Goal: Task Accomplishment & Management: Manage account settings

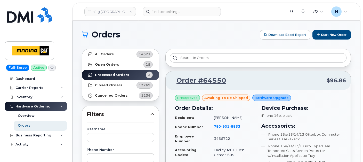
scroll to position [401, 0]
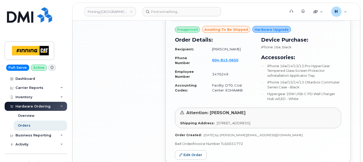
drag, startPoint x: 18, startPoint y: 133, endPoint x: 20, endPoint y: 129, distance: 4.5
click at [18, 131] on div "Business Reporting" at bounding box center [36, 135] width 62 height 9
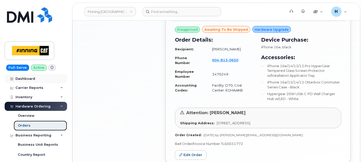
drag, startPoint x: 20, startPoint y: 129, endPoint x: 29, endPoint y: 75, distance: 54.3
click at [20, 128] on link "Orders" at bounding box center [40, 126] width 53 height 10
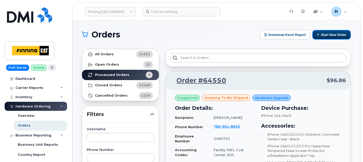
drag, startPoint x: 320, startPoint y: 36, endPoint x: 128, endPoint y: 147, distance: 221.3
click at [320, 36] on button "Start New Order" at bounding box center [332, 35] width 38 height 10
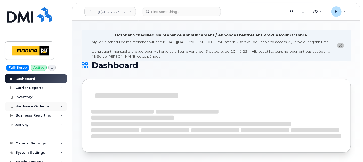
click at [28, 109] on div "Hardware Ordering" at bounding box center [36, 106] width 62 height 9
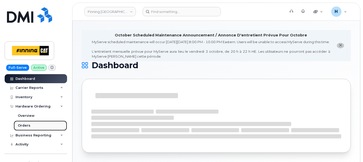
click at [25, 129] on link "Orders" at bounding box center [40, 126] width 53 height 10
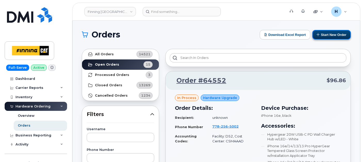
click at [326, 37] on button "Start New Order" at bounding box center [332, 35] width 38 height 10
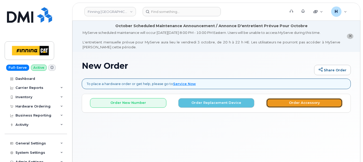
click at [305, 99] on button "Order Accessory" at bounding box center [304, 103] width 76 height 10
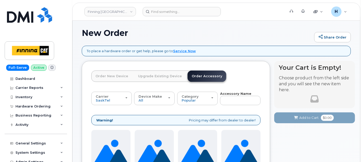
scroll to position [57, 0]
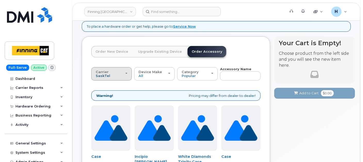
click at [107, 76] on span "SaskTel" at bounding box center [103, 76] width 14 height 4
click at [102, 94] on label "Telus" at bounding box center [101, 94] width 16 height 6
click at [0, 0] on input "Telus" at bounding box center [0, 0] width 0 height 0
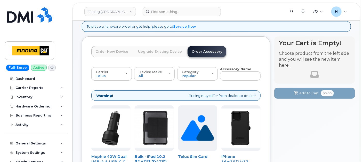
click at [225, 77] on input "text" at bounding box center [240, 75] width 41 height 9
type input "12"
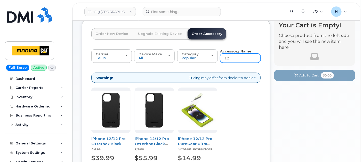
scroll to position [107, 0]
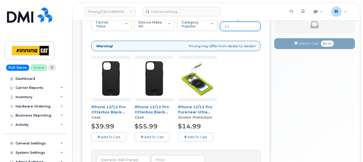
click at [228, 26] on input "12" at bounding box center [240, 26] width 41 height 9
type input "loanr"
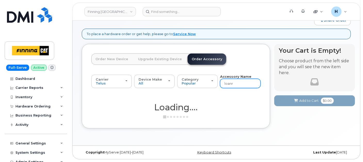
scroll to position [49, 0]
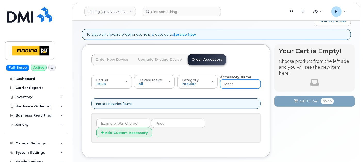
click at [234, 83] on input "loanr" at bounding box center [240, 83] width 41 height 9
type input "loaner"
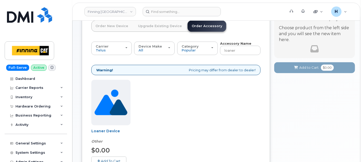
scroll to position [107, 0]
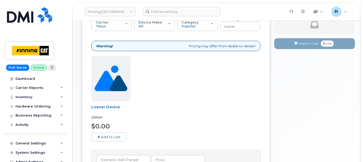
click at [108, 134] on button "Add To Cart" at bounding box center [108, 136] width 35 height 9
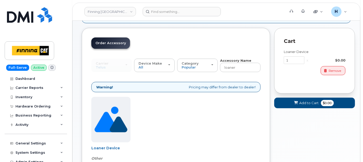
scroll to position [49, 0]
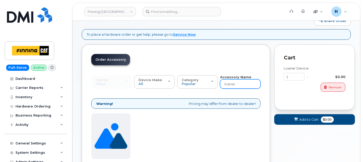
drag, startPoint x: 238, startPoint y: 85, endPoint x: 220, endPoint y: 84, distance: 17.6
click at [220, 84] on input "loaner" at bounding box center [240, 83] width 41 height 9
type input "wall"
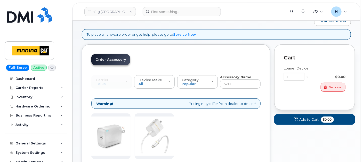
scroll to position [136, 0]
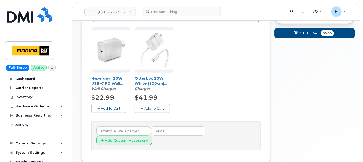
click at [151, 107] on span "Add To Cart" at bounding box center [154, 108] width 20 height 4
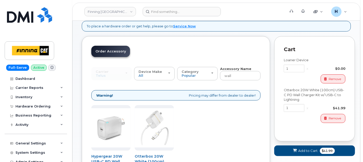
scroll to position [49, 0]
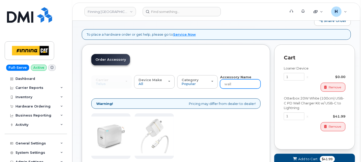
click at [235, 82] on input "wall" at bounding box center [240, 83] width 41 height 9
type input "12"
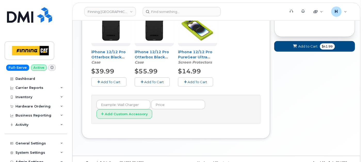
scroll to position [47, 0]
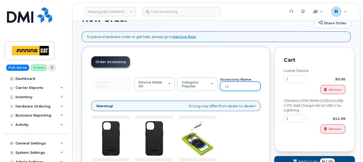
click at [234, 85] on input "12" at bounding box center [240, 86] width 41 height 9
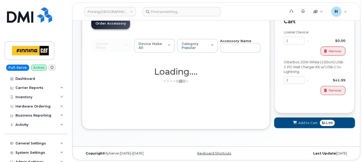
click at [280, 126] on button "Add to Cart $41.99" at bounding box center [314, 122] width 81 height 11
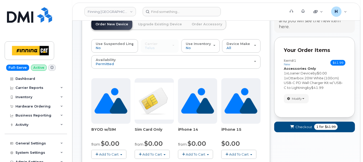
scroll to position [85, 0]
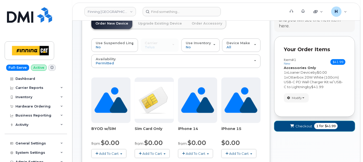
click at [313, 130] on button "Checkout 1 for $41.99" at bounding box center [314, 126] width 81 height 11
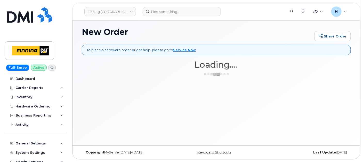
scroll to position [34, 0]
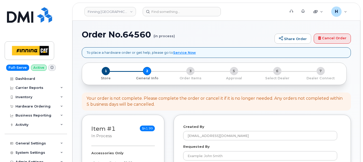
select select
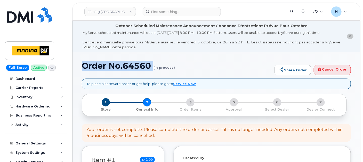
drag, startPoint x: 79, startPoint y: 66, endPoint x: 145, endPoint y: 74, distance: 66.1
copy h1 "Order No.64560"
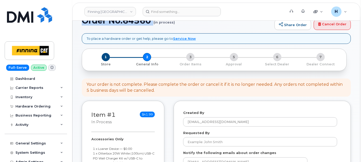
scroll to position [86, 0]
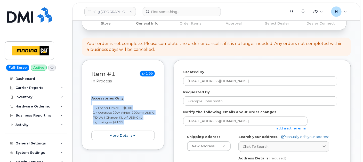
drag, startPoint x: 87, startPoint y: 98, endPoint x: 139, endPoint y: 129, distance: 61.1
click at [139, 129] on div "Item #1 in process $41.99 Accessories Only 1 x Loaner Device — $0.00 1 x Otterb…" at bounding box center [123, 105] width 83 height 90
copy div "Accessories Only 1 x Loaner Device — $0.00 1 x Otterbox 20W White (100cm) USB-C…"
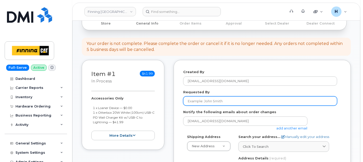
click at [222, 105] on input "Requested By" at bounding box center [260, 100] width 154 height 9
paste input "RITM0498084"
type input "RITM0498084"
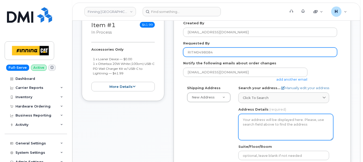
scroll to position [143, 0]
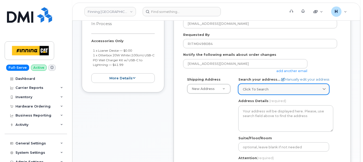
drag, startPoint x: 262, startPoint y: 92, endPoint x: 265, endPoint y: 88, distance: 4.9
click at [262, 92] on link "Click to search" at bounding box center [284, 89] width 91 height 11
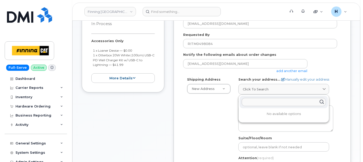
paste input "6555 Angus Drive Vancouver BC V6P 5J1"
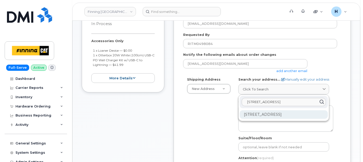
type input "6555 Angus Drive Vancouver BC V6P 5J1"
click at [270, 113] on div "6555 Angus Dr Vancouver BC V6P 5J1" at bounding box center [284, 114] width 88 height 9
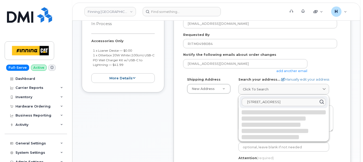
select select
type textarea "6555 Angus Dr VANCOUVER BC V6P 5J1 CANADA"
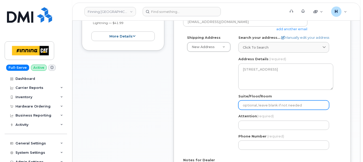
scroll to position [201, 0]
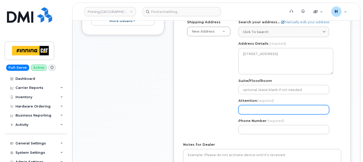
click at [244, 113] on input "Attention (required)" at bounding box center [284, 109] width 91 height 9
paste input "[PERSON_NAME]"
select select
type input "[PERSON_NAME]"
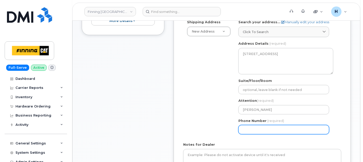
click at [255, 127] on input "Phone Number" at bounding box center [284, 129] width 91 height 9
paste input "6048338886"
click at [251, 129] on input "Phone Number" at bounding box center [284, 129] width 91 height 9
select select
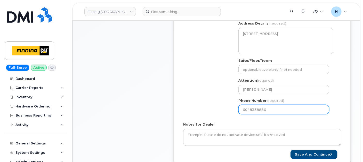
scroll to position [229, 0]
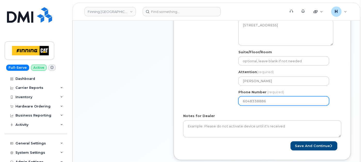
type input "6048338886"
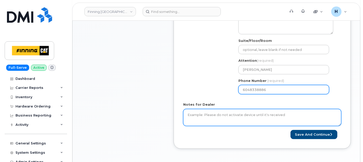
scroll to position [258, 0]
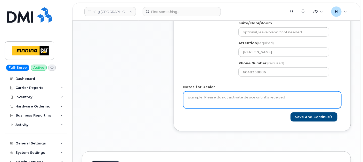
click at [198, 99] on textarea "Notes for Dealer" at bounding box center [262, 99] width 158 height 17
paste textarea "Accessories Only 1 x Loaner Device — $0.00- Fully Equipped with included screen…"
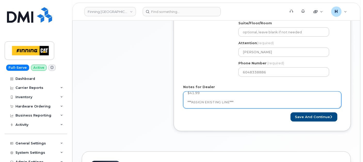
scroll to position [34, 0]
type textarea "Accessories Only 1 x Loaner Device — $0.00- Fully Equipped with included screen…"
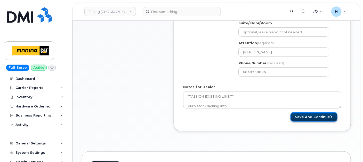
click at [331, 114] on button "Save and Continue" at bounding box center [314, 117] width 47 height 10
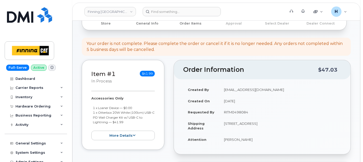
scroll to position [172, 0]
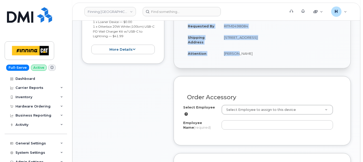
drag, startPoint x: 219, startPoint y: 60, endPoint x: 236, endPoint y: 54, distance: 18.0
click at [236, 53] on div "Created By [EMAIL_ADDRESS][DOMAIN_NAME] Created On [DATE] Requested By RITM0498…" at bounding box center [262, 30] width 177 height 75
drag, startPoint x: 236, startPoint y: 54, endPoint x: 234, endPoint y: 58, distance: 4.5
click at [234, 58] on td "David Zhao" at bounding box center [280, 53] width 122 height 11
click at [231, 54] on td "David Zhao" at bounding box center [280, 53] width 122 height 11
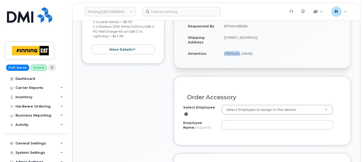
click at [231, 54] on td "David Zhao" at bounding box center [280, 53] width 122 height 11
click at [219, 63] on div "Created By hakaur@dminc.com Created On October 7, 2025 Requested By RITM0498084…" at bounding box center [262, 30] width 177 height 75
drag, startPoint x: 219, startPoint y: 54, endPoint x: 252, endPoint y: 54, distance: 33.1
click at [252, 54] on tr "Attention David Zhao" at bounding box center [262, 53] width 158 height 11
copy tr "David Zhao"
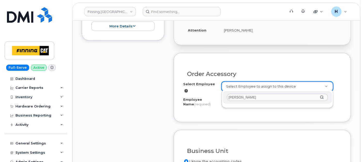
scroll to position [229, 0]
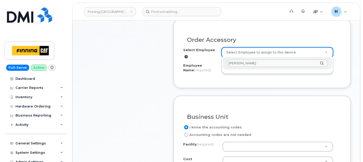
click at [237, 61] on input "David Zhao" at bounding box center [277, 63] width 101 height 7
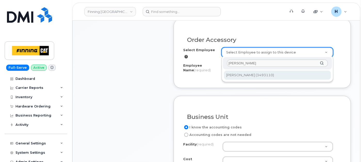
type input "[PERSON_NAME]"
type input "714077"
type input "[PERSON_NAME]"
select select "Y01"
select select "ORAAAKA"
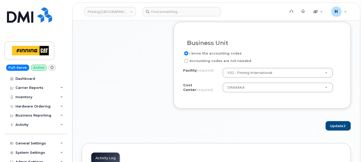
scroll to position [344, 0]
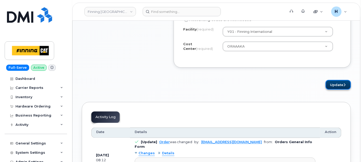
click at [342, 85] on button "Update" at bounding box center [338, 85] width 25 height 10
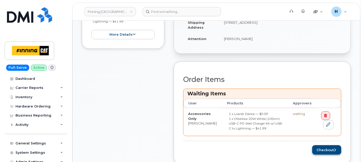
scroll to position [229, 0]
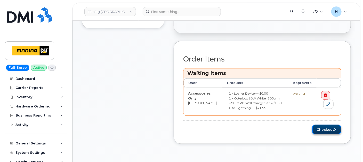
click at [332, 128] on button "Checkout" at bounding box center [326, 130] width 29 height 10
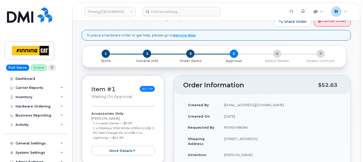
scroll to position [86, 0]
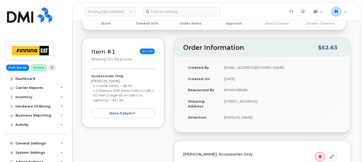
copy td "RITM0498084"
drag, startPoint x: 224, startPoint y: 92, endPoint x: 250, endPoint y: 91, distance: 26.1
click at [250, 91] on td "RITM0498084" at bounding box center [280, 89] width 122 height 11
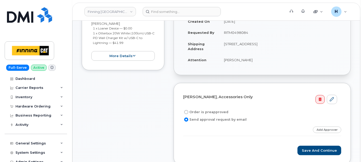
click at [206, 109] on label "Order is preapproved" at bounding box center [205, 112] width 45 height 6
click at [188, 110] on input "Order is preapproved" at bounding box center [186, 112] width 4 height 4
radio input "true"
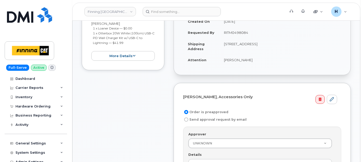
scroll to position [201, 0]
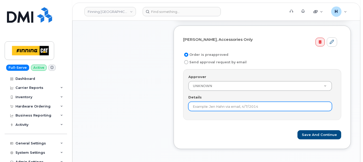
click at [217, 106] on input "Details" at bounding box center [260, 106] width 144 height 9
paste input "RITM0498084"
type input "RITM0498084"
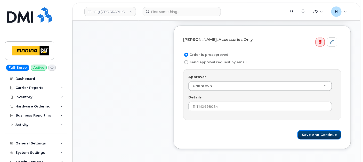
click at [309, 134] on button "Save and Continue" at bounding box center [320, 135] width 44 height 10
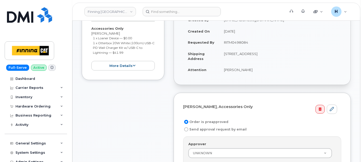
scroll to position [86, 0]
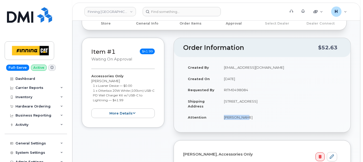
drag, startPoint x: 223, startPoint y: 117, endPoint x: 250, endPoint y: 118, distance: 27.4
click at [250, 118] on tr "Attention [PERSON_NAME]" at bounding box center [262, 117] width 158 height 11
copy tr "[PERSON_NAME]"
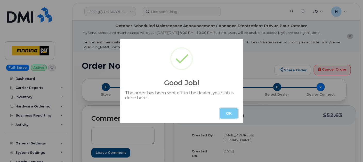
click at [229, 113] on button "OK" at bounding box center [229, 113] width 18 height 10
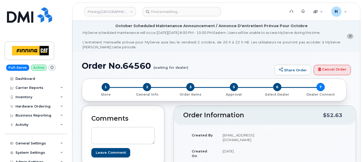
scroll to position [57, 0]
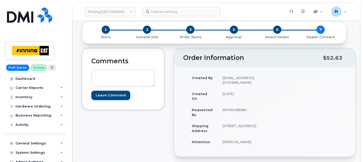
drag, startPoint x: 234, startPoint y: 135, endPoint x: 219, endPoint y: 135, distance: 14.2
click at [219, 135] on td "[STREET_ADDRESS]" at bounding box center [239, 128] width 43 height 16
copy td "V6P 5J1"
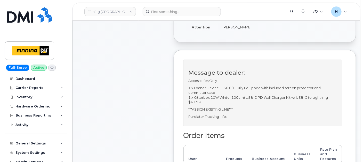
scroll to position [229, 0]
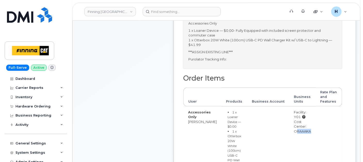
drag, startPoint x: 288, startPoint y: 138, endPoint x: 318, endPoint y: 138, distance: 30.2
click at [318, 138] on tr "Accessories Only David Zhao 1 x Loaner Device — $0.00 1 x Otterbox 20W White (1…" at bounding box center [263, 148] width 159 height 85
copy tr "ORAAAKA"
drag, startPoint x: 288, startPoint y: 120, endPoint x: 294, endPoint y: 121, distance: 6.8
click at [294, 121] on td "Facility: Y01 Cost Center: ORAAAKA" at bounding box center [303, 148] width 26 height 85
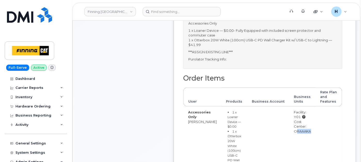
copy div "Y01"
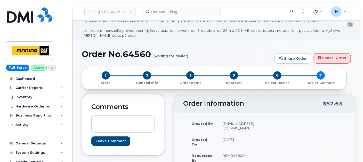
scroll to position [0, 0]
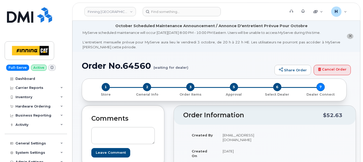
click at [146, 67] on h1 "Order No.64560 (waiting for dealer)" at bounding box center [177, 65] width 190 height 9
copy h1 "64560"
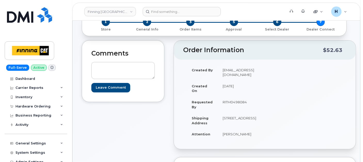
scroll to position [86, 0]
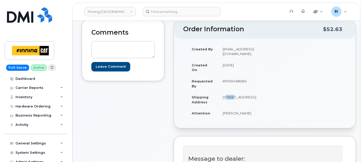
drag, startPoint x: 218, startPoint y: 96, endPoint x: 229, endPoint y: 96, distance: 11.1
click at [229, 96] on td "6555 Angus Dr VANCOUVER BC V6P 5J1 CANADA" at bounding box center [239, 99] width 43 height 16
copy td "6555"
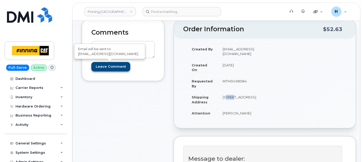
scroll to position [0, 0]
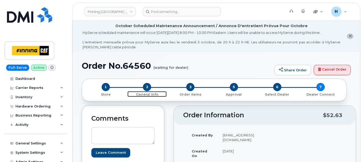
click at [148, 88] on span "2" at bounding box center [147, 87] width 8 height 8
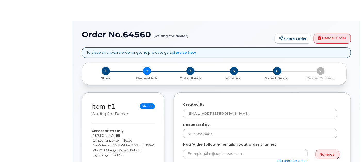
select select
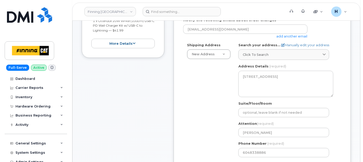
scroll to position [258, 0]
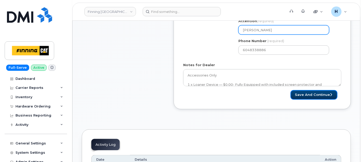
drag, startPoint x: 315, startPoint y: 96, endPoint x: 256, endPoint y: 32, distance: 86.8
click at [315, 96] on button "Save and Continue" at bounding box center [314, 95] width 47 height 10
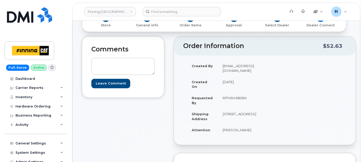
scroll to position [29, 0]
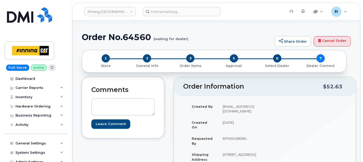
click at [154, 54] on div "1 Store 2 General Info 3 Order Items 5 Approval 6 Select Dealer 7 Dealer Connect" at bounding box center [214, 61] width 265 height 22
drag, startPoint x: 153, startPoint y: 55, endPoint x: 150, endPoint y: 57, distance: 4.0
click at [150, 57] on span "2" at bounding box center [147, 58] width 8 height 8
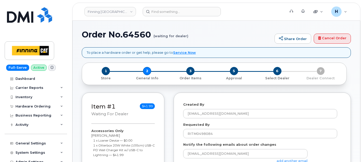
select select
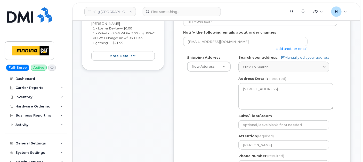
scroll to position [258, 0]
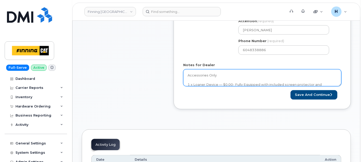
click at [227, 83] on textarea "Accessories Only 1 x Loaner Device — $0.00- Fully Equipped with included screen…" at bounding box center [262, 77] width 158 height 17
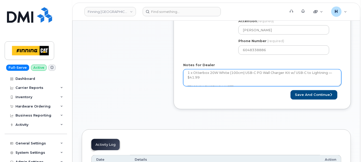
scroll to position [37, 0]
click at [230, 82] on textarea "Accessories Only 1 x Loaner Device — $0.00- Fully Equipped with included screen…" at bounding box center [262, 77] width 158 height 17
paste textarea "335677906711"
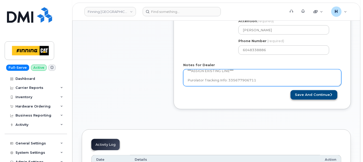
type textarea "Accessories Only 1 x Loaner Device — $0.00- Fully Equipped with included screen…"
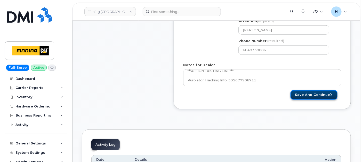
click at [304, 91] on button "Save and Continue" at bounding box center [314, 95] width 47 height 10
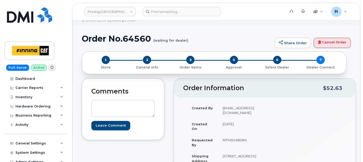
scroll to position [86, 0]
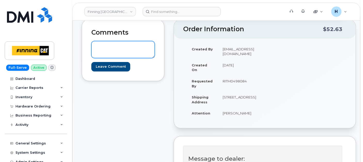
click at [95, 52] on textarea at bounding box center [123, 49] width 64 height 17
paste textarea "S/N: H4YJX5900F00 [iPhone 12 (#2157)] IMEI: [TECHNICAL_ID]"
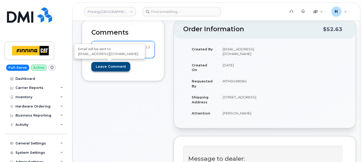
scroll to position [5, 0]
type textarea "S/N: H4YJX5900F00 [iPhone 12 (#2157)] IMEI: [TECHNICAL_ID]"
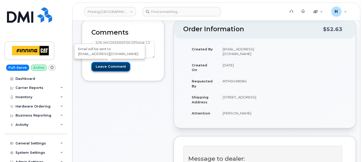
click at [94, 65] on input "Leave Comment" at bounding box center [110, 67] width 39 height 10
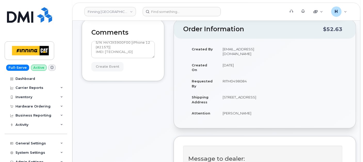
type input "Create Event"
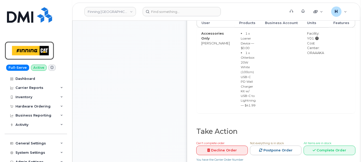
scroll to position [316, 0]
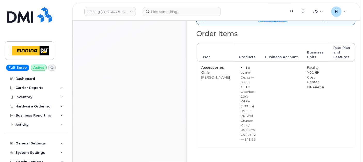
drag, startPoint x: 309, startPoint y: 91, endPoint x: 325, endPoint y: 91, distance: 16.0
click at [325, 91] on td "Facility: Y01 Cost Center: ORAAAKA" at bounding box center [316, 104] width 26 height 85
copy div "ORAAAKA"
drag, startPoint x: 307, startPoint y: 76, endPoint x: 313, endPoint y: 75, distance: 6.5
click at [313, 75] on td "Facility: Y01 Cost Center: ORAAAKA" at bounding box center [316, 104] width 26 height 85
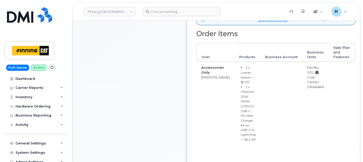
copy div "Y01"
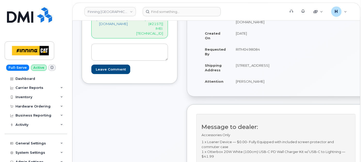
scroll to position [115, 0]
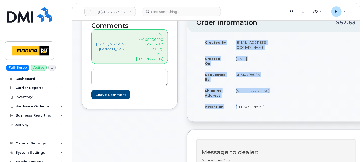
drag, startPoint x: 241, startPoint y: 114, endPoint x: 263, endPoint y: 117, distance: 22.2
click at [263, 117] on div "Created By [EMAIL_ADDRESS][DOMAIN_NAME] Created On [DATE] Requested By RITM0498…" at bounding box center [237, 77] width 82 height 80
copy table "Created By [PERSON_NAME][EMAIL_ADDRESS][DOMAIN_NAME] Created On [DATE] Requeste…"
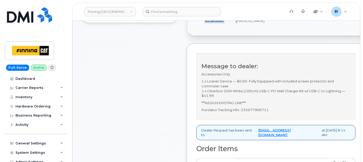
scroll to position [143, 0]
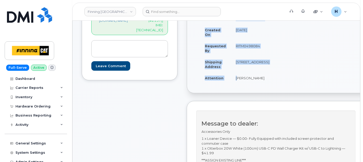
drag, startPoint x: 241, startPoint y: 48, endPoint x: 274, endPoint y: 47, distance: 33.3
click at [274, 47] on td "RITM0498084" at bounding box center [252, 48] width 43 height 16
copy td "RITM0498084"
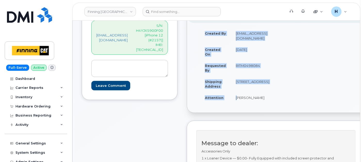
scroll to position [115, 0]
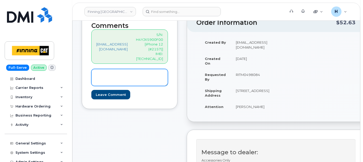
click at [120, 69] on textarea at bounding box center [129, 77] width 77 height 17
paste textarea "Existing Line: [PHONE_NUMBER] New Line: [PHONE_NUMBER] SIM: [TECHNICAL_ID]----A…"
click at [144, 69] on textarea "Existing Line: [PHONE_NUMBER] New Line: [PHONE_NUMBER] SIM: [TECHNICAL_ID]----A…" at bounding box center [129, 77] width 77 height 17
paste textarea "Change phone number successful The phone number was successfully changed from 3…"
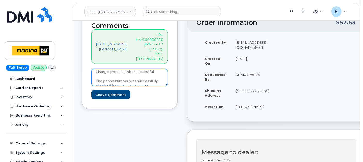
scroll to position [31, 0]
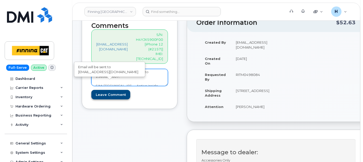
type textarea "Existing Line: [PHONE_NUMBER] New Line: [PHONE_NUMBER] Change phone number succ…"
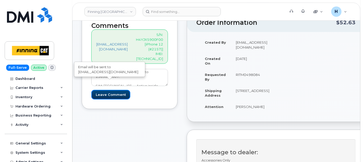
drag, startPoint x: 99, startPoint y: 87, endPoint x: 72, endPoint y: 6, distance: 85.2
click at [99, 90] on input "Leave Comment" at bounding box center [110, 95] width 39 height 10
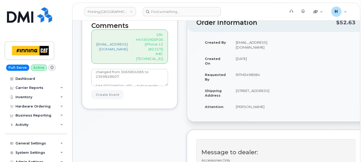
type input "Create Event"
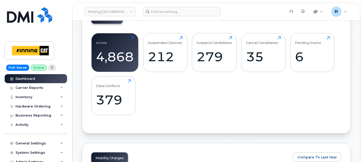
scroll to position [86, 0]
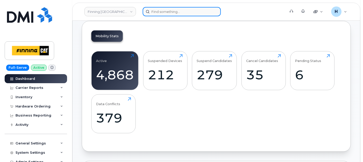
click at [161, 10] on input at bounding box center [182, 11] width 78 height 9
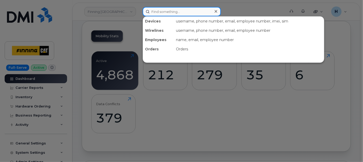
paste input "306-580-4585"
type input "306-580-4585"
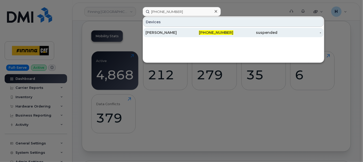
click at [154, 33] on div "[PERSON_NAME]" at bounding box center [168, 32] width 44 height 5
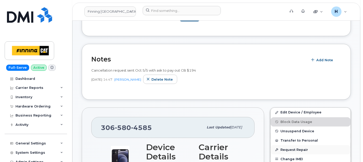
scroll to position [143, 0]
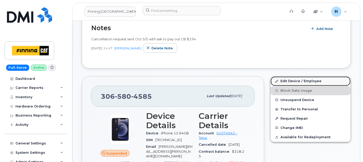
click at [305, 76] on link "Edit Device / Employee" at bounding box center [311, 80] width 80 height 9
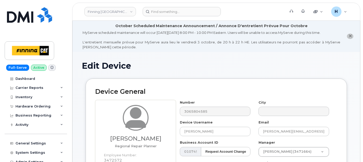
scroll to position [86, 0]
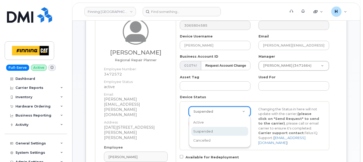
drag, startPoint x: 210, startPoint y: 111, endPoint x: 204, endPoint y: 116, distance: 7.7
select select "active"
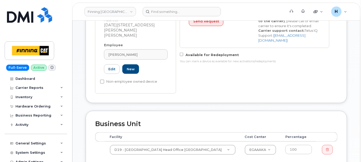
scroll to position [229, 0]
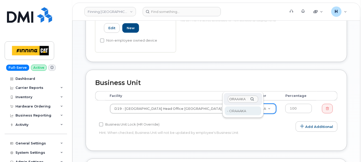
type input "ORAAAKA"
type input "1676661"
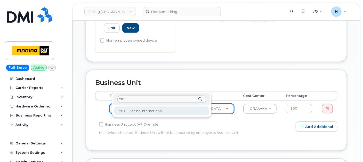
type input "Y01"
drag, startPoint x: 138, startPoint y: 110, endPoint x: 131, endPoint y: 112, distance: 7.3
type input "34141"
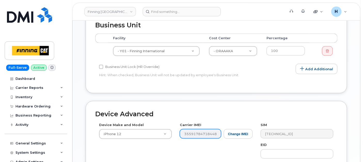
scroll to position [0, 1]
drag, startPoint x: 206, startPoint y: 112, endPoint x: 142, endPoint y: 121, distance: 64.1
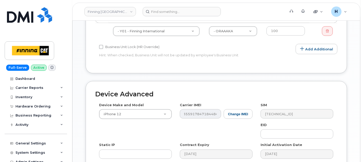
scroll to position [316, 0]
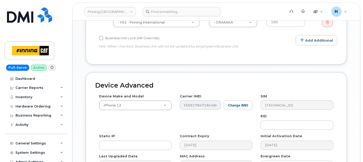
click at [261, 94] on div "SIM 8912230102334012246" at bounding box center [297, 102] width 81 height 16
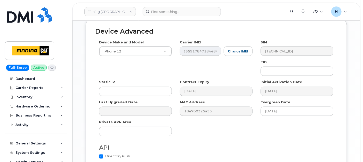
scroll to position [400, 0]
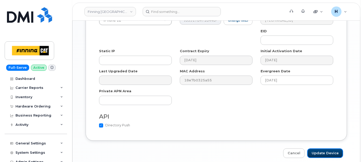
drag, startPoint x: 334, startPoint y: 132, endPoint x: 365, endPoint y: 33, distance: 104.2
click at [334, 148] on input "Update Device" at bounding box center [326, 153] width 36 height 10
type input "Saving..."
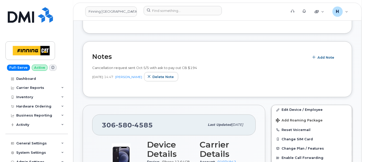
scroll to position [172, 0]
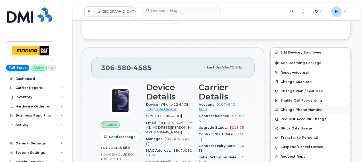
click at [301, 107] on button "Change Phone Number" at bounding box center [311, 109] width 80 height 9
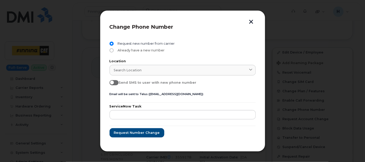
click at [131, 50] on span "Already have a new number" at bounding box center [140, 50] width 49 height 4
click at [114, 50] on input "Already have a new number" at bounding box center [111, 50] width 4 height 4
radio input "true"
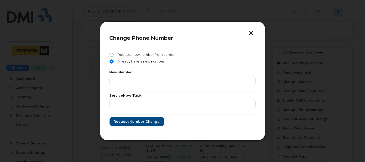
click at [120, 75] on div "New Number" at bounding box center [182, 78] width 146 height 14
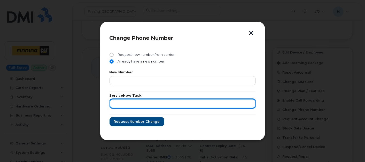
click at [122, 101] on input "text" at bounding box center [182, 103] width 146 height 9
paste input "RITM0498084"
type input "RITM0498084"
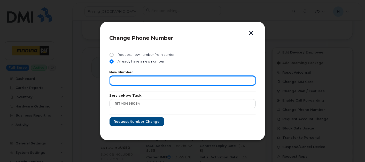
click at [142, 78] on input "text" at bounding box center [182, 80] width 146 height 9
paste input "236) 982-8607"
click at [133, 81] on input "236) 982-8607" at bounding box center [182, 80] width 146 height 9
type input "2369828607"
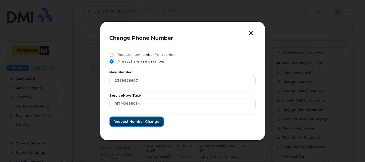
click at [137, 123] on span "Request number change" at bounding box center [137, 121] width 46 height 5
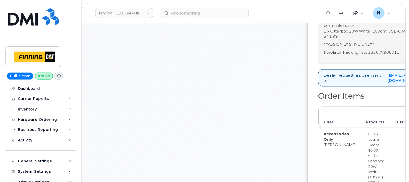
scroll to position [264, 0]
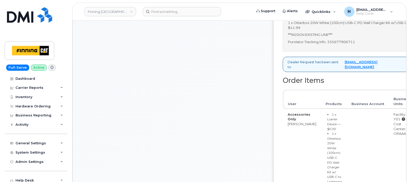
click at [341, 44] on p "Purolator Tracking Info: 335677906711" at bounding box center [362, 42] width 149 height 5
copy p "335677906711"
click at [233, 106] on div "Comments hakaur@dminc.com S/N: H4YJX5900F00 [iPhone 12 (#2157)] IMEI: 355917847…" at bounding box center [173, 65] width 182 height 413
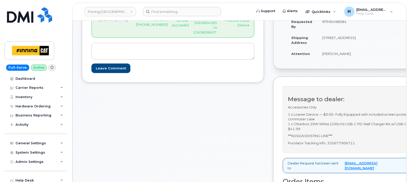
scroll to position [103, 0]
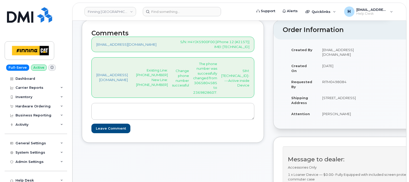
drag, startPoint x: 31, startPoint y: 107, endPoint x: 28, endPoint y: 127, distance: 19.4
click at [31, 109] on div "Hardware Ordering" at bounding box center [36, 106] width 62 height 9
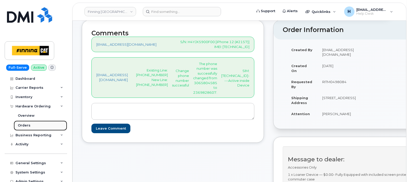
click at [28, 127] on div "Orders" at bounding box center [24, 125] width 13 height 5
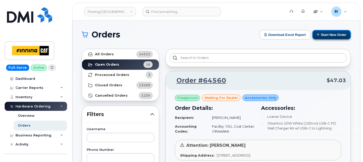
click at [325, 34] on button "Start New Order" at bounding box center [332, 35] width 38 height 10
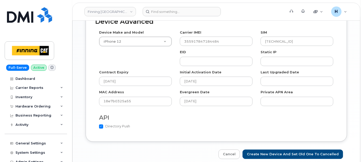
scroll to position [401, 0]
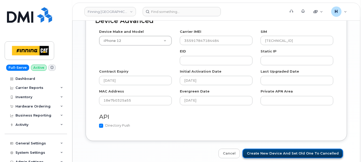
click at [274, 149] on input "Create New Device and set old one to Cancelled" at bounding box center [293, 154] width 101 height 10
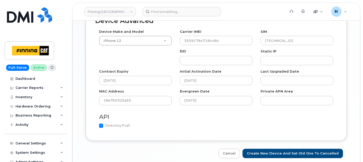
type input "Saving..."
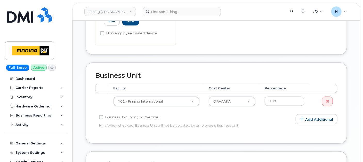
scroll to position [85, 0]
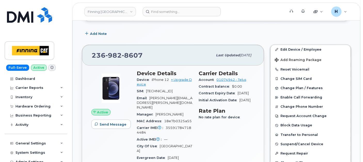
scroll to position [201, 0]
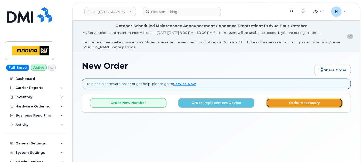
click at [286, 103] on button "Order Accessory" at bounding box center [304, 103] width 76 height 10
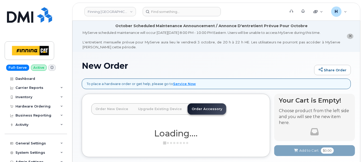
scroll to position [29, 0]
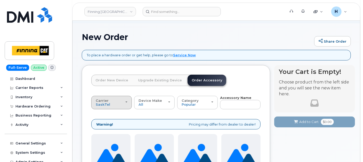
click at [99, 99] on span "Carrier" at bounding box center [102, 100] width 13 height 4
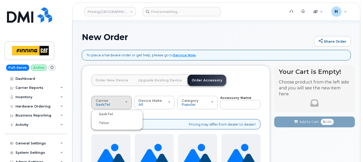
click at [101, 122] on label "Telus" at bounding box center [101, 123] width 16 height 6
click at [0, 0] on input "Telus" at bounding box center [0, 0] width 0 height 0
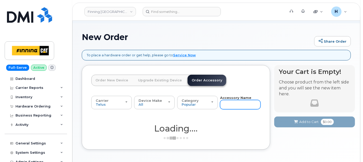
click at [226, 104] on input "text" at bounding box center [240, 104] width 41 height 9
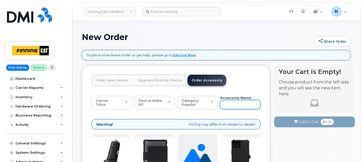
click at [226, 104] on input "text" at bounding box center [240, 104] width 41 height 9
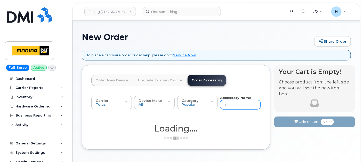
type input "11"
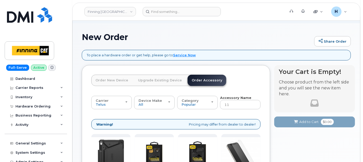
scroll to position [115, 0]
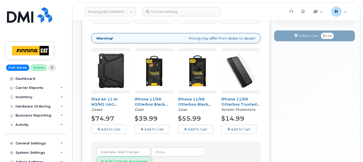
click at [232, 127] on span "Add To Cart" at bounding box center [241, 129] width 20 height 4
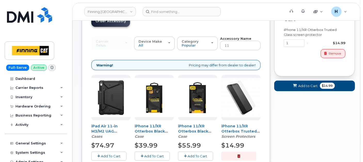
scroll to position [57, 0]
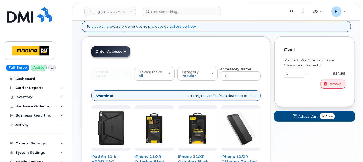
click at [302, 111] on button "Add to Cart $14.99" at bounding box center [314, 116] width 81 height 11
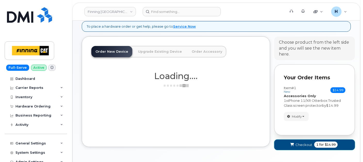
click at [294, 143] on icon "submit" at bounding box center [292, 144] width 4 height 3
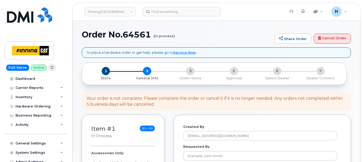
select select
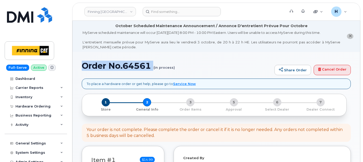
drag, startPoint x: 80, startPoint y: 66, endPoint x: 145, endPoint y: 71, distance: 65.0
copy h1 "Order No.64561"
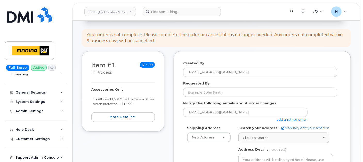
scroll to position [115, 0]
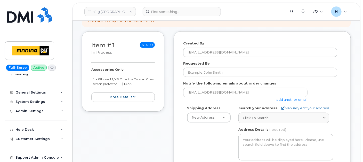
drag, startPoint x: 87, startPoint y: 70, endPoint x: 144, endPoint y: 85, distance: 59.5
click at [144, 85] on div "Item #1 in process $14.99 Accessories Only 1 x iPhone 11/XR Otterbox Trusted Gl…" at bounding box center [123, 71] width 83 height 80
copy div "Accessories Only 1 x iPhone 11/XR Otterbox Trusted Glass screen protector — $14…"
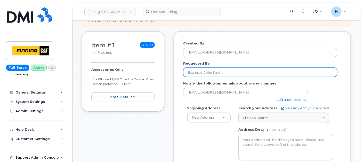
click at [216, 74] on input "Requested By" at bounding box center [260, 72] width 154 height 9
paste input "RITM0497557"
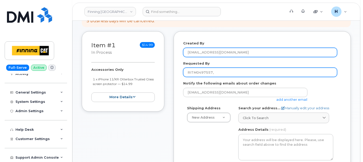
paste input "RITM0497556"
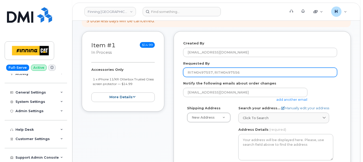
type input "RITM0497557, RITM0497556"
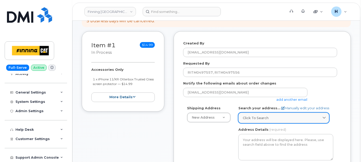
click at [286, 120] on link "Click to search" at bounding box center [284, 118] width 91 height 11
paste input "RITM0497556"
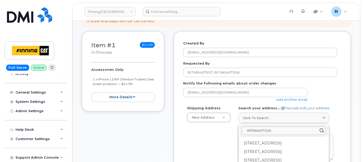
drag, startPoint x: 273, startPoint y: 129, endPoint x: 217, endPoint y: 128, distance: 56.0
click at [217, 128] on div "Shipping Address New Address New Address 7550 Edgar Industrial Dr 19050 94 Ave …" at bounding box center [260, 165] width 154 height 119
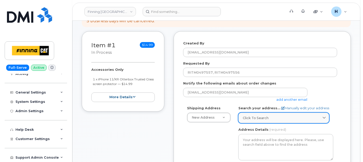
click at [248, 115] on span "Click to search" at bounding box center [256, 117] width 26 height 5
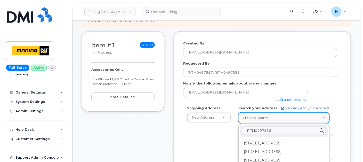
paste input "13315 156 St."
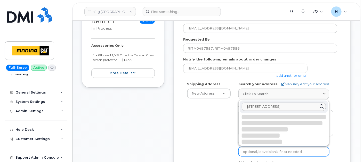
scroll to position [172, 0]
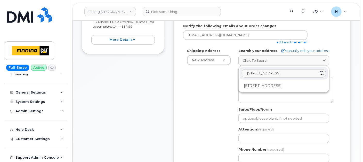
type input "13315 156 St."
click at [272, 90] on div "13315 156 St. 13315 156 St NW Edmonton AB T5V 1V2" at bounding box center [284, 79] width 90 height 26
click at [272, 88] on div "13315 156 St NW Edmonton AB T5V 1V2" at bounding box center [284, 86] width 88 height 9
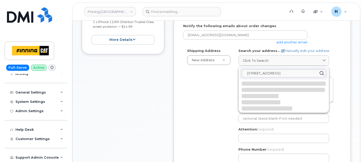
select select
type textarea "13315 156 St NW EDMONTON AB T5V 1V2 CANADA"
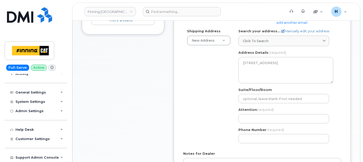
scroll to position [201, 0]
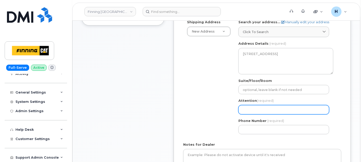
drag, startPoint x: 246, startPoint y: 110, endPoint x: 185, endPoint y: 64, distance: 75.9
click at [246, 110] on input "Attention (required)" at bounding box center [284, 109] width 91 height 9
paste input "[PERSON_NAME]"
select select
type input "[PERSON_NAME]"
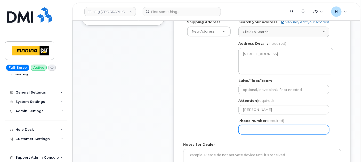
drag, startPoint x: 246, startPoint y: 132, endPoint x: 243, endPoint y: 131, distance: 3.7
click at [246, 132] on input "Phone Number" at bounding box center [284, 129] width 91 height 9
paste input "7802034479"
select select
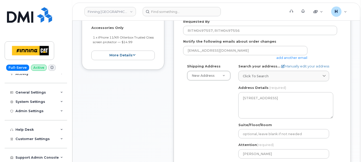
scroll to position [115, 0]
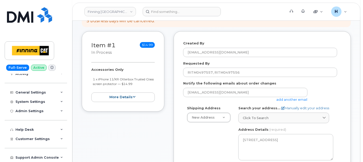
type input "7802034479"
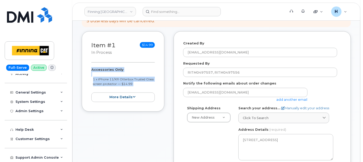
drag, startPoint x: 90, startPoint y: 66, endPoint x: 145, endPoint y: 86, distance: 59.2
click at [145, 86] on div "Item #1 in process $14.99 Accessories Only 1 x iPhone 11/XR Otterbox Trusted Gl…" at bounding box center [123, 71] width 83 height 80
copy div "Accessories Only 1 x iPhone 11/XR Otterbox Trusted Glass screen protector — $14…"
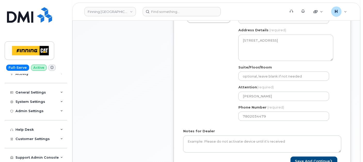
scroll to position [229, 0]
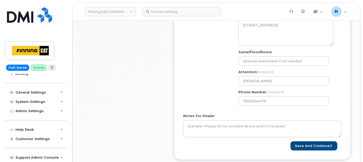
click at [181, 127] on div "Created By hakaur@dminc.com Requested By RITM0497557, RITM0497556 Notify the fo…" at bounding box center [262, 38] width 177 height 243
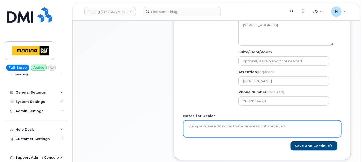
click at [187, 122] on textarea "Notes for Dealer" at bounding box center [262, 128] width 158 height 17
paste textarea "Accessories Only 1 x iPhone 11/XR Otterbox Trusted Glass screen protector — $14…"
click at [203, 133] on textarea "Accessories Only 1 x iPhone 11/XR Otterbox Trusted Glass screen protector — $14…" at bounding box center [262, 128] width 158 height 17
type textarea "Accessories Only 1 x iPhone 11/XR Otterbox Trusted Glass screen protector — $14…"
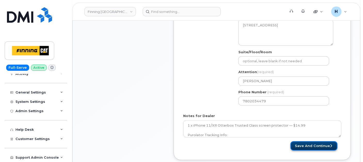
click at [306, 148] on button "Save and Continue" at bounding box center [314, 146] width 47 height 10
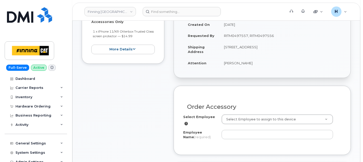
scroll to position [172, 0]
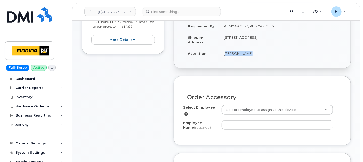
drag, startPoint x: 223, startPoint y: 54, endPoint x: 259, endPoint y: 56, distance: 35.6
click at [259, 56] on td "[PERSON_NAME]" at bounding box center [280, 53] width 122 height 11
copy td "[PERSON_NAME]"
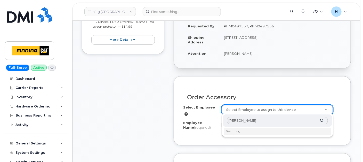
type input "[PERSON_NAME]"
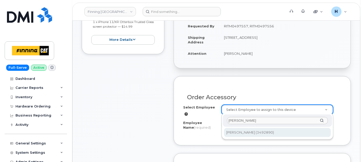
drag, startPoint x: 228, startPoint y: 108, endPoint x: 234, endPoint y: 131, distance: 23.7
type input "713939"
type input "[PERSON_NAME]"
select select "M01"
select select "621"
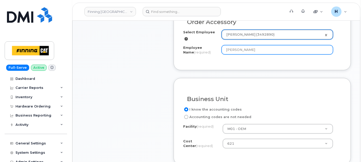
scroll to position [287, 0]
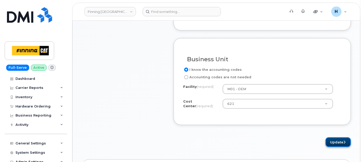
click at [331, 140] on button "Update" at bounding box center [338, 142] width 25 height 10
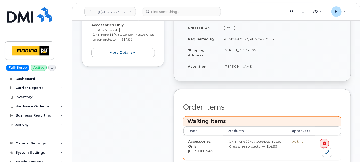
scroll to position [258, 0]
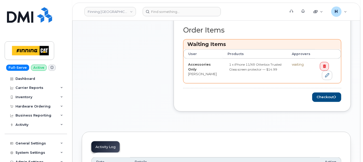
click at [323, 88] on div "Order Items Waiting Items User Products Approvers Accessories Only [PERSON_NAME…" at bounding box center [262, 64] width 158 height 76
click at [324, 92] on button "Checkout" at bounding box center [326, 97] width 29 height 10
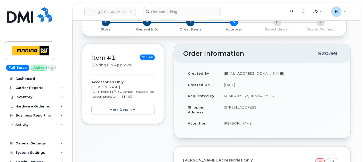
scroll to position [143, 0]
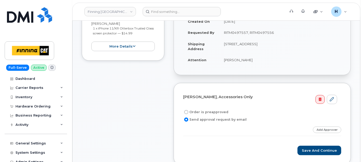
drag, startPoint x: 206, startPoint y: 111, endPoint x: 224, endPoint y: 48, distance: 66.0
click at [207, 110] on label "Order is preapproved" at bounding box center [205, 112] width 45 height 6
click at [188, 110] on input "Order is preapproved" at bounding box center [186, 112] width 4 height 4
radio input "true"
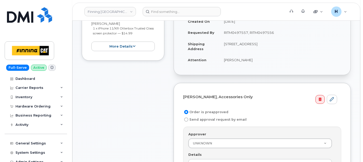
drag, startPoint x: 224, startPoint y: 32, endPoint x: 289, endPoint y: 33, distance: 65.3
click at [289, 33] on td "RITM0497557, RITM0497556" at bounding box center [280, 32] width 122 height 11
copy td "RITM0497557, RITM0497556"
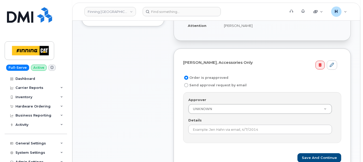
scroll to position [201, 0]
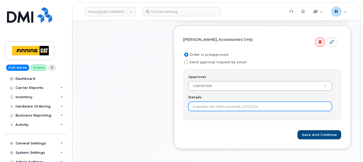
click at [208, 105] on input "Details" at bounding box center [260, 106] width 144 height 9
paste input "RITM0497557, RITM0497556"
type input "RITM0497557, RITM0497556"
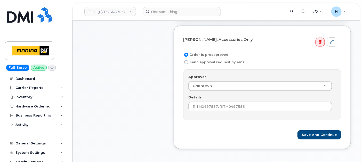
click at [307, 128] on form "Nick Lambert, Accessories Only Order is preapproved Send approval request by em…" at bounding box center [262, 87] width 158 height 105
click at [308, 130] on button "Save and Continue" at bounding box center [320, 135] width 44 height 10
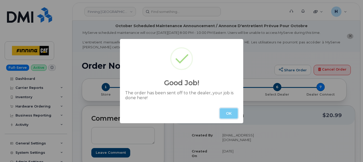
click at [228, 115] on button "OK" at bounding box center [229, 113] width 18 height 10
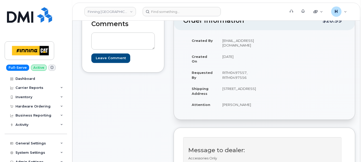
scroll to position [115, 0]
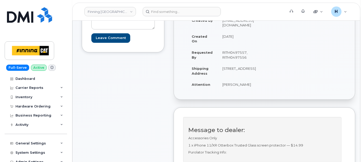
drag, startPoint x: 218, startPoint y: 79, endPoint x: 233, endPoint y: 79, distance: 15.5
click at [233, 79] on td "[STREET_ADDRESS]" at bounding box center [239, 71] width 43 height 16
copy td "T5V 1V2"
drag, startPoint x: 216, startPoint y: 90, endPoint x: 254, endPoint y: 90, distance: 38.0
click at [254, 90] on td "[PERSON_NAME]" at bounding box center [239, 84] width 43 height 11
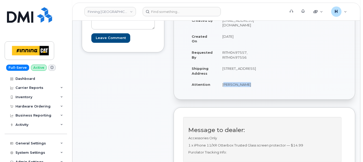
copy td "[PERSON_NAME]"
drag, startPoint x: 219, startPoint y: 68, endPoint x: 232, endPoint y: 69, distance: 13.2
click at [232, 69] on td "[STREET_ADDRESS]" at bounding box center [239, 71] width 43 height 16
copy td "13315"
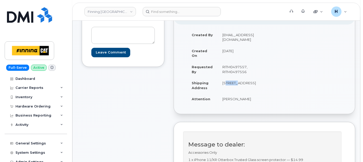
scroll to position [0, 0]
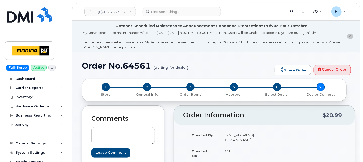
click at [132, 65] on h1 "Order No.64561 (waiting for dealer)" at bounding box center [177, 65] width 190 height 9
copy h1 "64561"
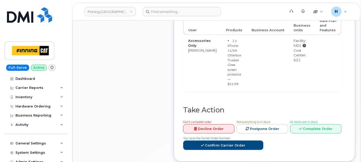
scroll to position [258, 0]
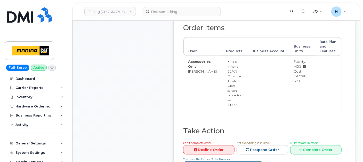
drag, startPoint x: 287, startPoint y: 85, endPoint x: 299, endPoint y: 85, distance: 12.1
click at [299, 85] on td "Facility: M01 Cost Center: 621" at bounding box center [302, 84] width 26 height 57
copy div "621"
drag, startPoint x: 286, startPoint y: 69, endPoint x: 297, endPoint y: 70, distance: 11.1
click at [297, 70] on td "Facility: M01 Cost Center: 621" at bounding box center [302, 84] width 26 height 57
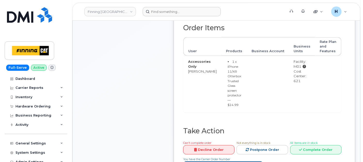
copy div "M01"
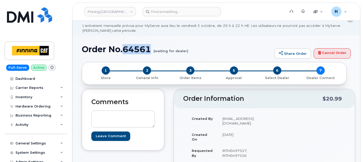
scroll to position [0, 0]
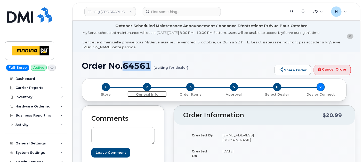
drag, startPoint x: 147, startPoint y: 88, endPoint x: 136, endPoint y: 5, distance: 83.9
click at [147, 88] on span "2" at bounding box center [147, 87] width 8 height 8
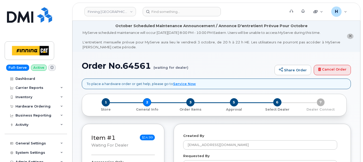
select select
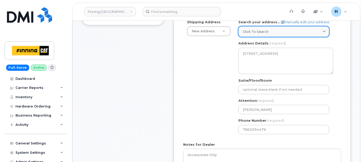
scroll to position [201, 0]
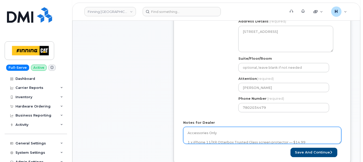
drag, startPoint x: 223, startPoint y: 125, endPoint x: 222, endPoint y: 128, distance: 3.4
click at [222, 128] on div "Notes for Dealer Accessories Only 1 x iPhone 11/XR Otterbox Trusted Glass scree…" at bounding box center [262, 132] width 158 height 24
click at [222, 129] on textarea "Accessories Only 1 x iPhone 11/XR Otterbox Trusted Glass screen protector — $14…" at bounding box center [262, 135] width 158 height 17
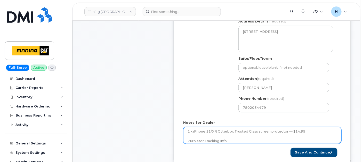
scroll to position [14, 0]
click at [226, 132] on textarea "Accessories Only 1 x iPhone 11/XR Otterbox Trusted Glass screen protector — $14…" at bounding box center [262, 135] width 158 height 17
click at [234, 136] on textarea "Accessories Only 1 x iPhone 11/XR Otterbox Trusted Glass screen protector — $14…" at bounding box center [262, 135] width 158 height 17
click at [240, 138] on textarea "Accessories Only 1 x iPhone 11/XR Otterbox Trusted Glass screen protector — $14…" at bounding box center [262, 135] width 158 height 17
paste textarea "335677979387"
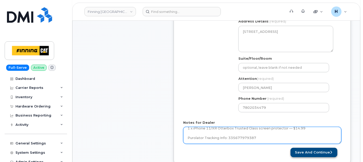
type textarea "Accessories Only 1 x iPhone 11/XR Otterbox Trusted Glass screen protector — $14…"
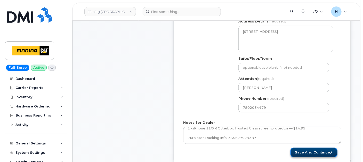
click at [312, 150] on button "Save and Continue" at bounding box center [314, 153] width 47 height 10
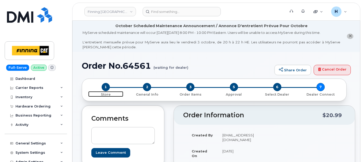
click at [103, 85] on span "1" at bounding box center [106, 87] width 8 height 8
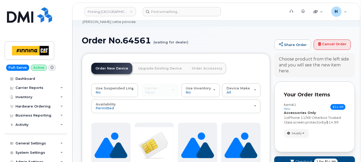
scroll to position [57, 0]
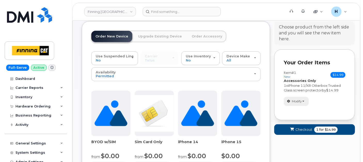
click at [295, 102] on span "Modify" at bounding box center [297, 101] width 10 height 5
click at [294, 113] on ul "change order only accessories select suspended line Remove" at bounding box center [309, 115] width 50 height 18
click at [293, 100] on span "Modify" at bounding box center [297, 101] width 10 height 5
click at [294, 105] on button "Modify" at bounding box center [296, 101] width 25 height 9
click at [291, 99] on span "button" at bounding box center [289, 101] width 5 height 5
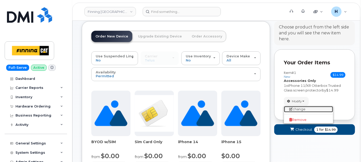
click at [291, 108] on icon at bounding box center [290, 109] width 3 height 3
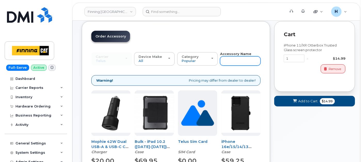
click at [230, 57] on input "text" at bounding box center [240, 60] width 41 height 9
type input "11"
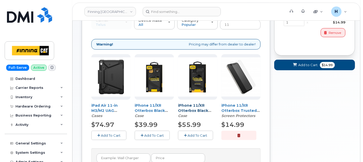
scroll to position [122, 0]
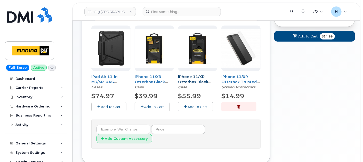
click at [195, 109] on button "Add To Cart" at bounding box center [195, 106] width 35 height 9
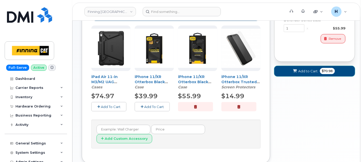
click at [299, 74] on button "Add to Cart $70.98" at bounding box center [314, 71] width 81 height 11
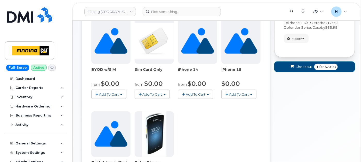
click at [296, 65] on span "Checkout" at bounding box center [304, 66] width 17 height 5
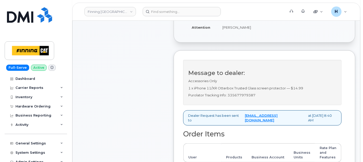
scroll to position [29, 0]
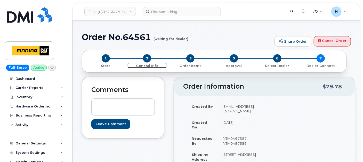
click at [146, 55] on span "2" at bounding box center [147, 58] width 8 height 8
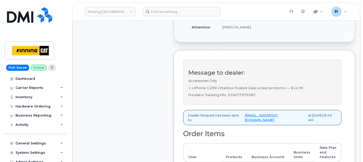
scroll to position [316, 0]
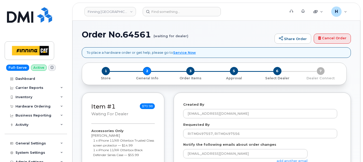
select select
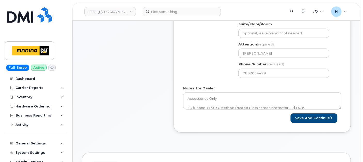
scroll to position [143, 0]
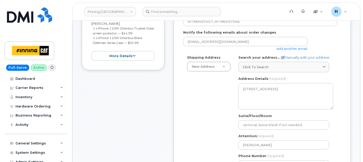
drag, startPoint x: 147, startPoint y: 42, endPoint x: 90, endPoint y: 38, distance: 56.9
click at [90, 38] on div "Item #1 waiting for dealer $70.98 Accessories Only [PERSON_NAME] 1 x iPhone 11/…" at bounding box center [123, 25] width 83 height 90
copy small "1 x iPhone 11/XR Otterbox Black Defender Series Case — $55.99"
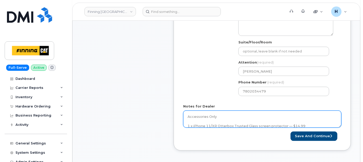
scroll to position [258, 0]
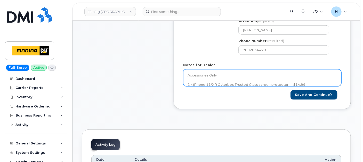
click at [230, 78] on textarea "Accessories Only 1 x iPhone 11/XR Otterbox Trusted Glass screen protector — $14…" at bounding box center [262, 77] width 158 height 17
paste textarea "1 x iPhone 11/XR Otterbox Black Defender Series Case — $55.99"
type textarea "Accessories Only 1 x iPhone 11/XR Otterbox Black Defender Series Case — $55.99 …"
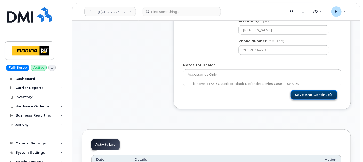
click at [306, 97] on button "Save and Continue" at bounding box center [314, 95] width 47 height 10
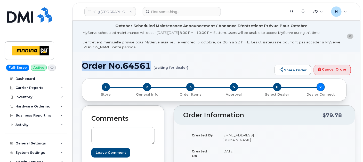
drag, startPoint x: 84, startPoint y: 66, endPoint x: 151, endPoint y: 68, distance: 67.2
click at [151, 68] on h1 "Order No.64561 (waiting for dealer)" at bounding box center [177, 65] width 190 height 9
copy h1 "Order No.64561"
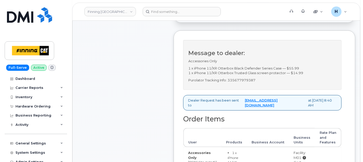
scroll to position [229, 0]
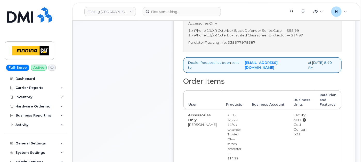
click at [246, 50] on div "Message to dealer: Accessories Only 1 x iPhone 11/XR Otterbox Black Defender Se…" at bounding box center [262, 27] width 159 height 50
copy p "335677979387"
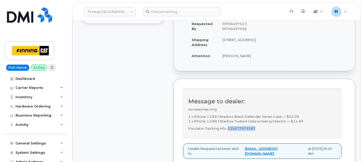
copy p "335677979387"
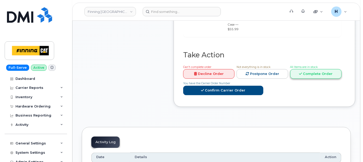
click at [314, 69] on link "Complete Order" at bounding box center [315, 74] width 51 height 10
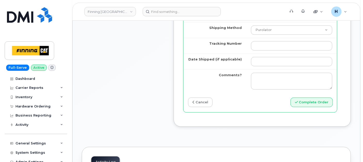
scroll to position [487, 0]
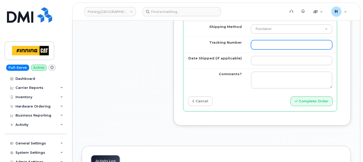
drag, startPoint x: 251, startPoint y: 51, endPoint x: 251, endPoint y: 54, distance: 2.8
click at [251, 49] on input "Tracking Number" at bounding box center [291, 44] width 81 height 9
paste input "335677979387"
type input "335677979387"
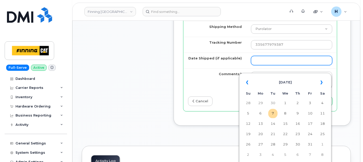
drag, startPoint x: 248, startPoint y: 69, endPoint x: 251, endPoint y: 70, distance: 3.2
click at [251, 65] on input "Date Shipped (if applicable)" at bounding box center [291, 60] width 81 height 9
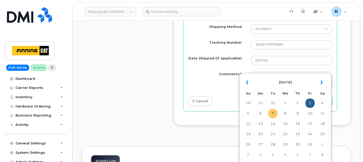
click at [272, 112] on td "7" at bounding box center [273, 113] width 9 height 9
type input "2025-10-07"
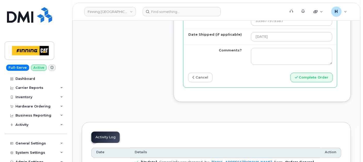
scroll to position [516, 0]
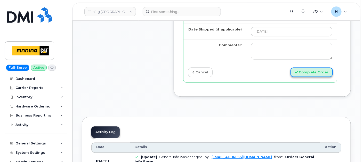
click at [305, 77] on button "Complete Order" at bounding box center [312, 72] width 42 height 10
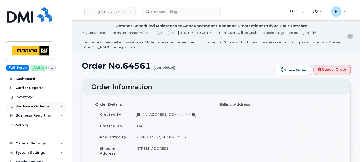
click at [38, 107] on div "Hardware Ordering" at bounding box center [32, 106] width 35 height 4
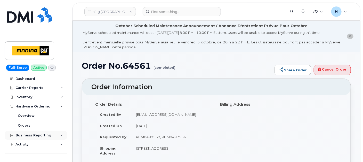
click at [30, 131] on div "Business Reporting" at bounding box center [36, 135] width 62 height 9
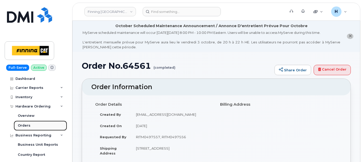
click at [30, 127] on link "Orders" at bounding box center [40, 126] width 53 height 10
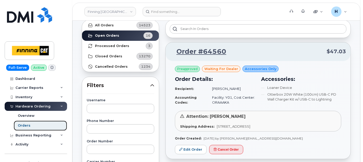
scroll to position [29, 0]
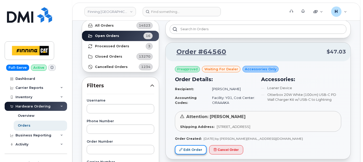
click at [200, 147] on link "Edit Order" at bounding box center [191, 150] width 32 height 10
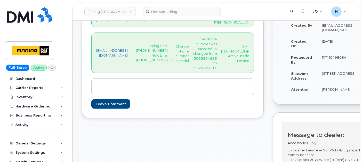
scroll to position [115, 0]
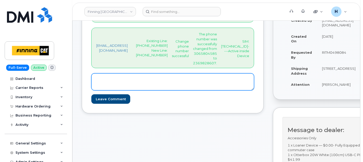
click at [164, 90] on textarea at bounding box center [172, 81] width 163 height 17
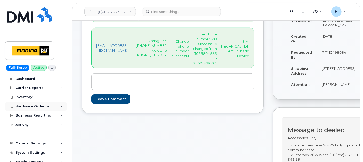
click at [39, 104] on div "Hardware Ordering" at bounding box center [32, 106] width 35 height 4
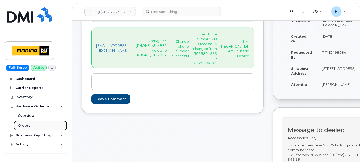
click at [25, 128] on div "Orders" at bounding box center [24, 125] width 13 height 5
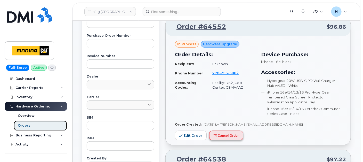
scroll to position [201, 0]
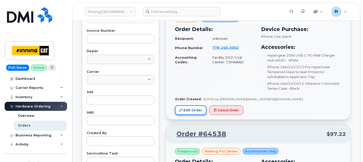
click at [192, 108] on link "Edit Order" at bounding box center [191, 110] width 32 height 10
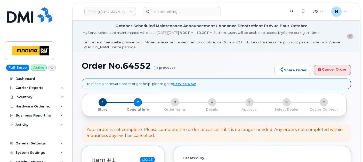
select select
click at [101, 100] on span "1" at bounding box center [103, 102] width 8 height 8
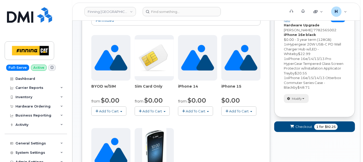
scroll to position [108, 0]
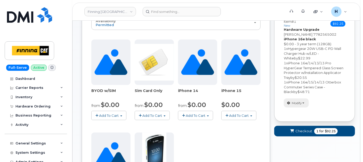
click at [304, 103] on span "button" at bounding box center [304, 103] width 2 height 1
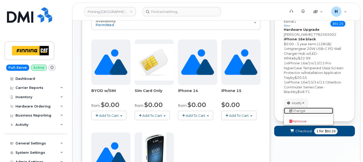
click at [300, 109] on link "change" at bounding box center [308, 111] width 49 height 6
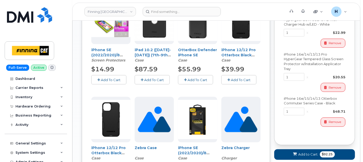
scroll to position [338, 0]
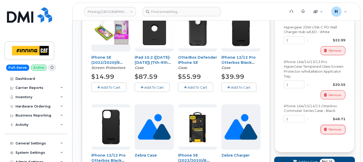
click at [340, 129] on span "Remove" at bounding box center [335, 129] width 12 height 5
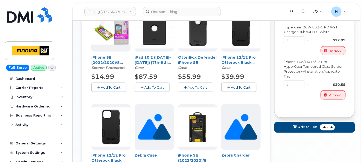
drag, startPoint x: 335, startPoint y: 93, endPoint x: 335, endPoint y: 57, distance: 36.1
click at [335, 93] on span "Remove" at bounding box center [335, 95] width 12 height 5
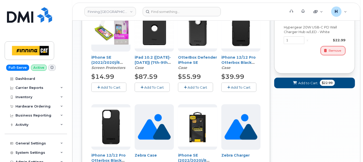
click at [336, 50] on span "Remove" at bounding box center [335, 50] width 12 height 5
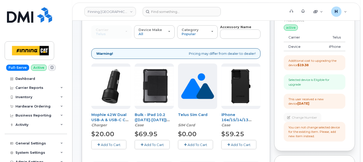
scroll to position [51, 0]
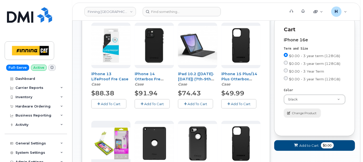
click at [302, 112] on span "Change Product" at bounding box center [304, 113] width 25 height 5
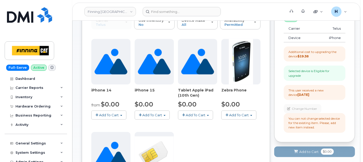
scroll to position [72, 0]
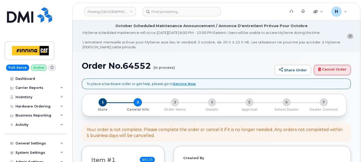
select select
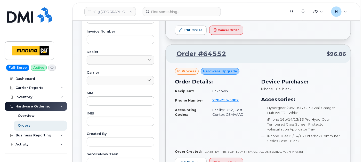
scroll to position [172, 0]
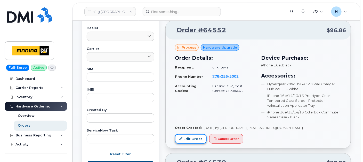
click at [196, 136] on link "Edit Order" at bounding box center [191, 139] width 32 height 10
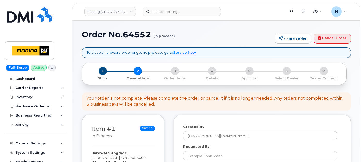
select select
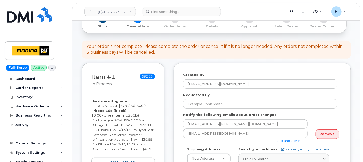
scroll to position [57, 0]
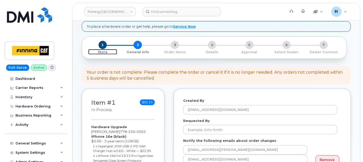
click at [101, 46] on span "1" at bounding box center [103, 45] width 8 height 8
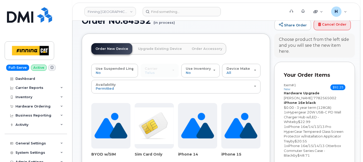
scroll to position [86, 0]
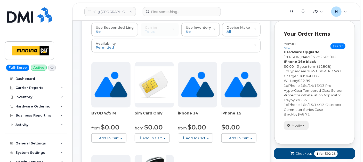
click at [290, 128] on button "Modify" at bounding box center [296, 125] width 25 height 9
click at [297, 142] on span "Remove" at bounding box center [297, 144] width 17 height 4
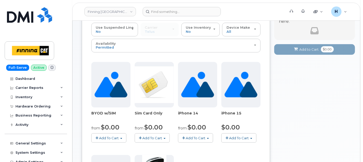
scroll to position [0, 0]
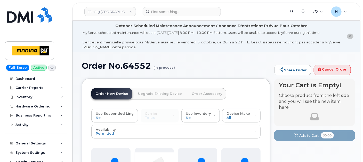
click at [195, 90] on link "Order Accessory" at bounding box center [207, 93] width 39 height 11
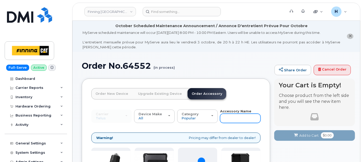
click at [234, 121] on input "text" at bounding box center [240, 118] width 41 height 9
type input "12"
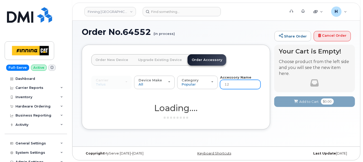
scroll to position [34, 0]
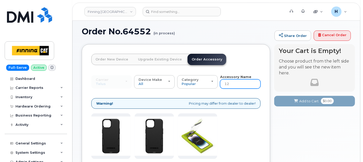
click at [232, 85] on input "12" at bounding box center [240, 83] width 41 height 9
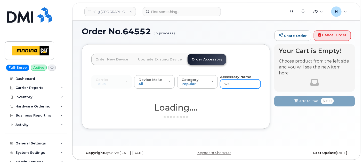
type input "wall"
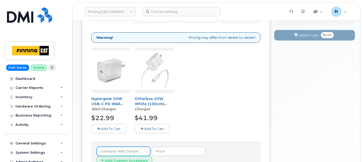
scroll to position [147, 0]
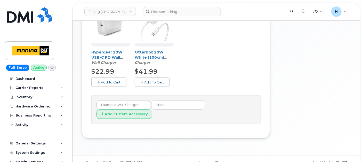
click at [154, 81] on span "Add To Cart" at bounding box center [154, 82] width 20 height 4
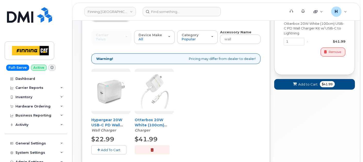
scroll to position [32, 0]
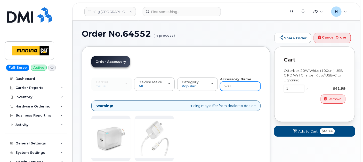
click at [237, 85] on input "wall" at bounding box center [240, 86] width 41 height 9
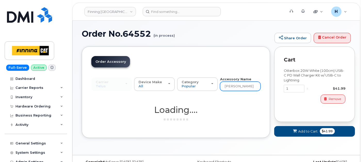
type input "loaner"
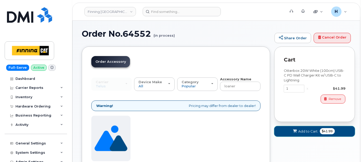
drag, startPoint x: 295, startPoint y: 128, endPoint x: 175, endPoint y: 130, distance: 119.8
click at [197, 131] on div "Order New Device Upgrade Existing Device Order Accessory Order new device and n…" at bounding box center [216, 153] width 269 height 215
click at [175, 130] on div "Loaner Device Other $0.00 Add To Cart" at bounding box center [175, 163] width 169 height 94
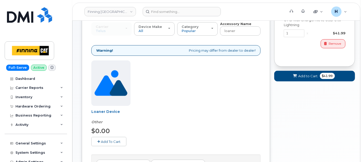
scroll to position [118, 0]
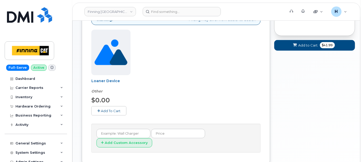
drag, startPoint x: 115, startPoint y: 112, endPoint x: 227, endPoint y: 95, distance: 113.3
click at [116, 112] on button "Add To Cart" at bounding box center [108, 110] width 35 height 9
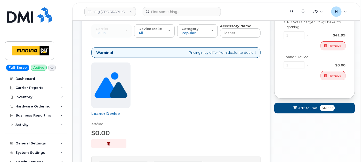
scroll to position [61, 0]
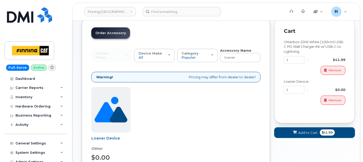
click at [307, 130] on span "Add to Cart" at bounding box center [308, 132] width 19 height 5
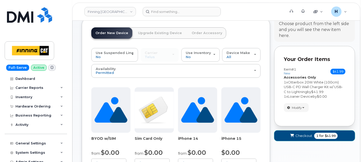
click at [296, 137] on span "Checkout" at bounding box center [304, 135] width 17 height 5
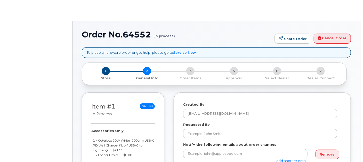
select select
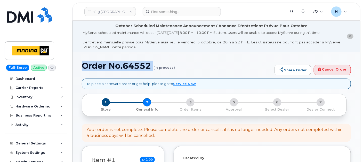
drag, startPoint x: 79, startPoint y: 68, endPoint x: 135, endPoint y: 72, distance: 56.4
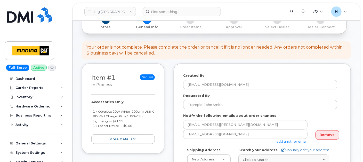
scroll to position [115, 0]
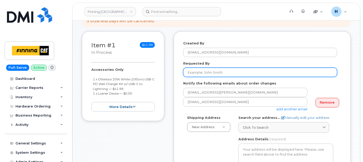
drag, startPoint x: 199, startPoint y: 70, endPoint x: 119, endPoint y: 96, distance: 83.8
click at [199, 70] on input "Requested By" at bounding box center [260, 72] width 154 height 9
paste input "RITM0496752"
type input "RITM0496752"
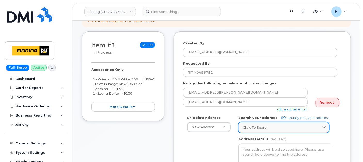
click at [250, 122] on link "Click to search" at bounding box center [284, 127] width 91 height 11
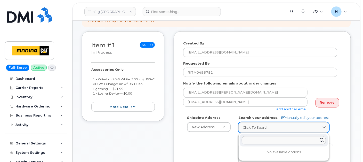
paste input "[STREET_ADDRESS]"
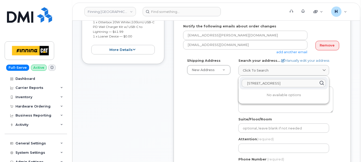
scroll to position [172, 0]
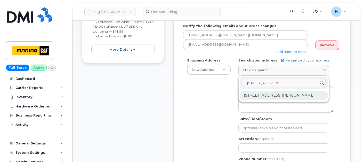
type input "[STREET_ADDRESS]"
click at [290, 93] on div "[STREET_ADDRESS][PERSON_NAME]" at bounding box center [284, 95] width 88 height 9
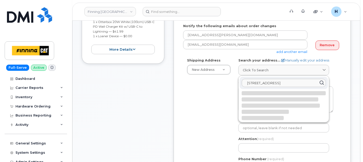
select select
type textarea "[STREET_ADDRESS][PERSON_NAME]"
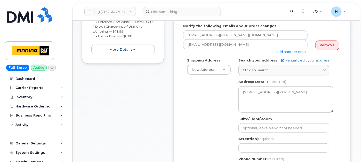
click at [257, 141] on div "Attention (required)" at bounding box center [286, 144] width 95 height 16
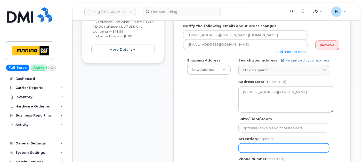
click at [247, 148] on input "Attention (required)" at bounding box center [284, 147] width 91 height 9
paste input "[PERSON_NAME]"
select select
type input "[PERSON_NAME]"
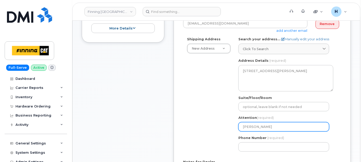
scroll to position [229, 0]
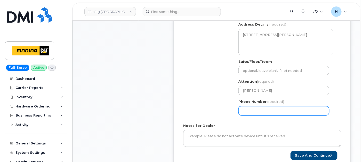
click at [262, 113] on input "Phone Number" at bounding box center [284, 110] width 91 height 9
paste input "7782565002"
select select
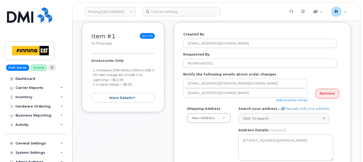
scroll to position [115, 0]
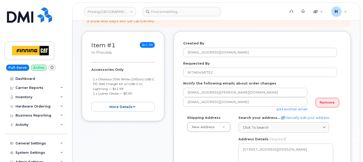
type input "7782565002"
drag, startPoint x: 87, startPoint y: 69, endPoint x: 135, endPoint y: 93, distance: 52.9
click at [135, 93] on div "Item #1 in process $41.99 Accessories Only 1 x Otterbox 20W White (100cm) USB-C…" at bounding box center [123, 76] width 83 height 90
copy div "Accessories Only 1 x Otterbox 20W White (100cm) USB-C PD Wall Charger Kit w/ US…"
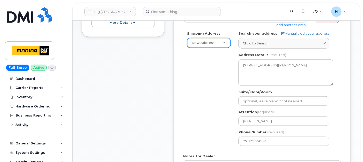
scroll to position [258, 0]
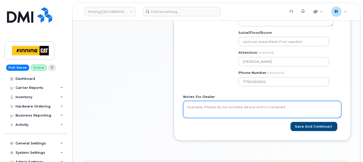
click at [213, 114] on textarea "Notes for Dealer" at bounding box center [262, 109] width 158 height 17
paste textarea "Accessories Only 1 x Otterbox 20W White (100cm) USB-C PD Wall Charger Kit w/ US…"
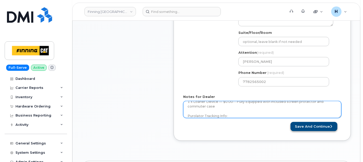
type textarea "Accessories Only 1 x Otterbox 20W White (100cm) USB-C PD Wall Charger Kit w/ US…"
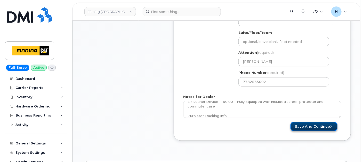
click at [301, 122] on button "Save and Continue" at bounding box center [314, 127] width 47 height 10
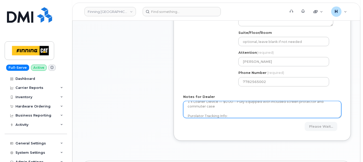
click at [243, 114] on textarea "Accessories Only 1 x Otterbox 20W White (100cm) USB-C PD Wall Charger Kit w/ US…" at bounding box center [262, 109] width 158 height 17
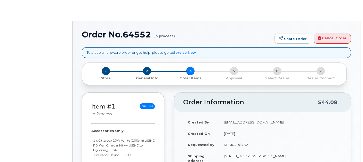
radio input "true"
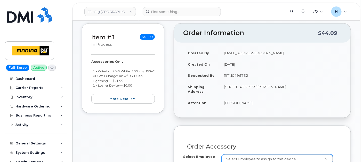
scroll to position [172, 0]
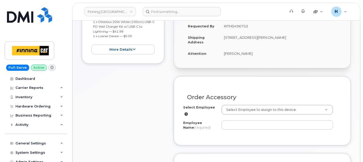
drag, startPoint x: 222, startPoint y: 56, endPoint x: 267, endPoint y: 57, distance: 44.7
click at [267, 57] on td "[PERSON_NAME]" at bounding box center [280, 53] width 122 height 11
copy td "[PERSON_NAME]"
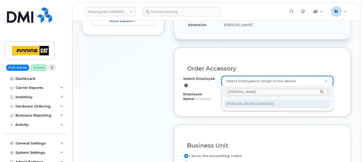
type input "[PERSON_NAME]"
type input "274898"
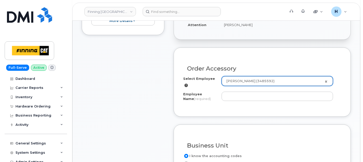
type input "[PERSON_NAME]"
select select "D52"
select select "CPMAAAW"
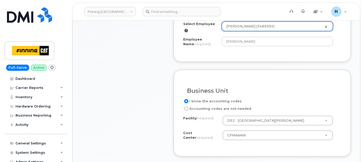
scroll to position [287, 0]
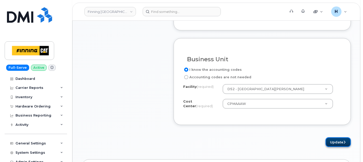
click at [330, 138] on button "Update" at bounding box center [338, 142] width 25 height 10
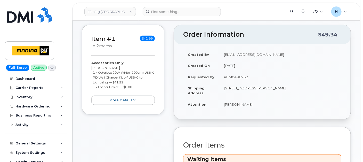
drag, startPoint x: 222, startPoint y: 104, endPoint x: 256, endPoint y: 104, distance: 34.6
click at [256, 104] on td "[PERSON_NAME]" at bounding box center [280, 104] width 122 height 11
copy td "[PERSON_NAME]"
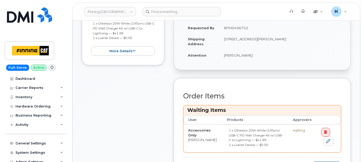
scroll to position [258, 0]
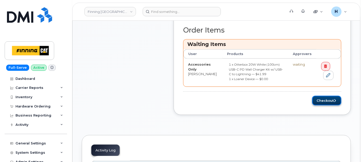
click at [317, 101] on button "Checkout" at bounding box center [326, 101] width 29 height 10
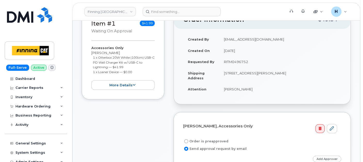
scroll to position [115, 0]
drag, startPoint x: 221, startPoint y: 60, endPoint x: 267, endPoint y: 60, distance: 45.7
click at [267, 60] on td "RITM0496752" at bounding box center [280, 61] width 122 height 11
copy td "RITM0496752"
click at [200, 136] on form "Christa Kiddine, Accessories Only Order is preapproved Send approval request by…" at bounding box center [262, 152] width 158 height 63
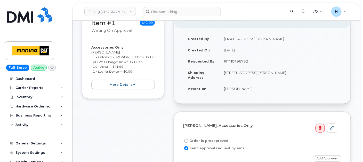
click at [199, 139] on label "Order is preapproved" at bounding box center [205, 141] width 45 height 6
click at [188, 139] on input "Order is preapproved" at bounding box center [186, 141] width 4 height 4
radio input "true"
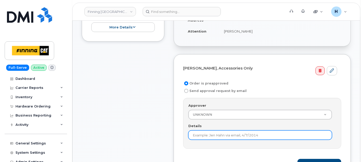
click at [200, 134] on input "Details" at bounding box center [260, 134] width 144 height 9
paste input "RITM0496752"
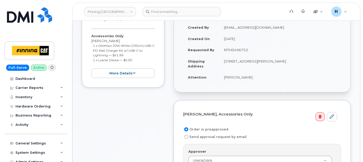
scroll to position [86, 0]
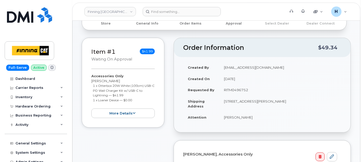
type input "RITM0496752"
drag, startPoint x: 272, startPoint y: 100, endPoint x: 286, endPoint y: 99, distance: 14.5
click at [286, 99] on td "7601 99 St CLAIRMONT AB T8X 5B1 CANADA" at bounding box center [280, 104] width 122 height 16
copy td "T8X 5B1"
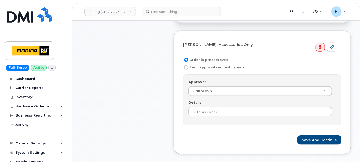
scroll to position [229, 0]
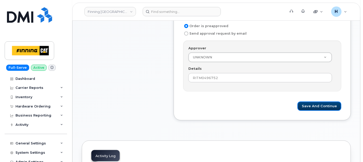
drag, startPoint x: 315, startPoint y: 103, endPoint x: 318, endPoint y: 117, distance: 14.6
click at [315, 103] on button "Save and Continue" at bounding box center [320, 106] width 44 height 10
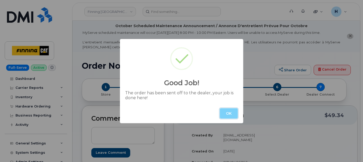
drag, startPoint x: 232, startPoint y: 115, endPoint x: 224, endPoint y: 103, distance: 14.8
click at [232, 114] on button "OK" at bounding box center [229, 113] width 18 height 10
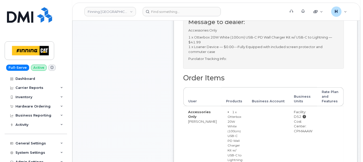
scroll to position [258, 0]
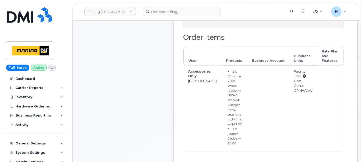
drag, startPoint x: 284, startPoint y: 101, endPoint x: 305, endPoint y: 101, distance: 21.2
click at [305, 101] on td "Facility: D52 Cost Center: CPMAAAW" at bounding box center [304, 108] width 28 height 85
copy div "CPMAAAW"
drag, startPoint x: 285, startPoint y: 83, endPoint x: 295, endPoint y: 84, distance: 9.6
click at [295, 84] on td "Facility: D52 Cost Center: CPMAAAW" at bounding box center [304, 108] width 28 height 85
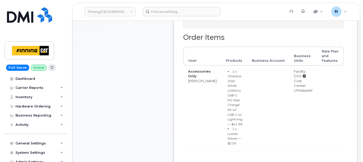
copy div "D52"
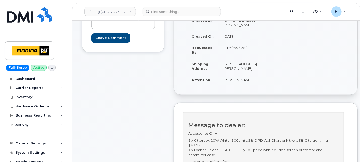
scroll to position [0, 0]
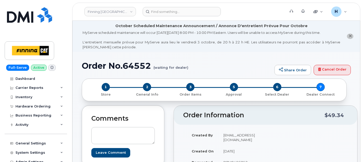
click at [138, 68] on h1 "Order No.64552 (waiting for dealer)" at bounding box center [177, 65] width 190 height 9
copy h1 "64552"
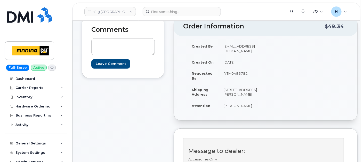
scroll to position [115, 0]
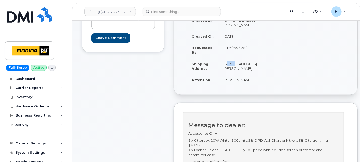
drag, startPoint x: 219, startPoint y: 68, endPoint x: 228, endPoint y: 68, distance: 8.8
click at [228, 68] on td "[STREET_ADDRESS][PERSON_NAME]" at bounding box center [240, 66] width 43 height 16
copy td "7601"
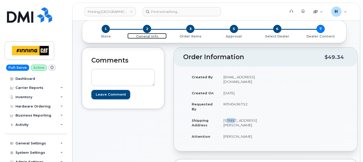
scroll to position [57, 0]
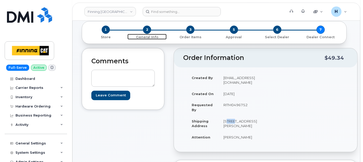
click at [148, 30] on span "2" at bounding box center [147, 30] width 8 height 8
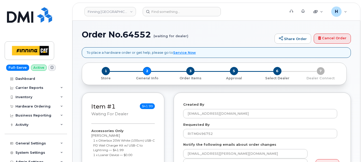
select select
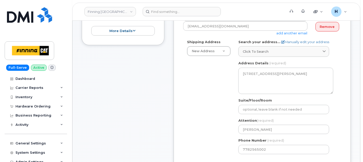
scroll to position [258, 0]
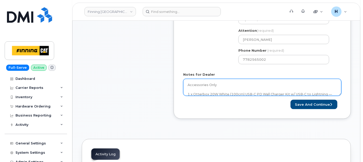
click at [220, 91] on textarea "Accessories Only 1 x Otterbox 20W White (100cm) USB-C PD Wall Charger Kit w/ US…" at bounding box center [262, 87] width 158 height 17
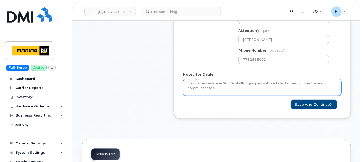
scroll to position [28, 0]
click at [235, 90] on textarea "Accessories Only 1 x Otterbox 20W White (100cm) USB-C PD Wall Charger Kit w/ US…" at bounding box center [262, 87] width 158 height 17
paste textarea "335678150152"
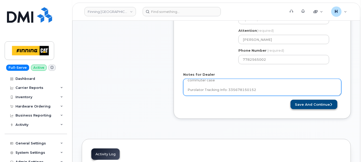
type textarea "Accessories Only 1 x Otterbox 20W White (100cm) USB-C PD Wall Charger Kit w/ US…"
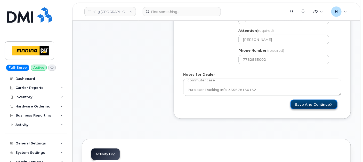
drag, startPoint x: 300, startPoint y: 99, endPoint x: 308, endPoint y: 105, distance: 10.2
click at [301, 100] on button "Save and Continue" at bounding box center [314, 105] width 47 height 10
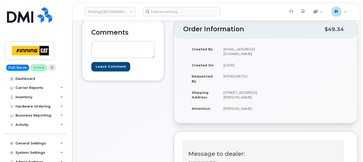
scroll to position [172, 0]
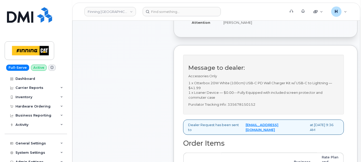
drag, startPoint x: 216, startPoint y: 33, endPoint x: 257, endPoint y: 33, distance: 40.5
click at [257, 28] on td "[PERSON_NAME]" at bounding box center [240, 22] width 43 height 11
copy td "[PERSON_NAME]"
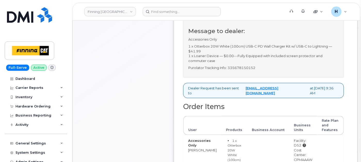
scroll to position [229, 0]
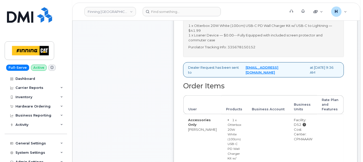
click at [243, 50] on p "Purolator Tracking Info: 335678150152" at bounding box center [263, 47] width 151 height 5
copy p "335678150152"
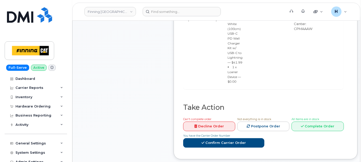
scroll to position [344, 0]
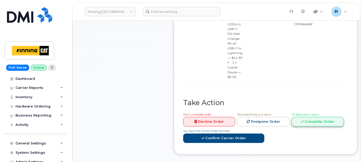
click at [301, 123] on link "Complete Order" at bounding box center [318, 122] width 52 height 10
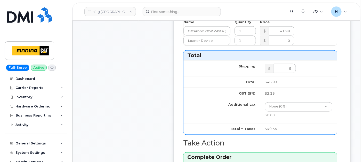
scroll to position [459, 0]
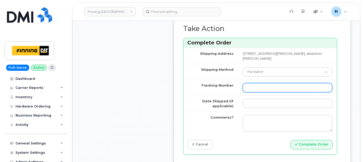
click at [246, 92] on input "Tracking Number" at bounding box center [288, 87] width 90 height 9
paste input "335678150152"
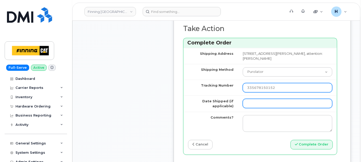
type input "335678150152"
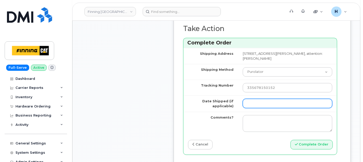
drag, startPoint x: 245, startPoint y: 102, endPoint x: 249, endPoint y: 101, distance: 4.0
click at [245, 102] on input "Date Shipped (if applicable)" at bounding box center [288, 103] width 90 height 9
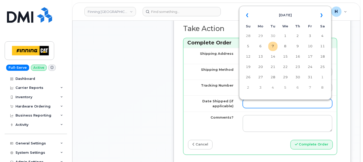
type input "[DATE]"
click at [277, 45] on td "7" at bounding box center [273, 46] width 9 height 9
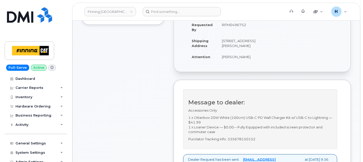
scroll to position [201, 0]
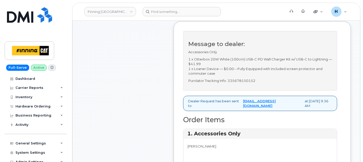
click at [242, 83] on p "Purolator Tracking Info: 335678150152" at bounding box center [260, 80] width 144 height 5
copy p "335678150152"
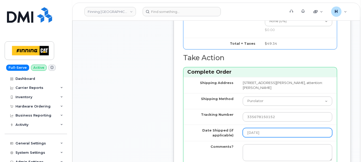
scroll to position [459, 0]
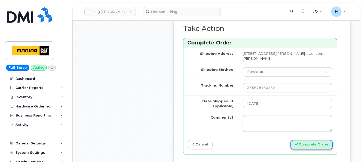
click at [310, 146] on button "Complete Order" at bounding box center [312, 145] width 42 height 10
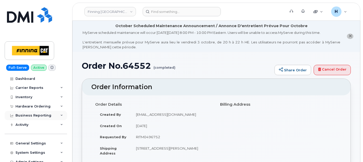
drag, startPoint x: 35, startPoint y: 107, endPoint x: 32, endPoint y: 131, distance: 23.9
click at [35, 108] on div "Hardware Ordering" at bounding box center [36, 106] width 62 height 9
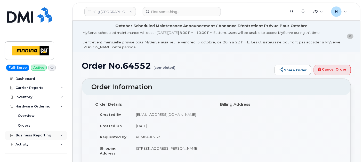
click at [32, 131] on div "Business Reporting" at bounding box center [36, 135] width 62 height 9
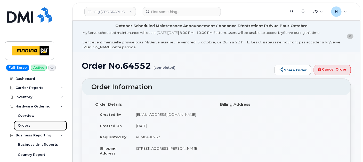
click at [32, 127] on link "Orders" at bounding box center [40, 126] width 53 height 10
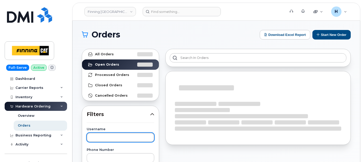
click at [106, 135] on input "text" at bounding box center [121, 137] width 68 height 9
paste input "[PERSON_NAME]"
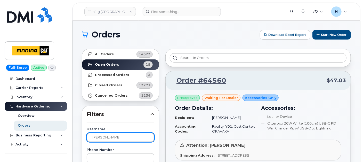
type input "[PERSON_NAME]"
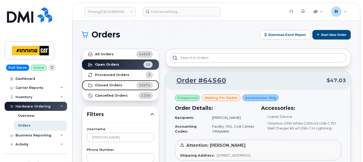
click at [113, 85] on strong "Closed Orders" at bounding box center [108, 85] width 27 height 4
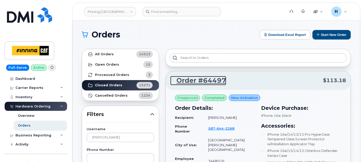
click at [206, 78] on link "Order #64497" at bounding box center [198, 80] width 56 height 9
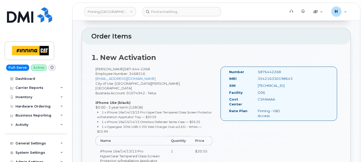
scroll to position [258, 0]
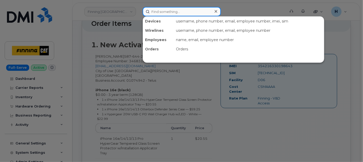
click at [155, 12] on input at bounding box center [182, 11] width 78 height 9
paste input "5876445194"
type input "5876445194"
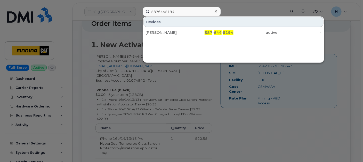
drag, startPoint x: 168, startPoint y: 29, endPoint x: 182, endPoint y: 160, distance: 131.8
click at [168, 29] on div "[PERSON_NAME]" at bounding box center [168, 32] width 44 height 9
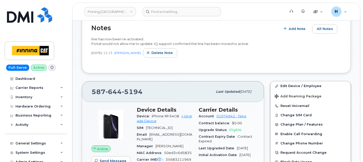
scroll to position [245, 0]
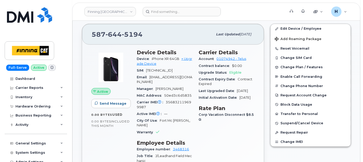
click at [145, 33] on div "[PHONE_NUMBER]" at bounding box center [152, 34] width 121 height 11
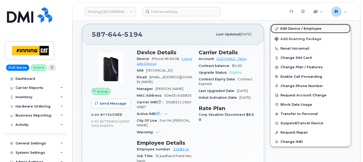
click at [280, 26] on link "Edit Device / Employee" at bounding box center [311, 28] width 80 height 9
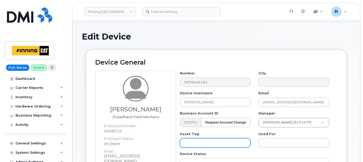
scroll to position [29, 0]
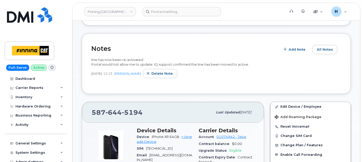
scroll to position [172, 0]
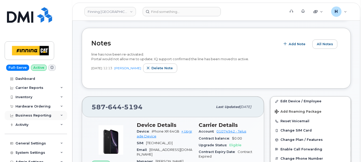
click at [40, 111] on div "Business Reporting" at bounding box center [36, 115] width 62 height 9
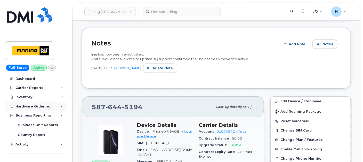
click at [37, 107] on div "Hardware Ordering" at bounding box center [32, 106] width 35 height 4
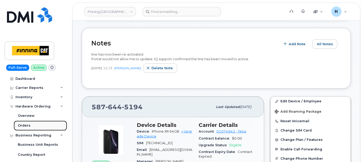
click at [32, 123] on link "Orders" at bounding box center [40, 126] width 53 height 10
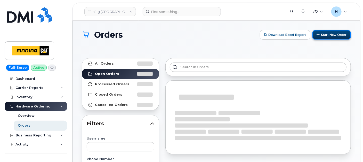
click at [314, 35] on button "Start New Order" at bounding box center [332, 35] width 38 height 10
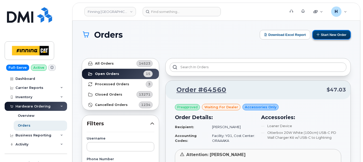
click at [329, 35] on button "Start New Order" at bounding box center [332, 35] width 38 height 10
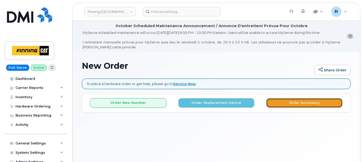
click at [290, 101] on button "Order Accessory" at bounding box center [304, 103] width 76 height 10
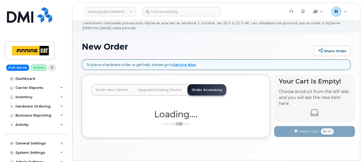
scroll to position [34, 0]
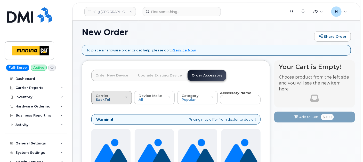
click at [105, 97] on span "SaskTel" at bounding box center [103, 99] width 14 height 4
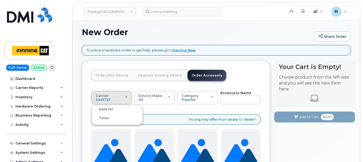
click at [107, 117] on label "Telus" at bounding box center [101, 118] width 16 height 6
click at [0, 0] on input "Telus" at bounding box center [0, 0] width 0 height 0
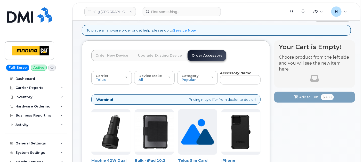
scroll to position [62, 0]
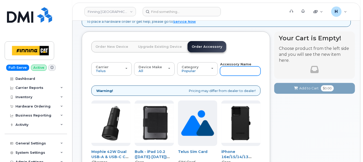
click at [236, 68] on input "text" at bounding box center [240, 70] width 41 height 9
type input "15"
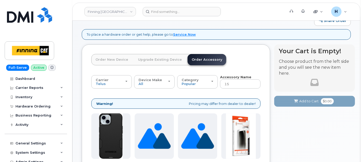
scroll to position [136, 0]
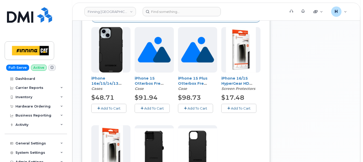
click at [240, 104] on button "Add To Cart" at bounding box center [239, 108] width 35 height 9
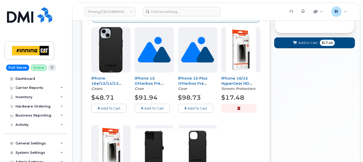
scroll to position [78, 0]
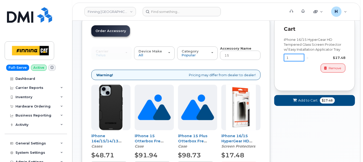
drag, startPoint x: 292, startPoint y: 58, endPoint x: 269, endPoint y: 59, distance: 23.5
type input "2"
drag, startPoint x: 233, startPoint y: 54, endPoint x: 219, endPoint y: 53, distance: 14.0
click at [219, 53] on div "Carrier SaskTel Telus SaskTel Telus Device Make All iPhone Tablet All iPhone Ta…" at bounding box center [175, 53] width 169 height 14
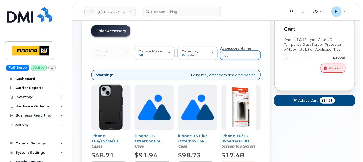
type input "car"
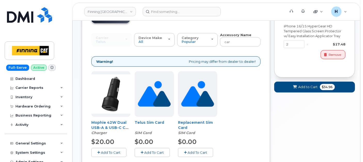
scroll to position [113, 0]
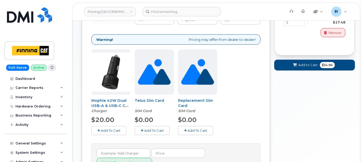
click at [113, 134] on button "Add To Cart" at bounding box center [108, 130] width 35 height 9
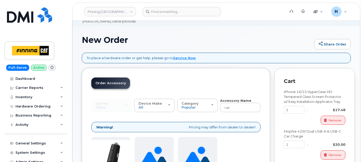
scroll to position [57, 0]
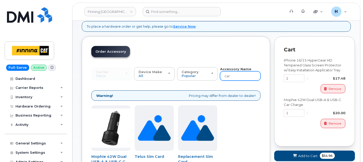
drag, startPoint x: 233, startPoint y: 77, endPoint x: 222, endPoint y: 75, distance: 11.3
click at [222, 75] on input "car" at bounding box center [240, 75] width 41 height 9
type input "wall"
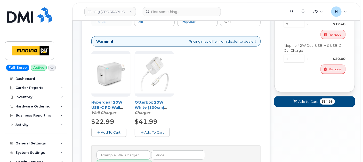
scroll to position [143, 0]
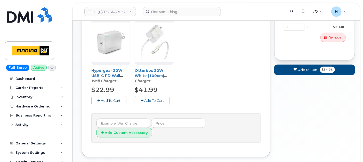
click at [158, 97] on button "Add To Cart" at bounding box center [152, 100] width 35 height 9
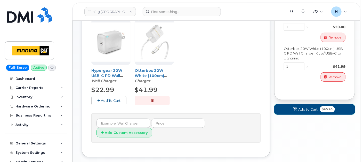
click at [301, 111] on button "Add to Cart $96.95" at bounding box center [314, 109] width 81 height 11
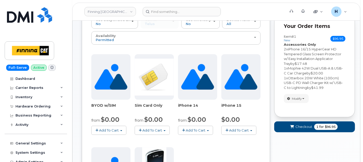
scroll to position [288, 0]
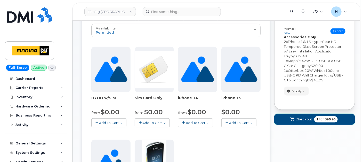
click at [292, 114] on button "Checkout 1 for $96.95" at bounding box center [314, 119] width 81 height 11
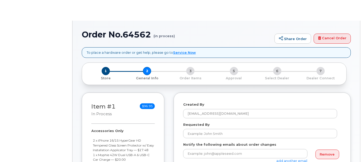
select select
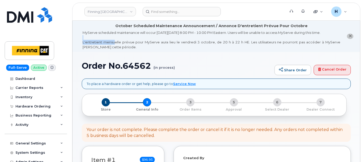
click at [113, 43] on li "October Scheduled Maintenance Announcement / Annonce D'entretient Prévue Pour O…" at bounding box center [217, 36] width 288 height 31
drag, startPoint x: 113, startPoint y: 43, endPoint x: 97, endPoint y: 68, distance: 29.4
click at [97, 68] on h1 "Order No.64562 (in process)" at bounding box center [177, 65] width 190 height 9
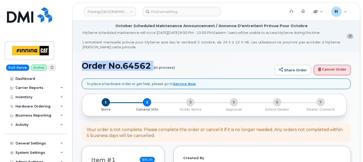
click at [97, 68] on h1 "Order No.64562 (in process)" at bounding box center [177, 65] width 190 height 9
copy h1 "Order No.64562"
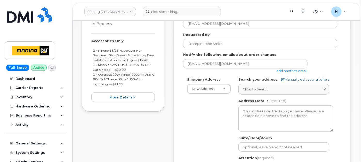
drag, startPoint x: 115, startPoint y: 89, endPoint x: 90, endPoint y: 80, distance: 26.9
click at [90, 80] on div "Item #1 in process $96.95 Accessories Only 2 x iPhone 16/15 HyperGear HD Temper…" at bounding box center [123, 57] width 83 height 109
copy small "1 x Otterbox 20W White (100cm) USB-C PD Wall Charger Kit w/ USB-C to Lightning …"
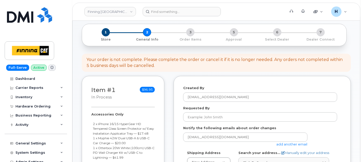
scroll to position [0, 0]
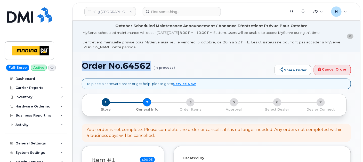
drag, startPoint x: 82, startPoint y: 64, endPoint x: 152, endPoint y: 64, distance: 69.7
click at [152, 64] on h1 "Order No.64562 (in process)" at bounding box center [177, 65] width 190 height 9
copy h1 "Order No.64562"
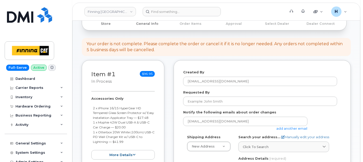
scroll to position [115, 0]
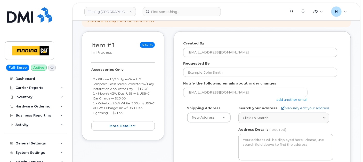
drag, startPoint x: 119, startPoint y: 102, endPoint x: 90, endPoint y: 97, distance: 29.8
click at [90, 97] on div "Item #1 in process $96.95 Accessories Only 2 x iPhone 16/15 HyperGear HD Temper…" at bounding box center [123, 85] width 83 height 109
copy small "1 x Mophie 42W Dual USB-A & USB-C Car Charge — $20.00"
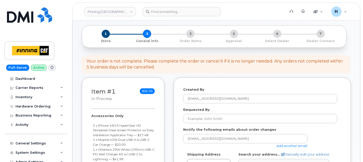
scroll to position [29, 0]
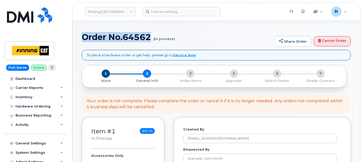
drag, startPoint x: 81, startPoint y: 33, endPoint x: 150, endPoint y: 39, distance: 69.0
copy h1 "Order No.64562"
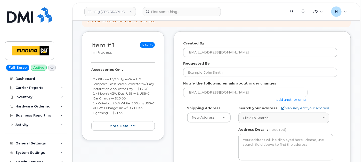
drag, startPoint x: 112, startPoint y: 93, endPoint x: 91, endPoint y: 78, distance: 25.6
click at [91, 78] on ul "2 x iPhone 16/15 HyperGear HD Tempered Glass Screen Protector w/ Easy Installat…" at bounding box center [123, 96] width 64 height 38
copy small "2 x iPhone 16/15 HyperGear HD Tempered Glass Screen Protector w/ Easy Installat…"
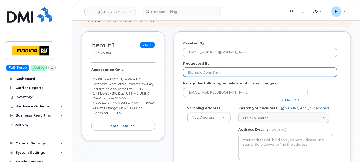
drag, startPoint x: 226, startPoint y: 71, endPoint x: 111, endPoint y: 106, distance: 120.4
click at [225, 71] on input "Requested By" at bounding box center [260, 72] width 154 height 9
paste input "RITM0493803, RITM0493804, RITM0493805"
type input "RITM0493803, RITM0493804, RITM0493805"
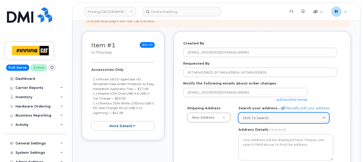
click at [257, 120] on link "Click to search" at bounding box center [284, 118] width 91 height 11
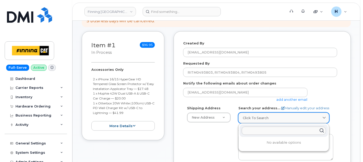
paste input "[STREET_ADDRESS][PERSON_NAME]"
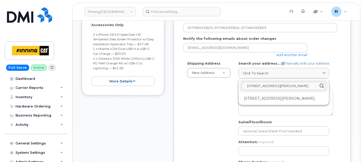
scroll to position [172, 0]
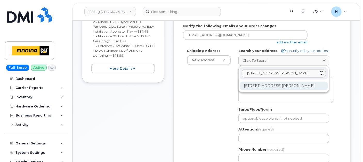
type input "[STREET_ADDRESS][PERSON_NAME]"
click at [269, 88] on div "[STREET_ADDRESS][PERSON_NAME]" at bounding box center [284, 86] width 88 height 9
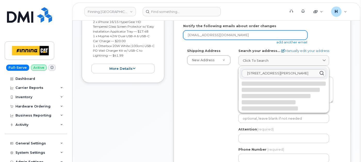
select select
type textarea "[STREET_ADDRESS][PERSON_NAME]"
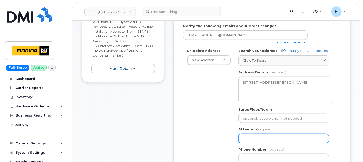
drag, startPoint x: 249, startPoint y: 135, endPoint x: 154, endPoint y: 134, distance: 95.3
click at [249, 135] on input "Attention (required)" at bounding box center [284, 138] width 91 height 9
paste input "[PERSON_NAME]"
select select
type input "[PERSON_NAME]"
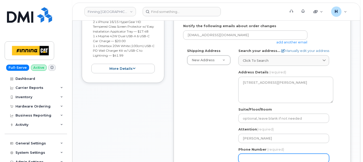
drag, startPoint x: 246, startPoint y: 159, endPoint x: 240, endPoint y: 156, distance: 7.2
click at [246, 159] on input "Phone Number" at bounding box center [284, 158] width 91 height 9
paste input "7786756365"
select select
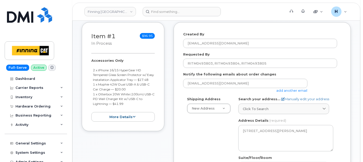
scroll to position [115, 0]
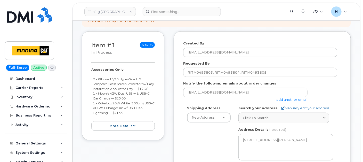
type input "7786756365"
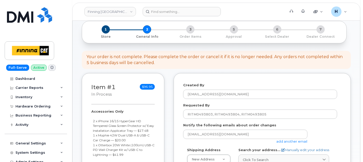
scroll to position [0, 0]
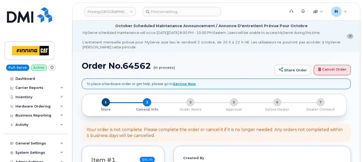
click at [137, 68] on h1 "Order No.64562 (in process)" at bounding box center [177, 65] width 190 height 9
copy h1 "64562"
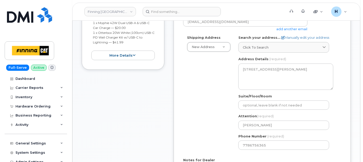
scroll to position [143, 0]
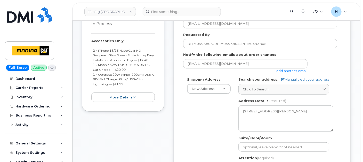
drag, startPoint x: 89, startPoint y: 41, endPoint x: 129, endPoint y: 88, distance: 61.7
click at [129, 88] on div "Item #1 in process $96.95 Accessories Only 2 x iPhone 16/15 HyperGear HD Temper…" at bounding box center [123, 57] width 83 height 109
copy div "Accessories Only 2 x iPhone 16/15 HyperGear HD Tempered Glass Screen Protector …"
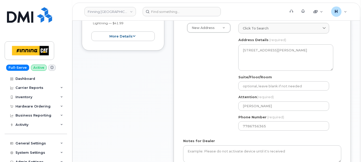
scroll to position [229, 0]
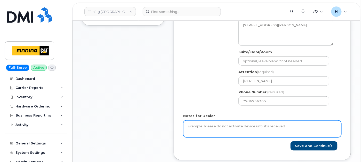
click at [204, 123] on textarea "Notes for Dealer" at bounding box center [262, 128] width 158 height 17
paste textarea "Accessories Only 2 x iPhone 16/15 HyperGear HD Tempered Glass Screen Protector …"
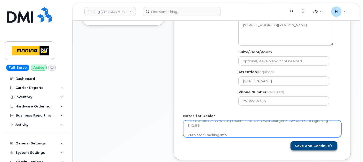
type textarea "Accessories Only 2 x iPhone 16/15 HyperGear HD Tempered Glass Screen Protector …"
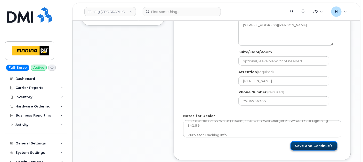
click at [303, 146] on button "Save and Continue" at bounding box center [314, 146] width 47 height 10
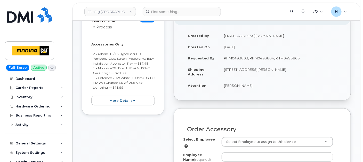
scroll to position [172, 0]
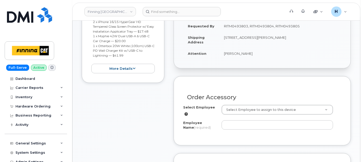
drag, startPoint x: 223, startPoint y: 55, endPoint x: 252, endPoint y: 54, distance: 29.4
click at [252, 54] on td "[PERSON_NAME]" at bounding box center [280, 53] width 122 height 11
copy td "[PERSON_NAME]"
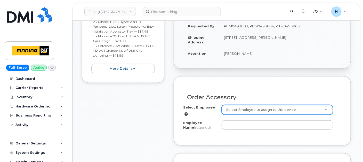
paste input "[PERSON_NAME]"
type input "[PERSON_NAME]"
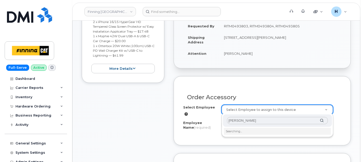
type input "[PERSON_NAME]"
click at [233, 131] on li "Searching…" at bounding box center [277, 131] width 107 height 7
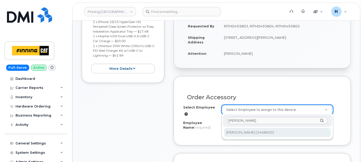
type input "56892"
type input "[PERSON_NAME]"
select select "D09"
select select "CSMAAAA"
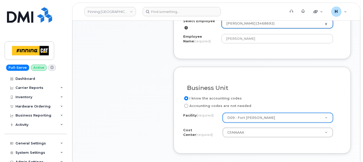
scroll to position [287, 0]
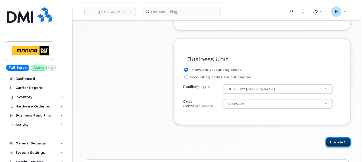
click at [334, 140] on button "Update" at bounding box center [338, 142] width 25 height 10
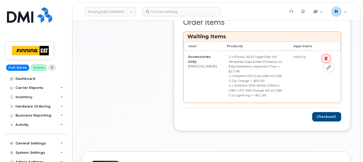
scroll to position [287, 0]
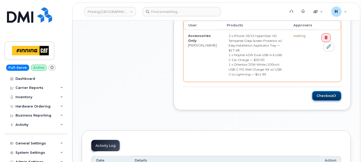
click at [328, 91] on button "Checkout" at bounding box center [326, 96] width 29 height 10
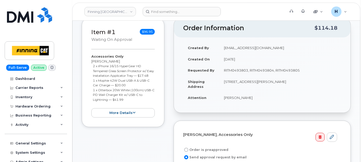
scroll to position [115, 0]
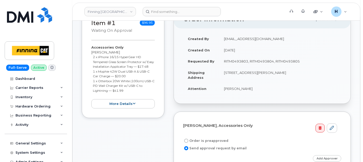
drag, startPoint x: 222, startPoint y: 63, endPoint x: 307, endPoint y: 66, distance: 85.2
click at [307, 66] on td "RITM0493803, RITM0493804, RITM0493805" at bounding box center [280, 61] width 122 height 11
copy td "RITM0493803, RITM0493804, RITM0493805"
click at [201, 139] on label "Order is preapproved" at bounding box center [205, 141] width 45 height 6
click at [188, 139] on input "Order is preapproved" at bounding box center [186, 141] width 4 height 4
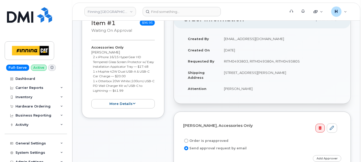
radio input "true"
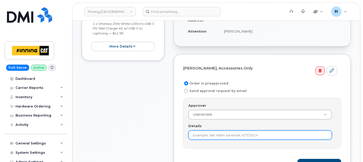
drag, startPoint x: 200, startPoint y: 133, endPoint x: 208, endPoint y: 130, distance: 8.3
click at [200, 133] on input "Details" at bounding box center [260, 134] width 144 height 9
paste input "RITM0493803, RITM0493804, RITM0493805"
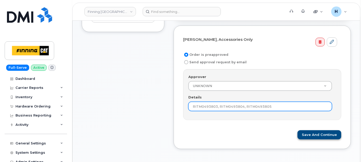
type input "RITM0493803, RITM0493804, RITM0493805"
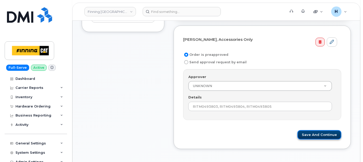
click at [306, 133] on button "Save and Continue" at bounding box center [320, 135] width 44 height 10
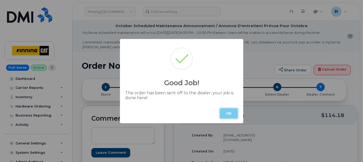
click at [227, 113] on button "OK" at bounding box center [229, 113] width 18 height 10
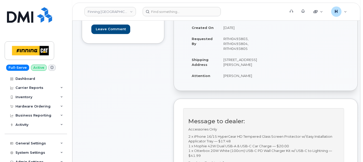
scroll to position [57, 0]
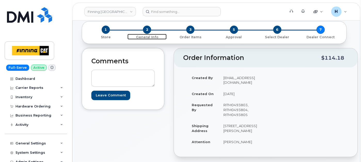
click at [145, 29] on span "2" at bounding box center [147, 30] width 8 height 8
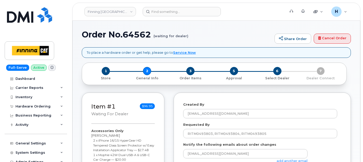
select select
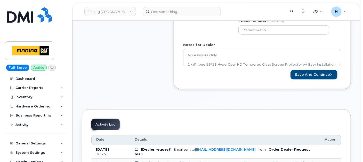
scroll to position [258, 0]
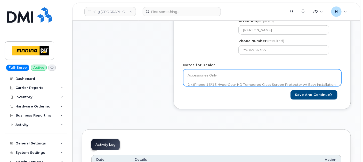
click at [237, 82] on textarea "Accessories Only 2 x iPhone 16/15 HyperGear HD Tempered Glass Screen Protector …" at bounding box center [262, 77] width 158 height 17
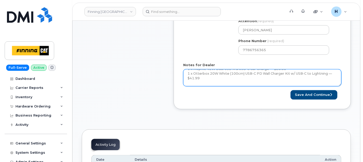
scroll to position [33, 0]
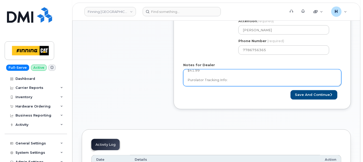
click at [242, 79] on textarea "Accessories Only 2 x iPhone 16/15 HyperGear HD Tempered Glass Screen Protector …" at bounding box center [262, 77] width 158 height 17
paste textarea "335678283854"
type textarea "Accessories Only 2 x iPhone 16/15 HyperGear HD Tempered Glass Screen Protector …"
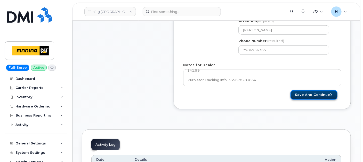
click at [296, 94] on button "Save and Continue" at bounding box center [314, 95] width 47 height 10
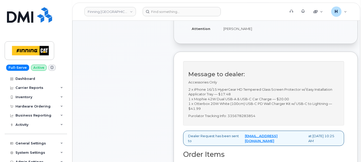
scroll to position [201, 0]
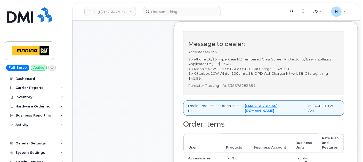
click at [242, 88] on p "Purolator Tracking Info: 335678283854" at bounding box center [263, 85] width 151 height 5
copy p "335678283854"
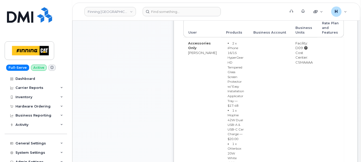
scroll to position [430, 0]
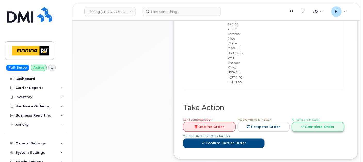
click at [302, 122] on link "Complete Order" at bounding box center [318, 127] width 52 height 10
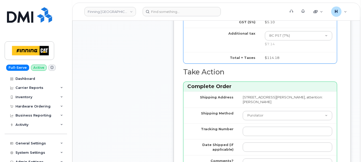
scroll to position [516, 0]
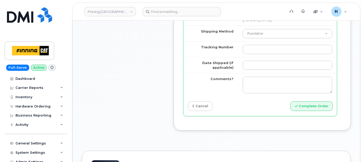
click at [247, 57] on td at bounding box center [287, 49] width 99 height 16
click at [246, 54] on input "Tracking Number" at bounding box center [288, 49] width 90 height 9
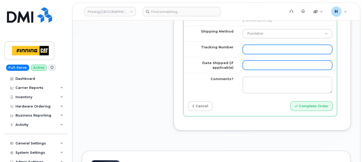
paste input "335678283854"
type input "335678283854"
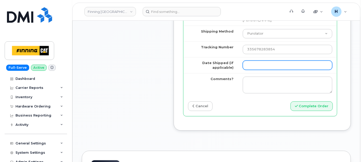
click at [244, 70] on input "Date Shipped (if applicable)" at bounding box center [288, 64] width 90 height 9
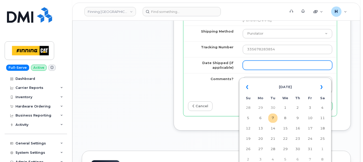
type input "2025-10-07"
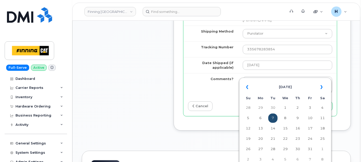
click at [275, 117] on td "7" at bounding box center [273, 117] width 9 height 9
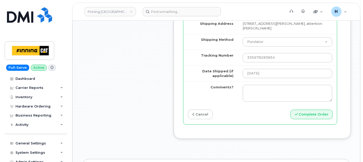
scroll to position [545, 0]
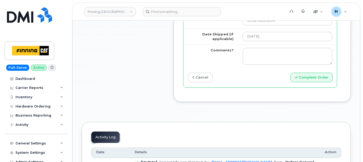
click at [304, 82] on button "Complete Order" at bounding box center [312, 78] width 42 height 10
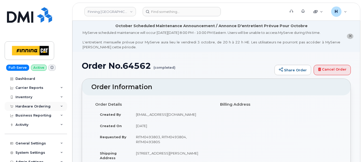
drag, startPoint x: 34, startPoint y: 105, endPoint x: 34, endPoint y: 108, distance: 2.6
click at [34, 106] on div "Hardware Ordering" at bounding box center [32, 106] width 35 height 4
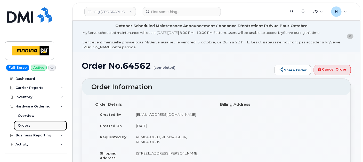
click at [28, 124] on div "Orders" at bounding box center [24, 125] width 13 height 5
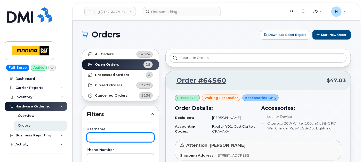
click at [101, 136] on input "text" at bounding box center [121, 137] width 68 height 9
type input "[PERSON_NAME]"
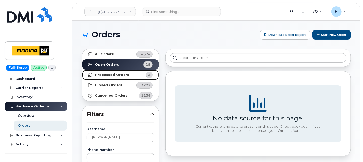
click at [126, 74] on link "Processed Orders 3" at bounding box center [120, 75] width 77 height 10
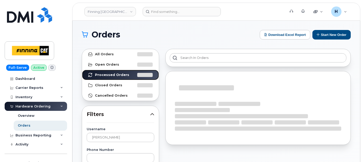
click at [82, 70] on link "Processed Orders" at bounding box center [120, 75] width 77 height 10
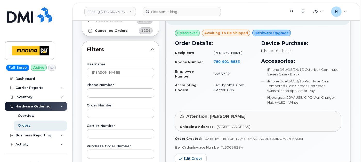
scroll to position [86, 0]
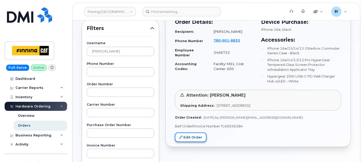
click at [190, 137] on link "Edit Order" at bounding box center [191, 137] width 32 height 10
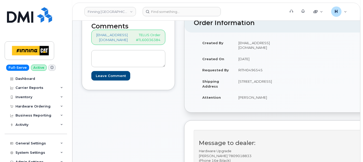
scroll to position [143, 0]
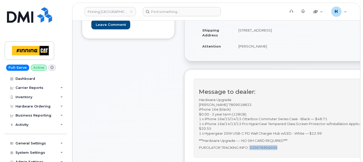
drag, startPoint x: 253, startPoint y: 146, endPoint x: 284, endPoint y: 150, distance: 31.0
click at [284, 150] on div "Message to dealer: Hardware Upgrade [PERSON_NAME] 7809018833 iPhone 16e (black)…" at bounding box center [289, 118] width 191 height 79
copy p "335676956030"
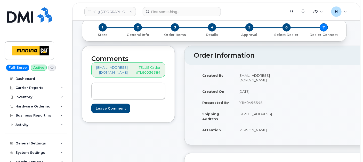
scroll to position [57, 0]
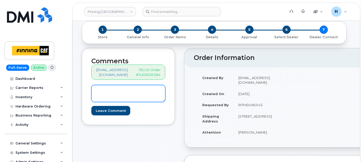
click at [137, 95] on textarea at bounding box center [128, 93] width 74 height 17
paste textarea "353389561359159"
click at [118, 90] on textarea "S/N: IMEI: 353389561359159" at bounding box center [128, 93] width 74 height 17
paste textarea "CD6K2KJJXR"
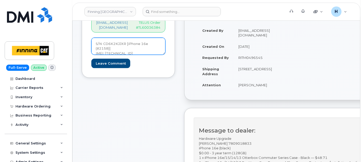
scroll to position [143, 0]
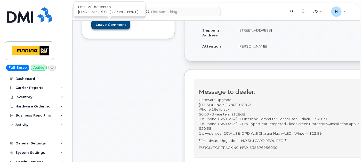
type textarea "S/N: CD6K2KJJXR [iPhone 16e (#2158)] IMEI: [TECHNICAL_ID]"
click at [114, 26] on input "Leave Comment" at bounding box center [110, 25] width 39 height 10
type input "Create Event"
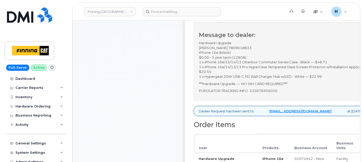
scroll to position [201, 0]
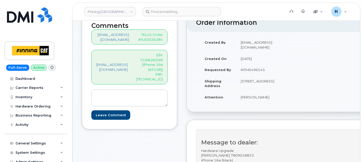
scroll to position [201, 0]
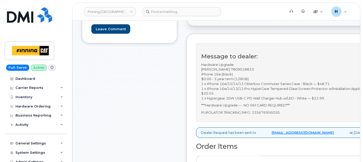
click at [285, 114] on div "Message to dealer: Hardware Upgrade [PERSON_NAME] 7809018833 iPhone 16e (black)…" at bounding box center [291, 82] width 191 height 79
copy p "335676956030"
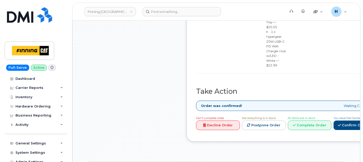
scroll to position [487, 0]
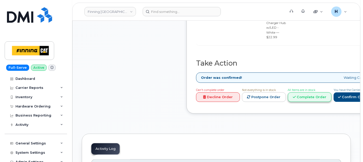
click at [308, 92] on link "Complete Order" at bounding box center [310, 97] width 44 height 10
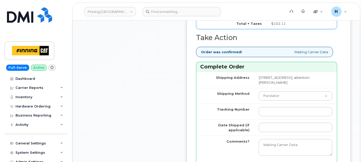
scroll to position [688, 0]
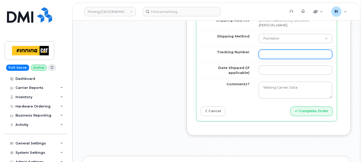
click at [265, 59] on input "Tracking Number" at bounding box center [296, 54] width 74 height 9
paste input "335676956030"
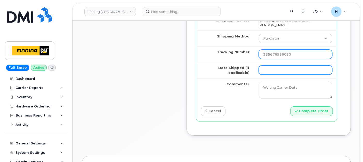
type input "335676956030"
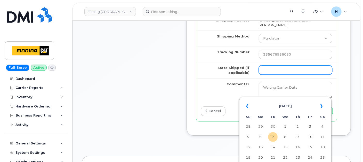
click at [260, 75] on input "Date Shipped (if applicable)" at bounding box center [296, 69] width 74 height 9
drag, startPoint x: 274, startPoint y: 138, endPoint x: 263, endPoint y: 133, distance: 12.5
click at [274, 138] on td "7" at bounding box center [273, 136] width 9 height 9
type input "[DATE]"
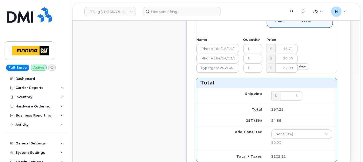
scroll to position [459, 0]
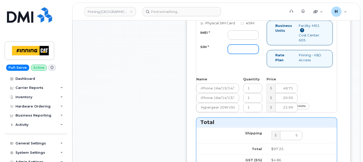
click at [245, 54] on input "SIM *" at bounding box center [243, 48] width 31 height 9
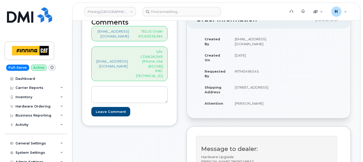
scroll to position [57, 0]
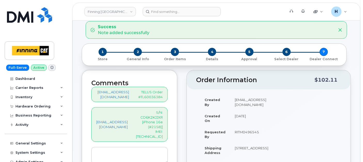
type input "x"
click at [150, 131] on p "S/N: CD6K2KJJXR [iPhone 16e (#2158)] IMEI: [TECHNICAL_ID]" at bounding box center [149, 124] width 27 height 29
copy p "353389561359159"
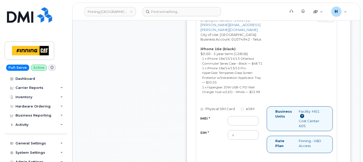
scroll to position [459, 0]
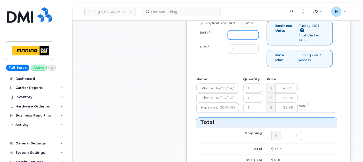
click at [248, 40] on input "IMEI *" at bounding box center [243, 34] width 31 height 9
paste input "353389561359159"
type input "353389561359159"
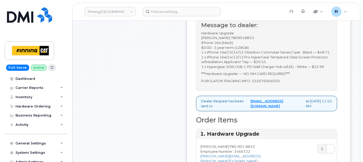
scroll to position [258, 0]
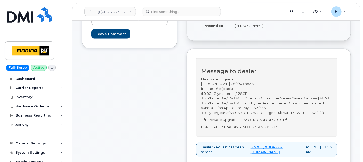
scroll to position [229, 0]
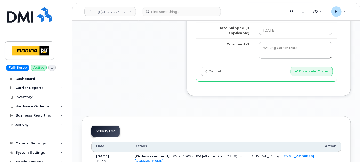
scroll to position [746, 0]
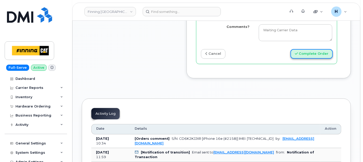
click at [316, 59] on button "Complete Order" at bounding box center [312, 54] width 42 height 10
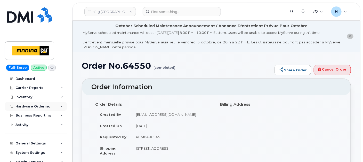
click at [31, 103] on div "Hardware Ordering" at bounding box center [36, 106] width 62 height 9
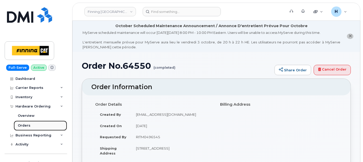
click at [28, 125] on div "Orders" at bounding box center [24, 125] width 13 height 5
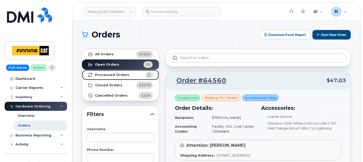
click at [133, 76] on link "Processed Orders 2" at bounding box center [120, 75] width 77 height 10
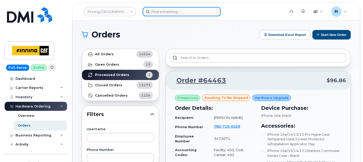
click at [172, 8] on input at bounding box center [182, 11] width 78 height 9
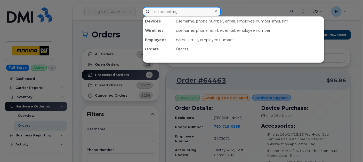
paste input "Abdelmadjid Tidjani"
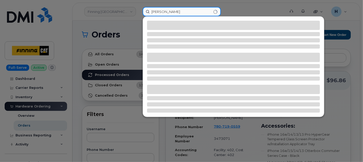
type input "Abdelmadjid Tidjani"
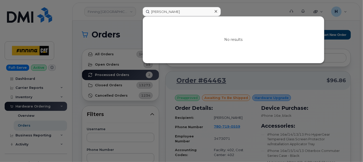
click at [216, 12] on icon at bounding box center [216, 11] width 3 height 4
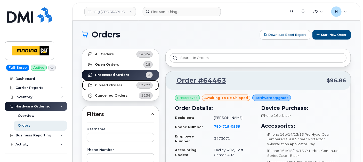
click at [107, 83] on strong "Closed Orders" at bounding box center [108, 85] width 27 height 4
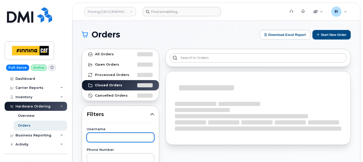
click at [95, 134] on input "text" at bounding box center [121, 137] width 68 height 9
paste input "[PERSON_NAME]"
type input "[PERSON_NAME]"
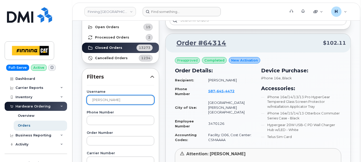
scroll to position [29, 0]
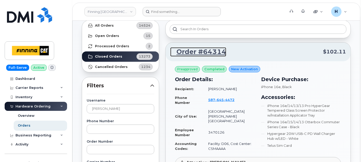
click at [210, 52] on link "Order #64314" at bounding box center [198, 51] width 56 height 9
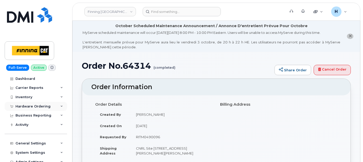
click at [38, 108] on div "Hardware Ordering" at bounding box center [36, 106] width 62 height 9
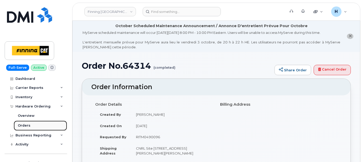
click at [26, 121] on link "Orders" at bounding box center [40, 126] width 53 height 10
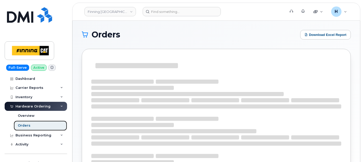
click at [26, 121] on link "Orders" at bounding box center [40, 126] width 53 height 10
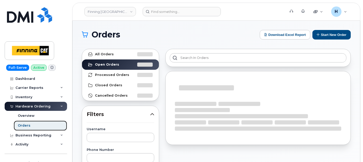
click at [21, 122] on link "Orders" at bounding box center [40, 126] width 53 height 10
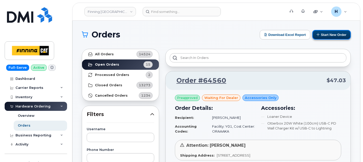
click at [326, 34] on button "Start New Order" at bounding box center [332, 35] width 38 height 10
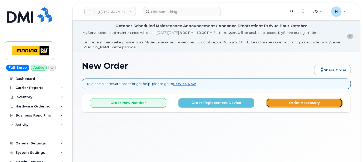
click at [279, 103] on button "Order Accessory" at bounding box center [304, 103] width 76 height 10
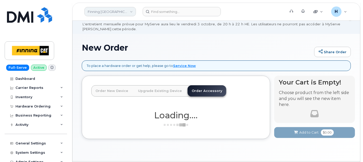
scroll to position [34, 0]
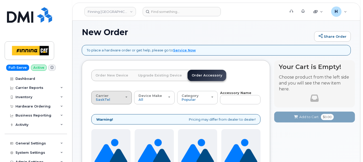
click at [94, 93] on button "Carrier SaskTel Telus" at bounding box center [111, 97] width 41 height 13
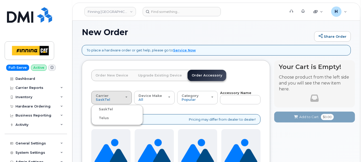
click at [105, 119] on label "Telus" at bounding box center [101, 118] width 16 height 6
click at [0, 0] on input "Telus" at bounding box center [0, 0] width 0 height 0
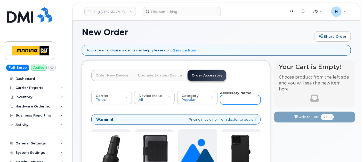
click at [229, 99] on input "text" at bounding box center [240, 99] width 41 height 9
type input "wall"
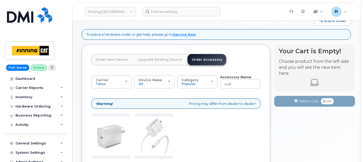
scroll to position [136, 0]
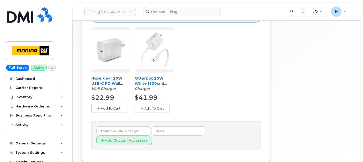
click at [180, 109] on div "Hypergear 20W USB-C PD Wall Charger Hub w/LED - White Wall Charger $22.99 Add T…" at bounding box center [175, 74] width 169 height 94
click at [150, 107] on span "Add To Cart" at bounding box center [154, 108] width 20 height 4
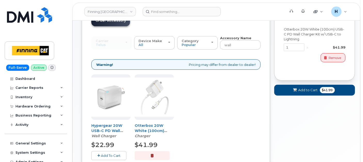
scroll to position [21, 0]
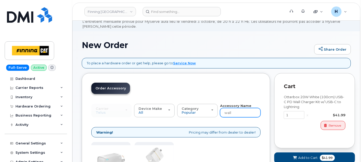
drag, startPoint x: 235, startPoint y: 114, endPoint x: 223, endPoint y: 113, distance: 12.7
click at [223, 113] on input "wall" at bounding box center [240, 112] width 41 height 9
type input "loaner"
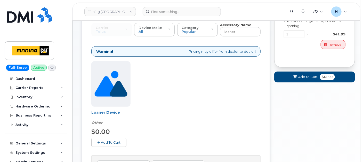
scroll to position [113, 0]
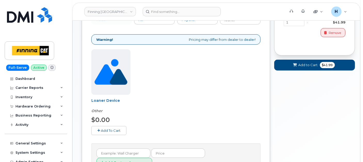
click at [106, 127] on button "Add To Cart" at bounding box center [108, 130] width 35 height 9
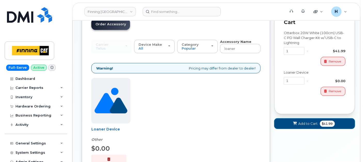
click at [301, 123] on span "Add to Cart" at bounding box center [308, 123] width 19 height 5
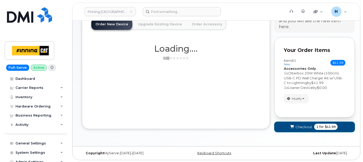
click at [299, 126] on span "Checkout" at bounding box center [304, 126] width 17 height 5
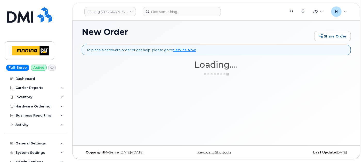
scroll to position [34, 0]
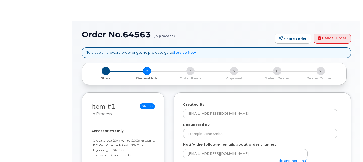
select select
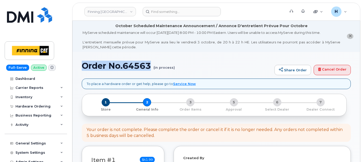
drag, startPoint x: 79, startPoint y: 64, endPoint x: 150, endPoint y: 70, distance: 71.6
copy h1 "Order No.64563"
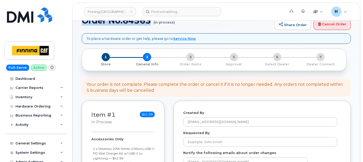
scroll to position [86, 0]
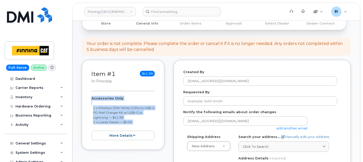
drag, startPoint x: 88, startPoint y: 95, endPoint x: 141, endPoint y: 125, distance: 61.2
click at [141, 125] on div "Item #1 in process $41.99 Accessories Only 1 x Otterbox 20W White (100cm) USB-C…" at bounding box center [123, 105] width 83 height 90
copy div "Accessories Only 1 x Otterbox 20W White (100cm) USB-C PD Wall Charger Kit w/ US…"
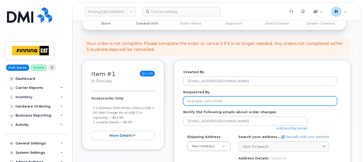
click at [199, 100] on input "Requested By" at bounding box center [260, 100] width 154 height 9
paste input "RITM0495870"
type input "RITM0495870"
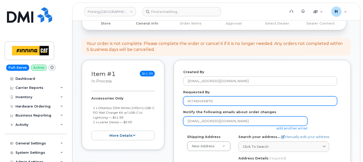
scroll to position [143, 0]
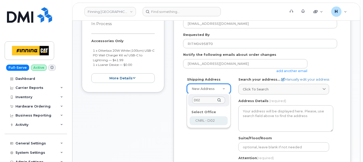
type input "D02"
select select
type textarea "CNRL Site C/O Highway 63, Mildred Lake Industrial Park Mildred Lake Alberta T0P…"
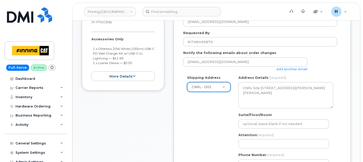
scroll to position [201, 0]
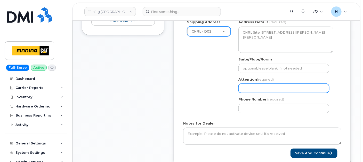
drag, startPoint x: 271, startPoint y: 85, endPoint x: 211, endPoint y: 58, distance: 65.0
click at [271, 85] on input "Attention (required)" at bounding box center [284, 88] width 91 height 9
paste input "[PERSON_NAME]"
select select
type input "[PERSON_NAME]"
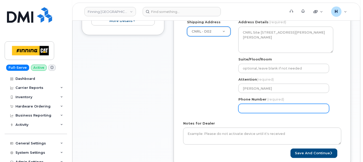
click at [271, 110] on input "Phone Number" at bounding box center [284, 108] width 91 height 9
paste input "4032753340"
select select
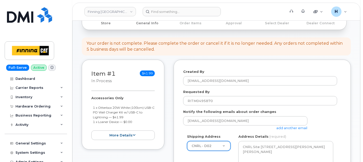
scroll to position [86, 0]
type input "4032753340"
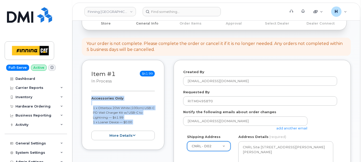
drag, startPoint x: 90, startPoint y: 95, endPoint x: 136, endPoint y: 125, distance: 54.9
click at [136, 125] on div "Item #1 in process $41.99 Accessories Only 1 x Otterbox 20W White (100cm) USB-C…" at bounding box center [123, 105] width 83 height 90
copy div "Accessories Only 1 x Otterbox 20W White (100cm) USB-C PD Wall Charger Kit w/ US…"
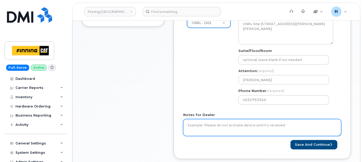
scroll to position [229, 0]
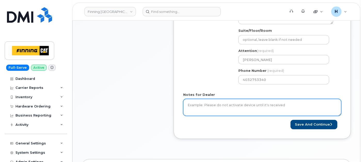
click at [207, 107] on textarea "Notes for Dealer" at bounding box center [262, 107] width 158 height 17
paste textarea "Accessories Only 1 x Otterbox 20W White (100cm) USB-C PD Wall Charger Kit w/ US…"
type textarea "Accessories Only 1 x Otterbox 20W White (100cm) USB-C PD Wall Charger Kit w/ US…"
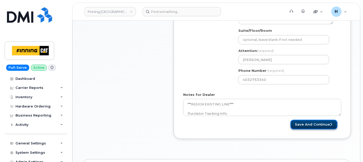
click at [317, 124] on button "Save and Continue" at bounding box center [314, 125] width 47 height 10
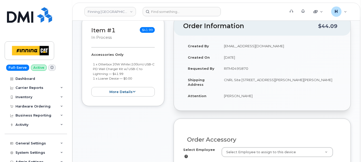
scroll to position [201, 0]
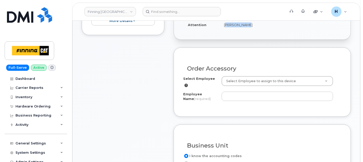
drag, startPoint x: 220, startPoint y: 24, endPoint x: 244, endPoint y: 26, distance: 24.1
click at [244, 26] on td "[PERSON_NAME]" at bounding box center [280, 24] width 122 height 11
copy td "[PERSON_NAME]"
drag, startPoint x: 244, startPoint y: 26, endPoint x: 240, endPoint y: 74, distance: 48.4
click at [240, 74] on div "Order Accessory" at bounding box center [262, 66] width 158 height 19
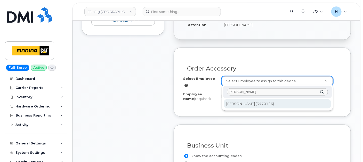
type input "[PERSON_NAME]"
type input "58172"
type input "[PERSON_NAME]"
select select "D02"
select select "CSMAAAA"
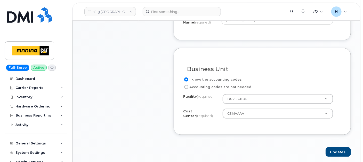
scroll to position [287, 0]
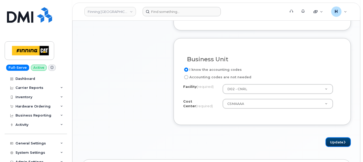
drag, startPoint x: 342, startPoint y: 144, endPoint x: 216, endPoint y: 12, distance: 182.6
click at [342, 144] on button "Update" at bounding box center [338, 142] width 25 height 10
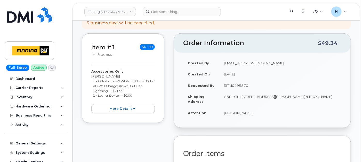
scroll to position [143, 0]
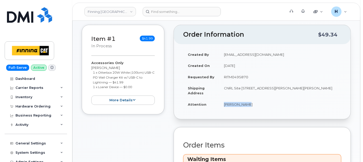
drag, startPoint x: 217, startPoint y: 105, endPoint x: 248, endPoint y: 108, distance: 30.9
click at [248, 108] on tr "Attention Scott Putzi" at bounding box center [262, 104] width 158 height 11
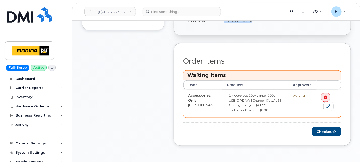
scroll to position [258, 0]
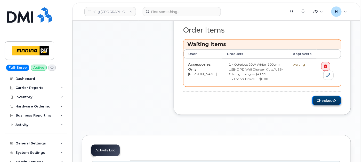
click at [316, 98] on button "Checkout" at bounding box center [326, 101] width 29 height 10
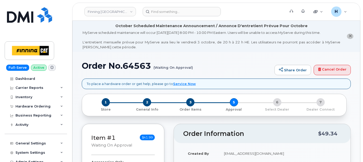
scroll to position [86, 0]
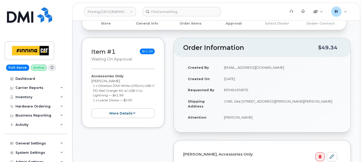
drag, startPoint x: 221, startPoint y: 90, endPoint x: 251, endPoint y: 91, distance: 30.5
click at [251, 91] on td "RITM0495870" at bounding box center [280, 89] width 122 height 11
copy td "RITM0495870"
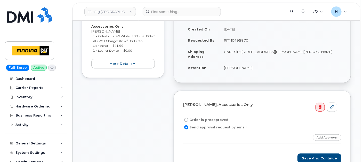
scroll to position [143, 0]
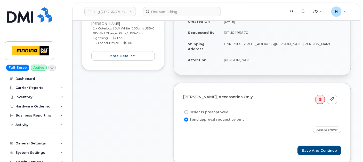
click at [210, 111] on label "Order is preapproved" at bounding box center [205, 112] width 45 height 6
click at [188, 111] on input "Order is preapproved" at bounding box center [186, 112] width 4 height 4
radio input "true"
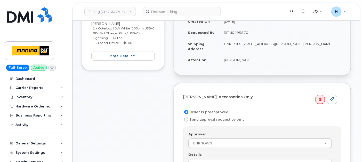
drag, startPoint x: 223, startPoint y: 31, endPoint x: 254, endPoint y: 31, distance: 31.8
click at [254, 31] on td "RITM0495870" at bounding box center [280, 32] width 122 height 11
copy td "RITM0495870"
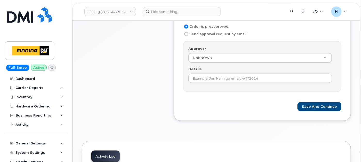
scroll to position [229, 0]
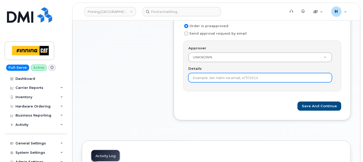
click at [203, 73] on input "Details" at bounding box center [260, 77] width 144 height 9
paste input "RITM0495870"
type input "RITM0495870"
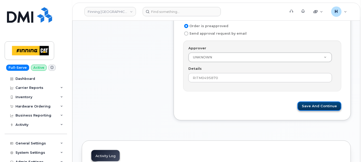
click at [307, 104] on button "Save and Continue" at bounding box center [320, 106] width 44 height 10
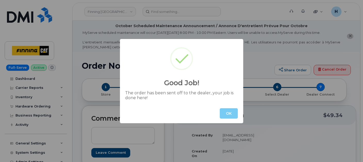
click at [234, 115] on button "OK" at bounding box center [229, 113] width 18 height 10
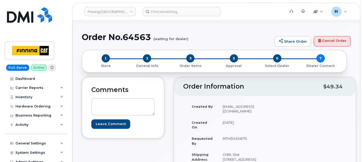
scroll to position [86, 0]
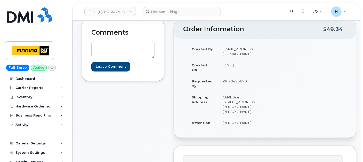
drag, startPoint x: 233, startPoint y: 121, endPoint x: 254, endPoint y: 120, distance: 20.7
click at [254, 117] on td "CNRL Site C/O Highway 63, Mildred Lake Industrial Park Mildred Lake Alberta T0P…" at bounding box center [239, 104] width 43 height 26
copy td "T0P 1C0"
drag, startPoint x: 220, startPoint y: 100, endPoint x: 250, endPoint y: 107, distance: 31.1
click at [250, 107] on td "CNRL Site C/O Highway 63, Mildred Lake Industrial Park Mildred Lake Alberta T0P…" at bounding box center [239, 104] width 43 height 26
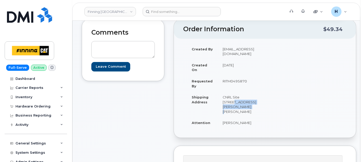
copy td "Highway 63, Mildred Lake"
drag, startPoint x: 215, startPoint y: 110, endPoint x: 253, endPoint y: 112, distance: 38.3
click at [253, 112] on tr "Shipping Address CNRL Site C/O Highway 63, Mildred Lake Industrial Park Mildred…" at bounding box center [224, 104] width 74 height 26
click at [253, 112] on td "CNRL Site [STREET_ADDRESS][PERSON_NAME][PERSON_NAME]" at bounding box center [239, 104] width 43 height 26
click at [243, 112] on td "CNRL Site [STREET_ADDRESS][PERSON_NAME][PERSON_NAME]" at bounding box center [239, 104] width 43 height 26
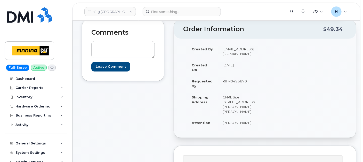
drag, startPoint x: 218, startPoint y: 112, endPoint x: 246, endPoint y: 111, distance: 28.1
click at [246, 111] on td "CNRL Site [STREET_ADDRESS][PERSON_NAME][PERSON_NAME]" at bounding box center [239, 104] width 43 height 26
copy td "Industrial Park"
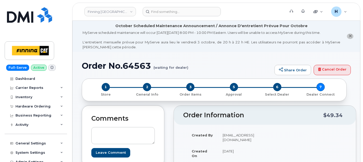
click at [146, 65] on h1 "Order No.64563 (waiting for dealer)" at bounding box center [177, 65] width 190 height 9
click at [135, 71] on div "Order No.64563 (waiting for dealer) Share Order Cancel Order" at bounding box center [216, 69] width 269 height 17
click at [136, 71] on div "Order No.64563 (waiting for dealer) Share Order Cancel Order" at bounding box center [216, 69] width 269 height 17
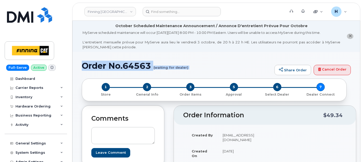
drag, startPoint x: 136, startPoint y: 71, endPoint x: 137, endPoint y: 66, distance: 4.7
click at [137, 66] on h1 "Order No.64563 (waiting for dealer)" at bounding box center [177, 65] width 190 height 9
click at [136, 71] on div "Order No.64563 (waiting for dealer) Share Order Cancel Order" at bounding box center [216, 69] width 269 height 17
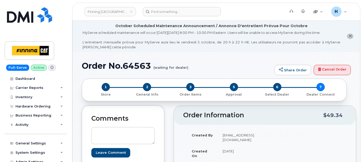
click at [138, 65] on h1 "Order No.64563 (waiting for dealer)" at bounding box center [177, 65] width 190 height 9
copy h1 "64563"
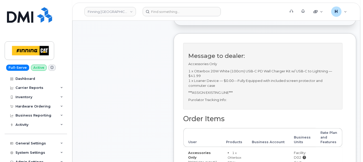
scroll to position [229, 0]
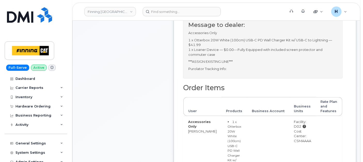
click at [294, 143] on div "Cost Center: CSMAAAA" at bounding box center [302, 136] width 17 height 14
drag, startPoint x: 288, startPoint y: 150, endPoint x: 308, endPoint y: 150, distance: 20.1
click at [308, 150] on td "Facility: D02 Cost Center: CSMAAAA" at bounding box center [303, 158] width 27 height 85
copy div "CSMAAAA"
drag, startPoint x: 289, startPoint y: 134, endPoint x: 295, endPoint y: 135, distance: 5.7
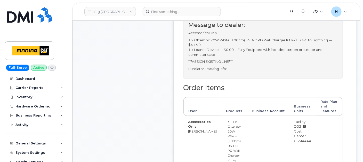
click at [295, 135] on td "Facility: D02 Cost Center: CSMAAAA" at bounding box center [303, 158] width 27 height 85
copy div "D02"
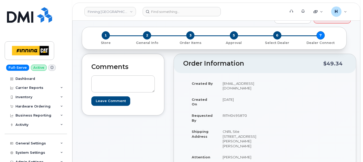
scroll to position [0, 0]
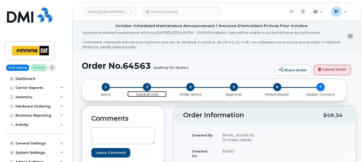
click at [143, 87] on span "2" at bounding box center [147, 87] width 8 height 8
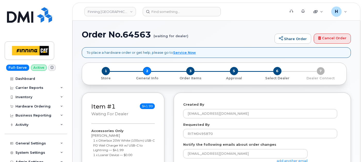
select select
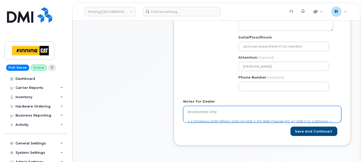
scroll to position [229, 0]
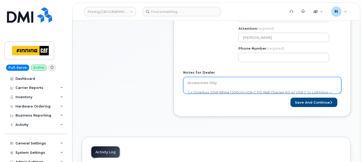
click at [245, 81] on textarea "Accessories Only 1 x Otterbox 20W White (100cm) USB-C PD Wall Charger Kit w/ US…" at bounding box center [262, 85] width 158 height 17
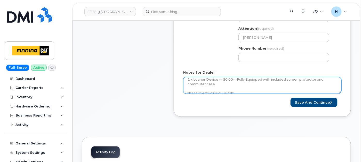
scroll to position [37, 0]
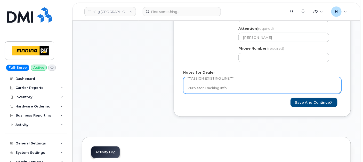
click at [246, 85] on textarea "Accessories Only 1 x Otterbox 20W White (100cm) USB-C PD Wall Charger Kit w/ US…" at bounding box center [262, 85] width 158 height 17
paste textarea "335678594458"
type textarea "Accessories Only 1 x Otterbox 20W White (100cm) USB-C PD Wall Charger Kit w/ US…"
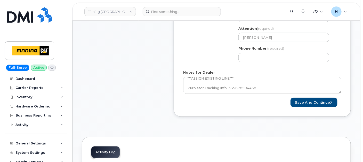
click at [254, 62] on div "AB Mildred Lake Search your address... Manually edit your address Click to sear…" at bounding box center [286, 17] width 103 height 97
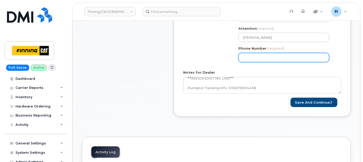
click at [254, 61] on input "Phone Number" at bounding box center [284, 57] width 91 height 9
select select
type input "780790201"
select select
type input "7807902010"
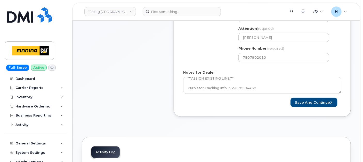
click at [215, 109] on div "Created By [PERSON_NAME][EMAIL_ADDRESS][DOMAIN_NAME] Requested By RITM0495870 N…" at bounding box center [262, 5] width 177 height 222
click at [300, 103] on button "Save and Continue" at bounding box center [314, 103] width 47 height 10
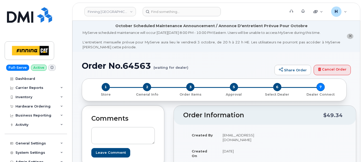
click at [138, 83] on div "1 Store 2 General Info 3 Order Items 5 Approval 6 Select Dealer 7 Dealer Connect" at bounding box center [214, 89] width 265 height 22
click at [144, 84] on span "2" at bounding box center [147, 87] width 8 height 8
drag, startPoint x: 146, startPoint y: 85, endPoint x: 234, endPoint y: 44, distance: 97.1
click at [146, 85] on span "2" at bounding box center [147, 87] width 8 height 8
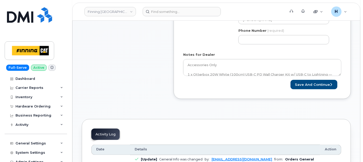
scroll to position [201, 0]
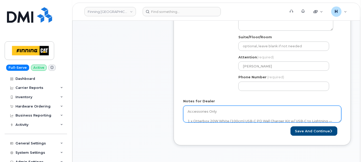
click at [225, 112] on textarea "Accessories Only 1 x Otterbox 20W White (100cm) USB-C PD Wall Charger Kit w/ US…" at bounding box center [262, 114] width 158 height 17
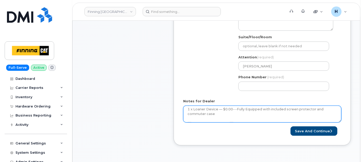
scroll to position [37, 0]
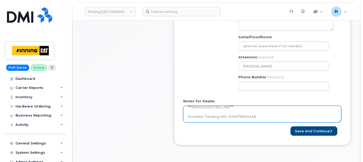
click at [225, 114] on textarea "Accessories Only 1 x Otterbox 20W White (100cm) USB-C PD Wall Charger Kit w/ US…" at bounding box center [262, 114] width 158 height 17
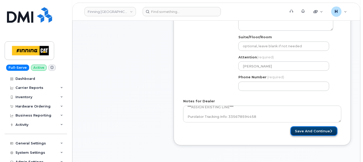
click at [298, 129] on button "Save and Continue" at bounding box center [314, 131] width 47 height 10
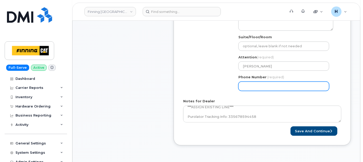
click at [275, 86] on input "Phone Number" at bounding box center [284, 86] width 91 height 9
select select
type input "780790201"
select select
type input "7807902010"
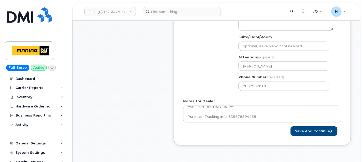
click at [317, 146] on div "Created By hakaur@dminc.com Requested By RITM0495870 Notify the following email…" at bounding box center [262, 38] width 177 height 230
click at [319, 129] on button "Save and Continue" at bounding box center [314, 131] width 47 height 10
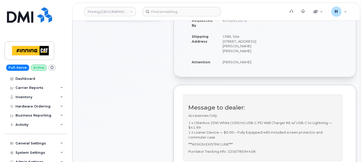
scroll to position [172, 0]
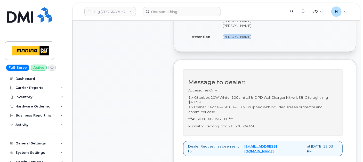
drag, startPoint x: 216, startPoint y: 45, endPoint x: 240, endPoint y: 46, distance: 24.0
click at [240, 42] on td "[PERSON_NAME]" at bounding box center [239, 36] width 43 height 11
copy td "[PERSON_NAME]"
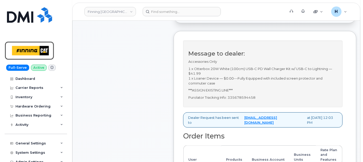
scroll to position [258, 0]
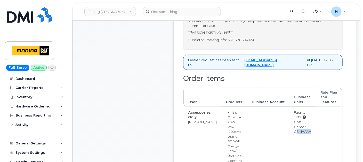
drag, startPoint x: 286, startPoint y: 143, endPoint x: 319, endPoint y: 145, distance: 32.8
click at [319, 145] on tr "Accessories Only Scott Putzi 1 x Otterbox 20W White (100cm) USB-C PD Wall Charg…" at bounding box center [263, 149] width 159 height 85
copy tr "CSMAAAA"
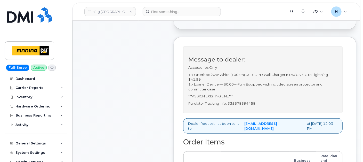
scroll to position [86, 0]
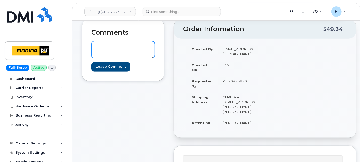
click at [122, 43] on textarea at bounding box center [123, 49] width 64 height 17
paste textarea "Existing Line: 825-963-9854 New Line: 587-645-0293"
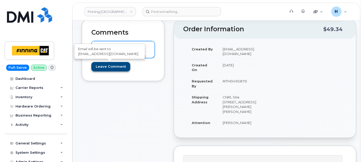
type textarea "Existing Line: 825-963-9854 New Line: 587-645-0293"
click at [108, 65] on input "Leave Comment" at bounding box center [110, 67] width 39 height 10
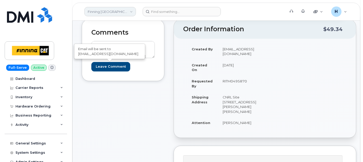
type input "Create Event"
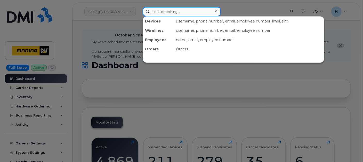
click at [154, 11] on input at bounding box center [182, 11] width 78 height 9
paste input "825-963-9854"
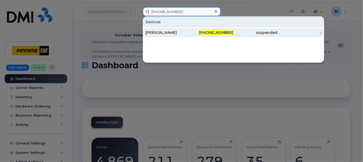
type input "825-963-9854"
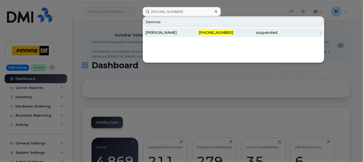
click at [155, 35] on div "Lise Polturak" at bounding box center [168, 32] width 44 height 9
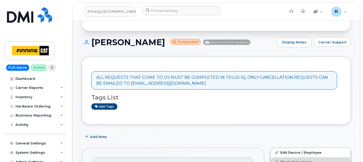
scroll to position [86, 0]
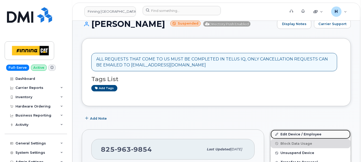
click at [291, 134] on link "Edit Device / Employee" at bounding box center [311, 134] width 80 height 9
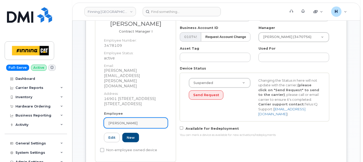
click at [137, 118] on link "[PERSON_NAME]" at bounding box center [136, 123] width 64 height 10
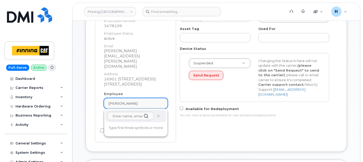
scroll to position [143, 0]
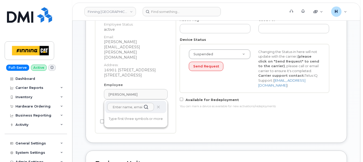
paste input "[PERSON_NAME]"
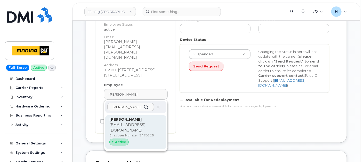
type input "[PERSON_NAME]"
click at [125, 139] on div "Active" at bounding box center [118, 142] width 19 height 7
click at [127, 133] on p "Employee Number: 3470126" at bounding box center [135, 135] width 53 height 5
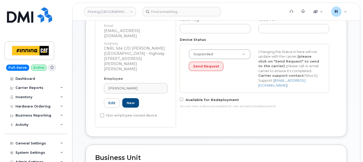
type input "3470126"
type input "[PERSON_NAME]"
type input "[EMAIL_ADDRESS][DOMAIN_NAME]"
type input "34127"
type input "34293"
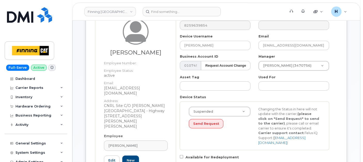
scroll to position [57, 0]
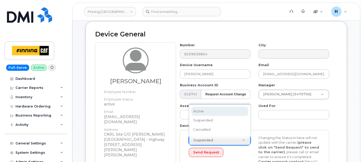
select select "active"
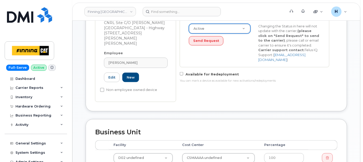
scroll to position [201, 0]
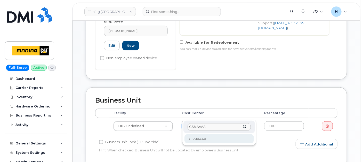
type input "CSMAAAA"
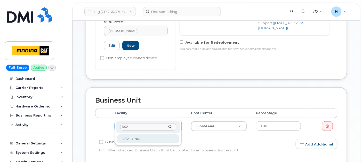
type input "D02"
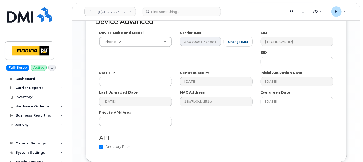
scroll to position [399, 0]
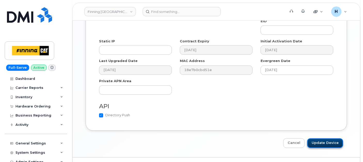
click at [325, 138] on input "Update Device" at bounding box center [326, 143] width 36 height 10
type input "Saving..."
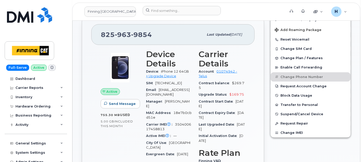
scroll to position [115, 0]
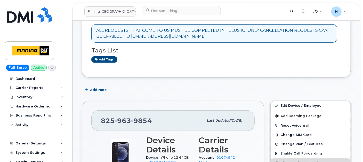
click at [155, 121] on div "[PHONE_NUMBER]" at bounding box center [152, 120] width 103 height 11
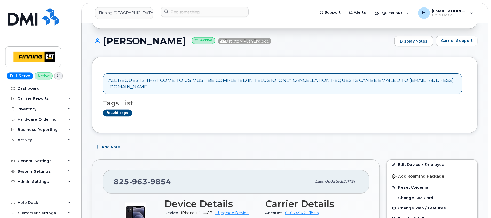
scroll to position [69, 0]
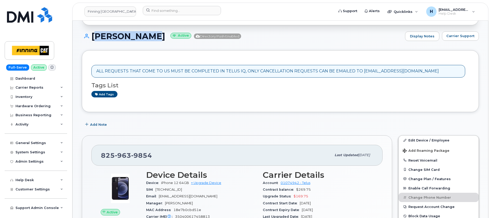
drag, startPoint x: 92, startPoint y: 36, endPoint x: 138, endPoint y: 35, distance: 46.0
click at [138, 35] on h1 "[PERSON_NAME] Active Directory Push Enabled" at bounding box center [242, 36] width 321 height 9
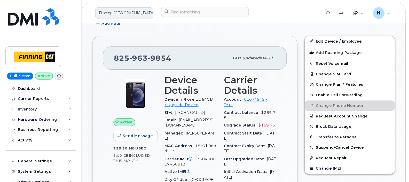
scroll to position [183, 0]
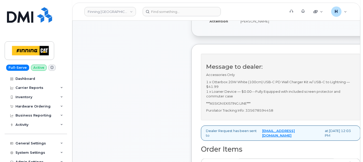
scroll to position [201, 0]
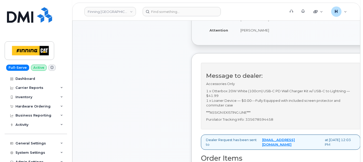
click at [155, 120] on div "Comments [EMAIL_ADDRESS][DOMAIN_NAME] Existing Line: [PHONE_NUMBER] New Line: […" at bounding box center [132, 138] width 100 height 423
click at [225, 106] on p "1 x Otterbox 20W White (100cm) USB-C PD Wall Charger Kit w/ USB-C to Lightning …" at bounding box center [280, 98] width 149 height 19
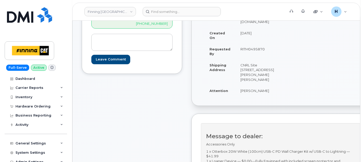
scroll to position [115, 0]
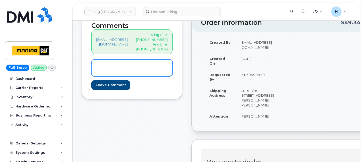
drag, startPoint x: 112, startPoint y: 89, endPoint x: 113, endPoint y: 92, distance: 3.4
click at [112, 76] on textarea at bounding box center [131, 67] width 81 height 17
paste textarea "Change phone number successful The phone number was successfully changed from 8…"
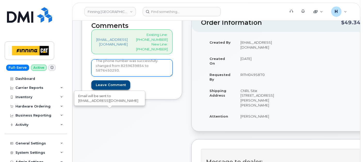
type textarea "Change phone number successful The phone number was successfully changed from 8…"
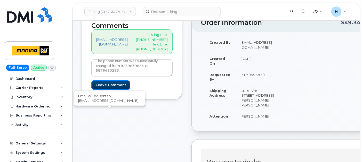
drag, startPoint x: 111, startPoint y: 112, endPoint x: 71, endPoint y: 9, distance: 110.1
click at [111, 90] on input "Leave Comment" at bounding box center [110, 85] width 39 height 10
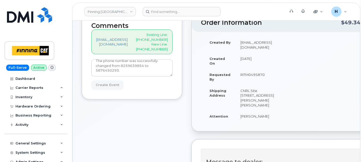
type input "Create Event"
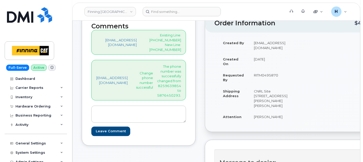
scroll to position [115, 0]
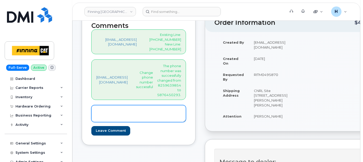
click at [117, 105] on textarea at bounding box center [138, 113] width 95 height 17
paste textarea "S/N: FFMJW7TG0F00 [iPhone 12 (#758)] IMEI: [TECHNICAL_ID]"
type textarea "S/N: FFMJW7TG0F00 [iPhone 12 (#758)] IMEI: [TECHNICAL_ID]"
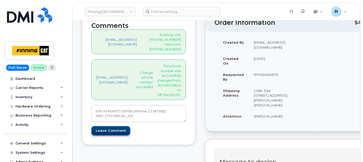
click at [109, 126] on input "Leave Comment" at bounding box center [110, 131] width 39 height 10
type input "Create Event"
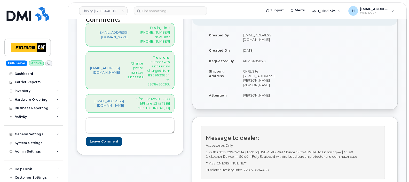
scroll to position [115, 0]
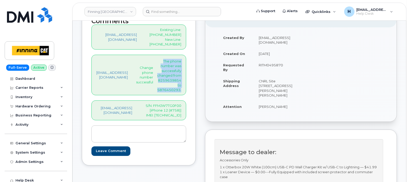
drag, startPoint x: 163, startPoint y: 53, endPoint x: 186, endPoint y: 89, distance: 42.4
click at [186, 89] on div "[EMAIL_ADDRESS][DOMAIN_NAME] Change phone number successful The phone number wa…" at bounding box center [138, 75] width 95 height 41
copy p "The phone number was successfully changed from 8259639854 to 5876450293."
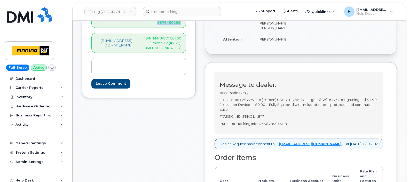
scroll to position [244, 0]
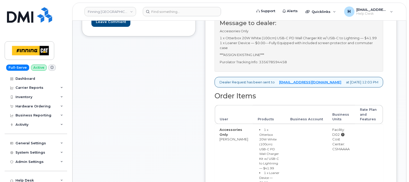
click at [304, 65] on p "Purolator Tracking Info: 335678594458" at bounding box center [299, 62] width 158 height 5
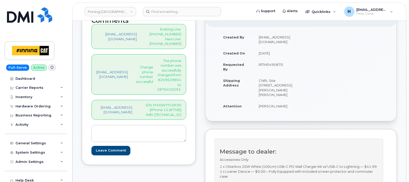
scroll to position [115, 0]
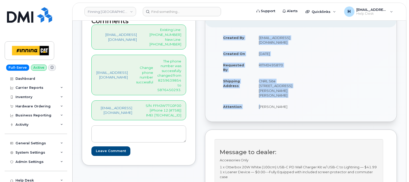
drag, startPoint x: 257, startPoint y: 111, endPoint x: 298, endPoint y: 119, distance: 42.0
click at [298, 117] on div "Created By [EMAIL_ADDRESS][DOMAIN_NAME] Created On [DATE] Requested By RITM0495…" at bounding box center [258, 74] width 86 height 85
copy table "Created By [PERSON_NAME][EMAIL_ADDRESS][DOMAIN_NAME] Created On [DATE] Requeste…"
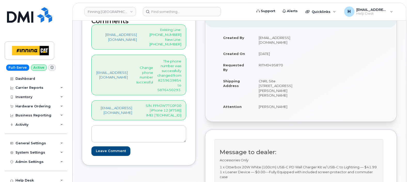
click at [171, 86] on p "The phone number was successfully changed from 8259639854 to 5876450293." at bounding box center [169, 76] width 24 height 34
copy p "5876450293"
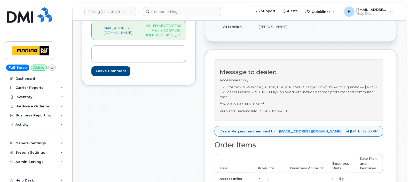
scroll to position [244, 0]
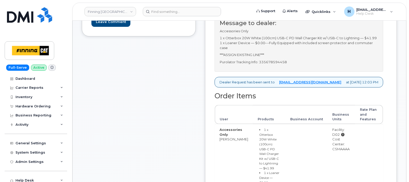
click at [284, 65] on p "Purolator Tracking Info: 335678594458" at bounding box center [299, 62] width 158 height 5
copy p "335678594458"
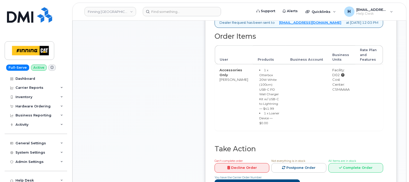
scroll to position [373, 0]
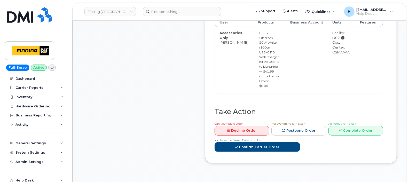
click at [353, 126] on link "Complete Order" at bounding box center [355, 131] width 55 height 10
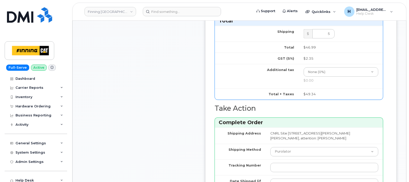
scroll to position [470, 0]
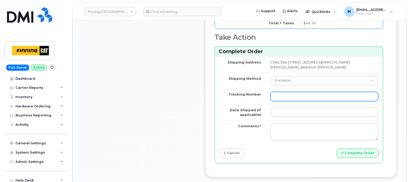
drag, startPoint x: 276, startPoint y: 106, endPoint x: 276, endPoint y: 112, distance: 6.0
click at [276, 101] on input "Tracking Number" at bounding box center [324, 96] width 108 height 9
paste input "335678594458"
type input "335678594458"
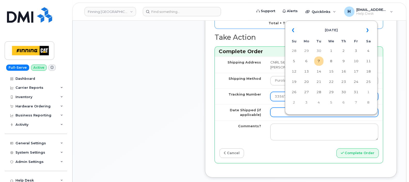
drag, startPoint x: 274, startPoint y: 120, endPoint x: 279, endPoint y: 107, distance: 13.6
click at [274, 117] on input "Date Shipped (if applicable)" at bounding box center [324, 112] width 108 height 9
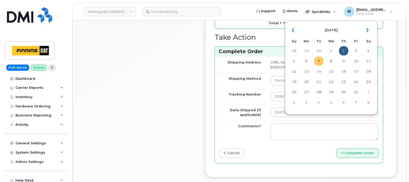
click at [317, 60] on td "7" at bounding box center [318, 61] width 9 height 9
type input "[DATE]"
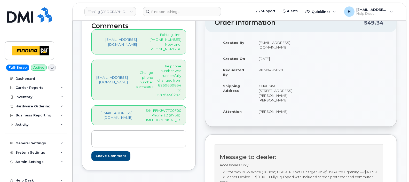
scroll to position [64, 0]
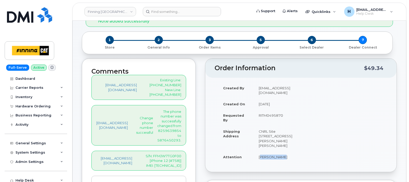
drag, startPoint x: 257, startPoint y: 160, endPoint x: 280, endPoint y: 164, distance: 23.6
click at [280, 162] on td "[PERSON_NAME]" at bounding box center [275, 156] width 43 height 11
copy td "[PERSON_NAME]"
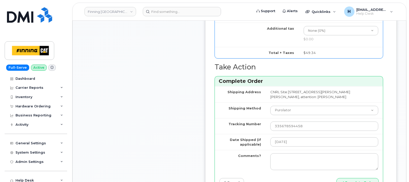
scroll to position [516, 0]
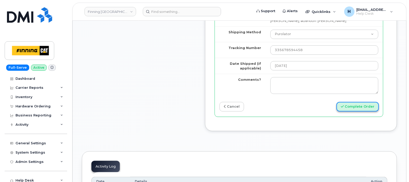
click at [346, 112] on button "Complete Order" at bounding box center [357, 107] width 42 height 10
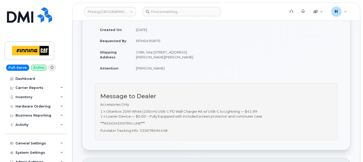
scroll to position [115, 0]
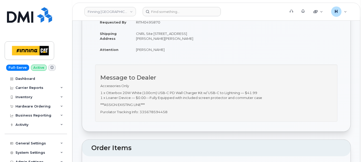
click at [157, 114] on p "Purolator Tracking Info: 335678594458" at bounding box center [216, 111] width 232 height 5
copy p "335678594458"
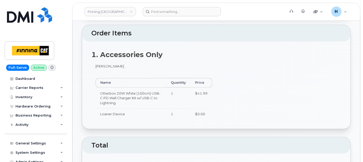
scroll to position [373, 0]
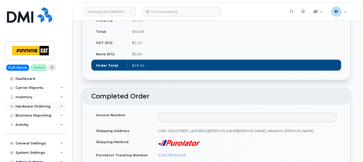
click at [47, 105] on div "Hardware Ordering" at bounding box center [32, 106] width 35 height 4
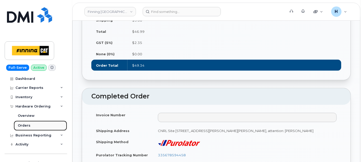
click at [32, 127] on link "Orders" at bounding box center [40, 126] width 53 height 10
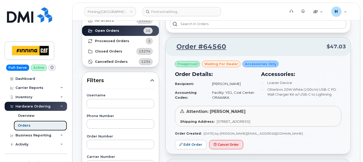
scroll to position [86, 0]
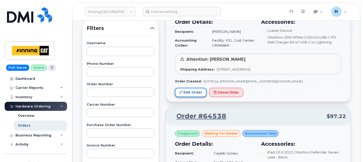
click at [185, 91] on link "Edit Order" at bounding box center [191, 93] width 32 height 10
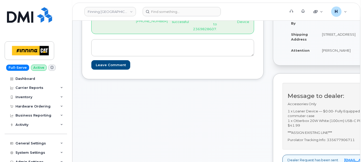
scroll to position [175, 0]
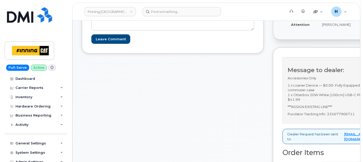
click at [341, 116] on p "Purolator Tracking Info: 335677906711" at bounding box center [362, 114] width 149 height 5
copy p "335677906711"
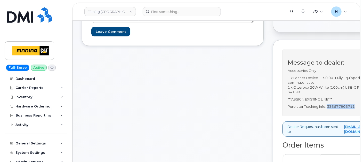
scroll to position [146, 0]
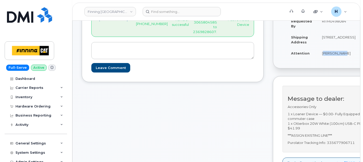
drag, startPoint x: 321, startPoint y: 58, endPoint x: 344, endPoint y: 58, distance: 23.8
click at [344, 58] on td "[PERSON_NAME]" at bounding box center [339, 53] width 43 height 11
copy td "[PERSON_NAME]"
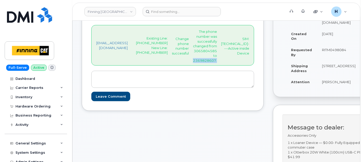
drag, startPoint x: 177, startPoint y: 66, endPoint x: 206, endPoint y: 70, distance: 28.6
click at [206, 66] on div "hakaur@dminc.com Existing Line: 306-580-4585 New Line: 236-982-8607 Change phon…" at bounding box center [172, 45] width 163 height 41
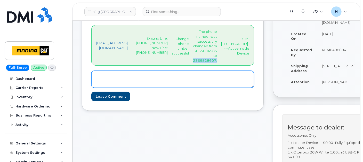
copy p "2369828607."
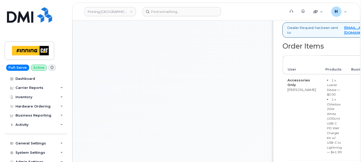
scroll to position [261, 0]
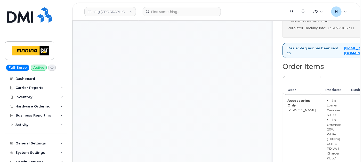
click at [344, 30] on p "Purolator Tracking Info: 335677906711" at bounding box center [362, 28] width 149 height 5
copy p "335677906711"
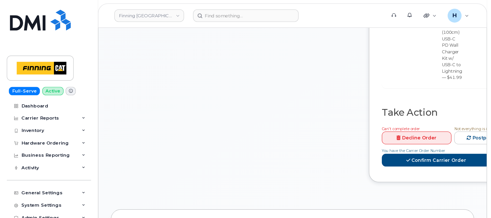
scroll to position [375, 0]
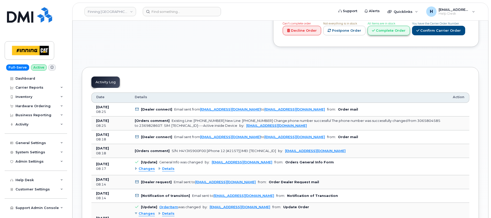
click at [363, 31] on link "Complete Order" at bounding box center [389, 31] width 42 height 10
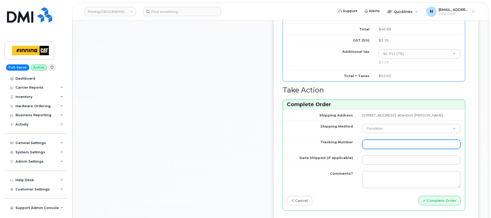
click at [362, 148] on input "Tracking Number" at bounding box center [411, 144] width 98 height 9
paste input "335677906711"
type input "335677906711"
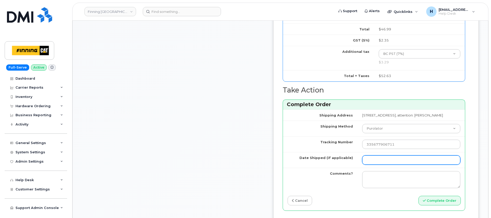
drag, startPoint x: 358, startPoint y: 163, endPoint x: 361, endPoint y: 159, distance: 5.7
click at [362, 162] on input "Date Shipped (if applicable)" at bounding box center [411, 160] width 98 height 9
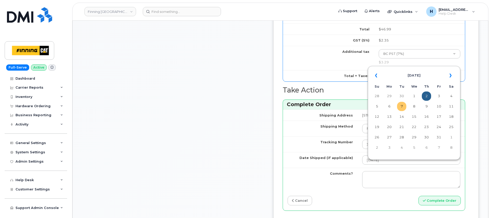
click at [363, 108] on td "7" at bounding box center [401, 106] width 9 height 9
type input "[DATE]"
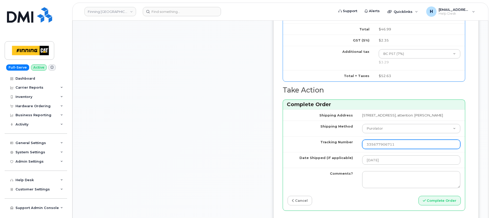
drag, startPoint x: 382, startPoint y: 149, endPoint x: 337, endPoint y: 149, distance: 45.2
click at [337, 149] on tr "Tracking Number 335677906711" at bounding box center [374, 145] width 182 height 16
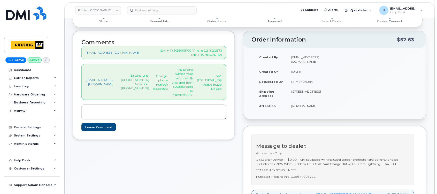
scroll to position [66, 0]
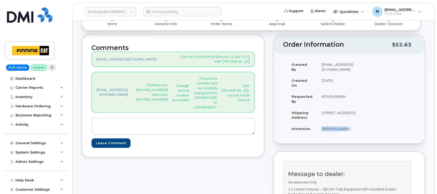
drag, startPoint x: 314, startPoint y: 135, endPoint x: 351, endPoint y: 138, distance: 37.1
click at [351, 135] on tr "Attention David Zhao" at bounding box center [323, 128] width 73 height 11
copy tr "[PERSON_NAME]"
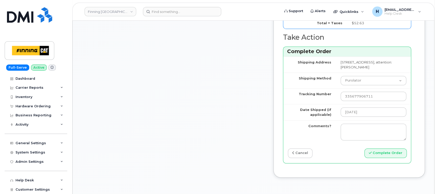
scroll to position [479, 0]
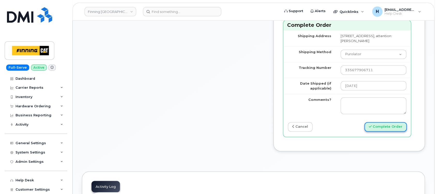
click at [363, 132] on button "Complete Order" at bounding box center [385, 127] width 42 height 10
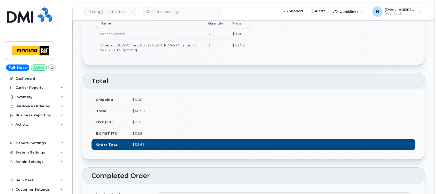
scroll to position [310, 0]
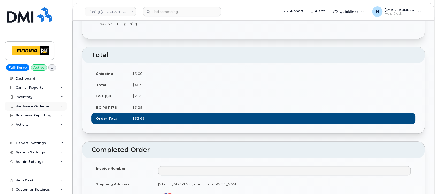
click at [45, 107] on div "Hardware Ordering" at bounding box center [32, 106] width 35 height 4
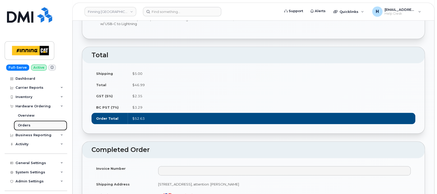
click at [31, 126] on link "Orders" at bounding box center [40, 126] width 53 height 10
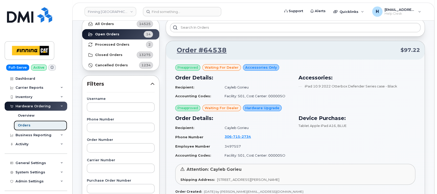
scroll to position [69, 0]
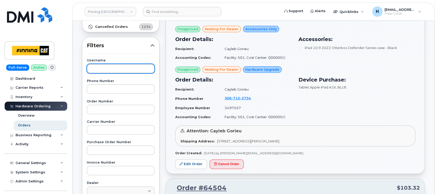
click at [114, 70] on input "text" at bounding box center [121, 68] width 68 height 9
paste input "[PERSON_NAME]"
type input "[PERSON_NAME]"
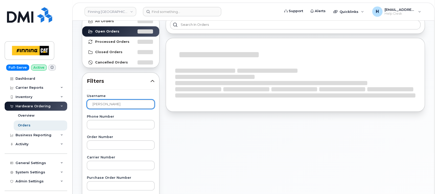
scroll to position [0, 0]
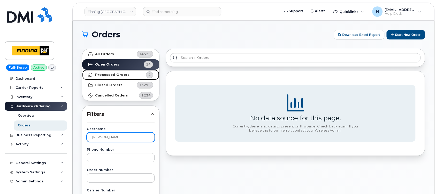
click at [114, 70] on link "Processed Orders 2" at bounding box center [120, 75] width 77 height 10
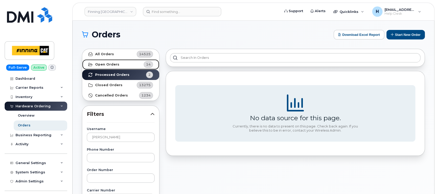
click at [118, 61] on link "Open Orders 14" at bounding box center [120, 64] width 77 height 10
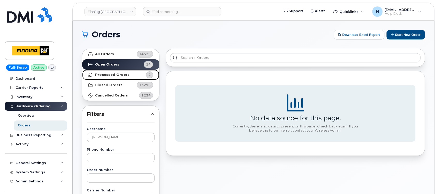
click at [115, 70] on link "Processed Orders 2" at bounding box center [120, 75] width 77 height 10
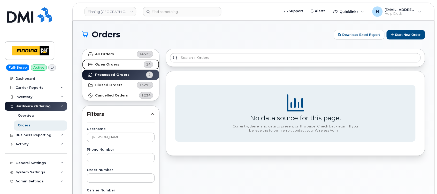
click at [116, 64] on strong "Open Orders" at bounding box center [107, 64] width 24 height 4
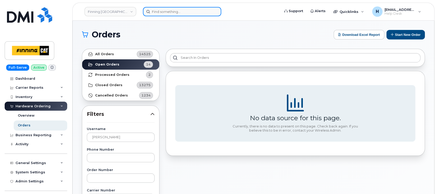
click at [159, 13] on input at bounding box center [182, 11] width 78 height 9
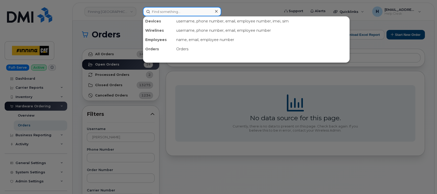
paste input "[PERSON_NAME]"
type input "[PERSON_NAME]"
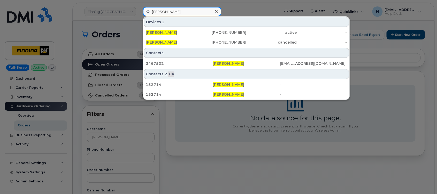
click at [185, 10] on input "[PERSON_NAME]" at bounding box center [182, 11] width 78 height 9
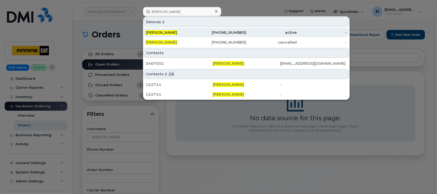
click at [161, 31] on span "[PERSON_NAME]" at bounding box center [161, 32] width 31 height 5
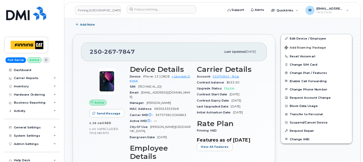
scroll to position [172, 0]
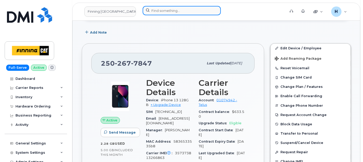
click at [168, 12] on input at bounding box center [182, 10] width 78 height 9
paste input "[PERSON_NAME]"
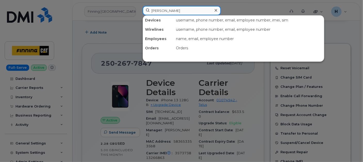
type input "[PERSON_NAME]"
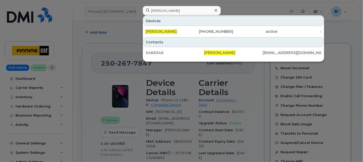
drag, startPoint x: 162, startPoint y: 32, endPoint x: 308, endPoint y: 153, distance: 188.9
click at [162, 32] on span "[PERSON_NAME]" at bounding box center [161, 31] width 31 height 5
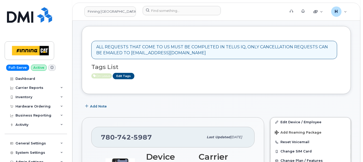
scroll to position [86, 0]
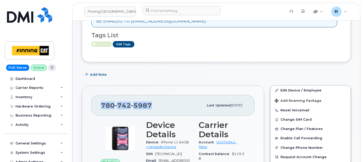
drag, startPoint x: 159, startPoint y: 105, endPoint x: 92, endPoint y: 99, distance: 67.7
click at [92, 99] on div "780 742 5987 Last updated Oct 07, 2025" at bounding box center [172, 105] width 163 height 21
copy span "780 742 5987"
click at [41, 105] on div "Hardware Ordering" at bounding box center [32, 106] width 35 height 4
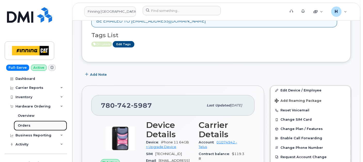
click at [29, 122] on link "Orders" at bounding box center [40, 126] width 53 height 10
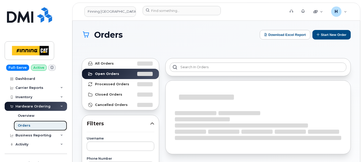
click at [27, 122] on link "Orders" at bounding box center [40, 126] width 53 height 10
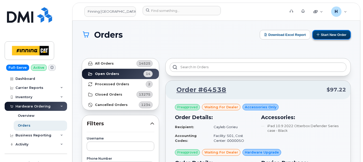
click at [323, 37] on button "Start New Order" at bounding box center [332, 35] width 38 height 10
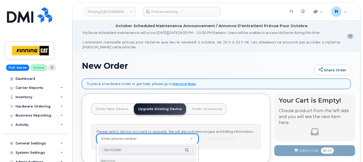
scroll to position [34, 0]
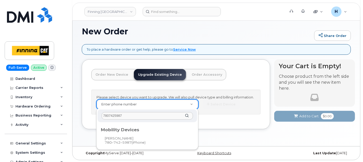
type input "7807425987"
click at [112, 131] on div "Mobility Devices" at bounding box center [147, 129] width 93 height 6
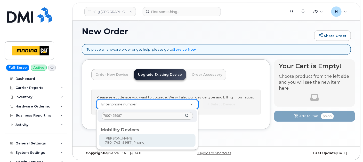
type input "229731"
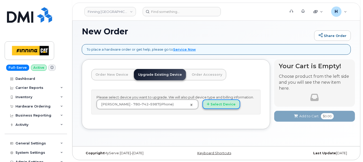
click at [211, 101] on button "Select Device" at bounding box center [222, 104] width 38 height 10
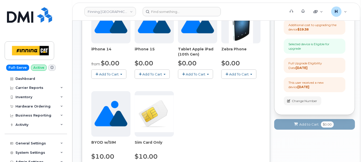
scroll to position [235, 0]
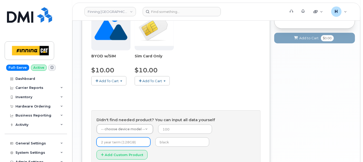
drag, startPoint x: 142, startPoint y: 141, endPoint x: 135, endPoint y: 143, distance: 7.2
click at [142, 141] on input "text" at bounding box center [124, 141] width 54 height 9
type input "3 year term (128GB)"
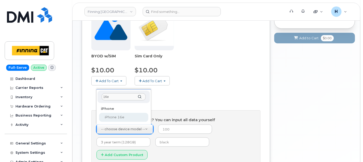
type input "16e"
select select "2883"
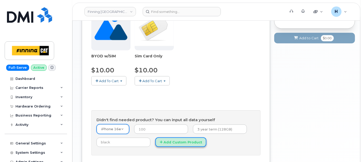
click at [172, 141] on button "Add Custom Product" at bounding box center [180, 142] width 51 height 10
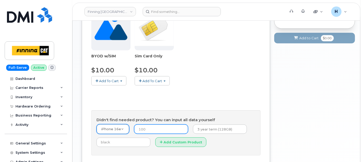
click at [145, 125] on input "number" at bounding box center [161, 128] width 54 height 9
type input "0"
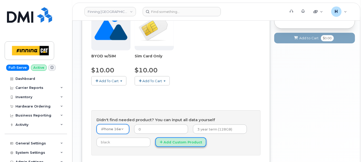
click at [186, 140] on button "Add Custom Product" at bounding box center [180, 142] width 51 height 10
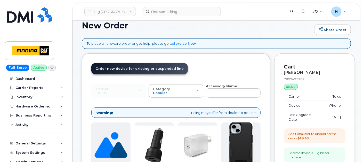
scroll to position [30, 0]
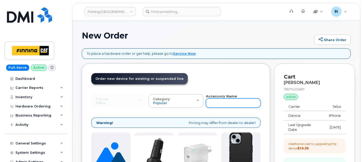
click at [215, 103] on input "text" at bounding box center [233, 102] width 55 height 9
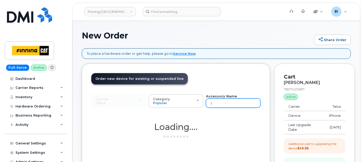
type input "16"
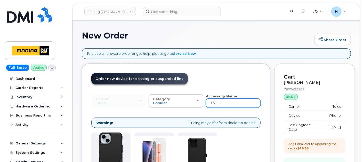
click at [218, 101] on input "16" at bounding box center [233, 102] width 55 height 9
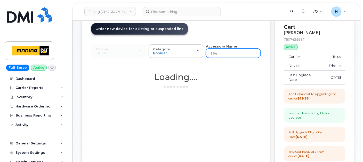
scroll to position [88, 0]
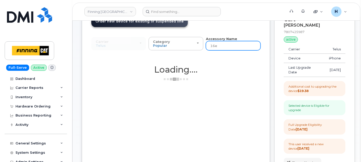
type input "16e"
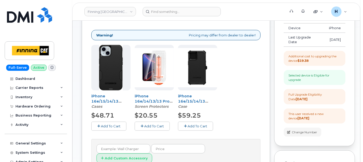
scroll to position [145, 0]
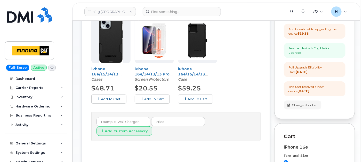
click at [160, 99] on span "Add To Cart" at bounding box center [154, 99] width 20 height 4
click at [114, 97] on span "Add To Cart" at bounding box center [111, 99] width 20 height 4
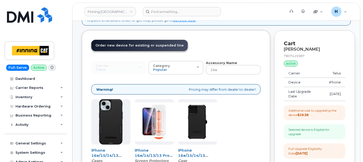
scroll to position [30, 0]
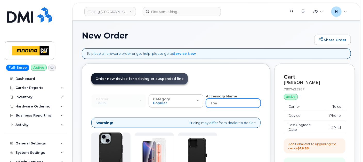
click at [222, 99] on input "16e" at bounding box center [233, 102] width 55 height 9
type input "wall"
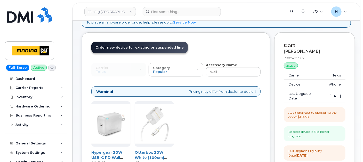
scroll to position [116, 0]
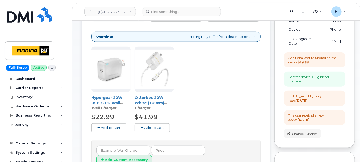
click at [105, 125] on span "Add To Cart" at bounding box center [111, 127] width 20 height 4
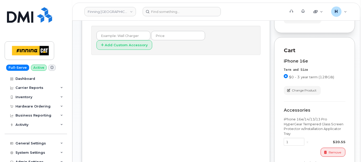
scroll to position [362, 0]
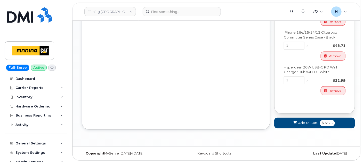
click at [296, 126] on button "Add to Cart $92.25" at bounding box center [314, 123] width 81 height 11
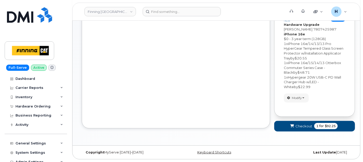
scroll to position [128, 0]
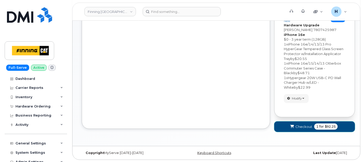
click at [290, 123] on form "Your Order Items Item #1 new $92.25 Accessories Only SIM Only Activation New Ac…" at bounding box center [314, 65] width 81 height 143
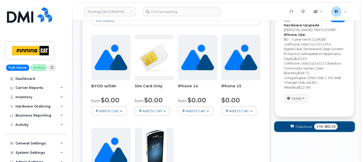
scroll to position [123, 0]
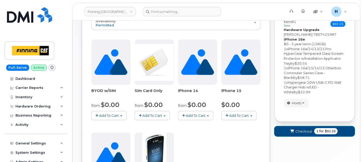
click at [302, 129] on span "Checkout" at bounding box center [304, 131] width 17 height 5
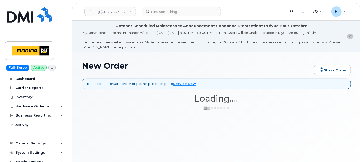
scroll to position [29, 0]
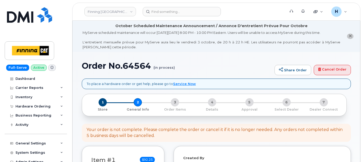
select select
copy h1 "Order No.64564"
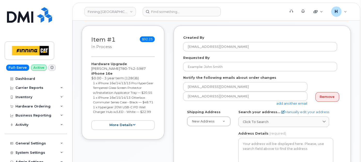
scroll to position [143, 0]
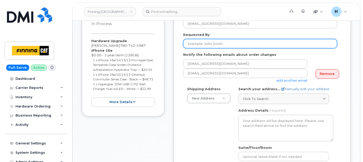
drag, startPoint x: 216, startPoint y: 44, endPoint x: 136, endPoint y: 157, distance: 138.6
click at [216, 44] on input "Requested By" at bounding box center [260, 43] width 154 height 9
paste input "RITM0498021"
type input "RITM0498021"
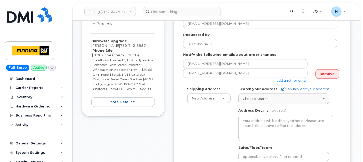
click at [296, 105] on div "AB Search your address... Manually edit your address Click to search No availab…" at bounding box center [286, 145] width 103 height 119
click at [290, 96] on div "Click to search" at bounding box center [284, 98] width 82 height 5
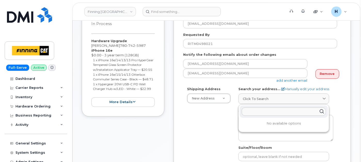
paste input "[STREET_ADDRESS][PERSON_NAME]"
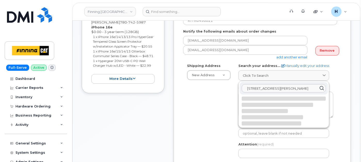
scroll to position [172, 0]
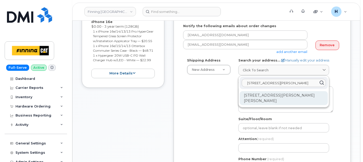
type input "[STREET_ADDRESS][PERSON_NAME]"
click at [267, 99] on div "[STREET_ADDRESS][PERSON_NAME][PERSON_NAME]" at bounding box center [284, 98] width 88 height 14
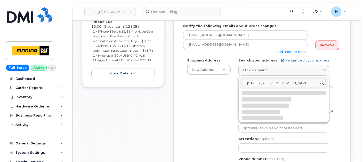
select select
type textarea "[STREET_ADDRESS][PERSON_NAME][PERSON_NAME]"
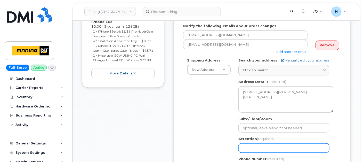
drag, startPoint x: 250, startPoint y: 145, endPoint x: 245, endPoint y: 140, distance: 6.8
click at [250, 145] on input "Attention (required)" at bounding box center [284, 147] width 91 height 9
paste input "[PERSON_NAME]"
select select
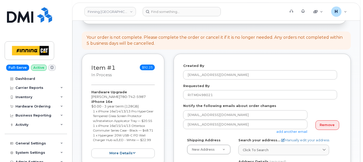
scroll to position [86, 0]
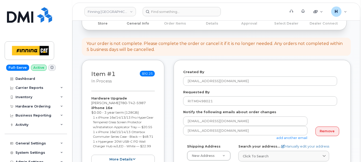
type input "[PERSON_NAME]"
drag, startPoint x: 116, startPoint y: 102, endPoint x: 148, endPoint y: 102, distance: 31.5
click at [148, 102] on div "Hardware Upgrade [PERSON_NAME] [PHONE_NUMBER] iPhone 16e $0.00 - 3 year term (1…" at bounding box center [123, 130] width 64 height 68
copy span "[PHONE_NUMBER]"
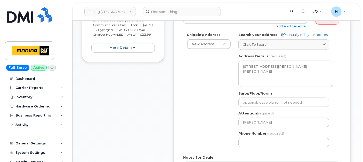
scroll to position [229, 0]
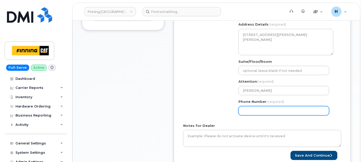
drag, startPoint x: 254, startPoint y: 114, endPoint x: 251, endPoint y: 114, distance: 2.9
click at [254, 114] on input "Phone Number" at bounding box center [284, 110] width 91 height 9
paste input "7807425987"
select select
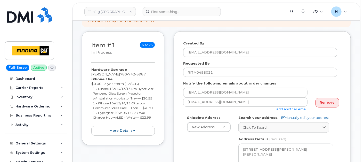
type input "7807425987"
drag, startPoint x: 91, startPoint y: 69, endPoint x: 155, endPoint y: 124, distance: 85.1
click at [155, 124] on div "Item #1 in process $92.25 Hardware Upgrade [PERSON_NAME] [PHONE_NUMBER] iPhone …" at bounding box center [123, 88] width 83 height 114
copy div "Hardware Upgrade Stephen Wark 780 742 5987 iPhone 16e $0.00 - 3 year term (128G…"
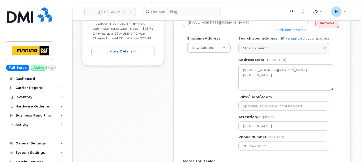
scroll to position [229, 0]
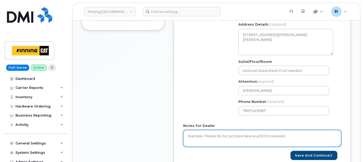
click at [198, 135] on textarea "Notes for Dealer" at bounding box center [262, 138] width 158 height 17
paste textarea "Hardware Upgrade Stephen Wark 7807425987 iPhone 16e $0.00 - 3 year term (128GB)…"
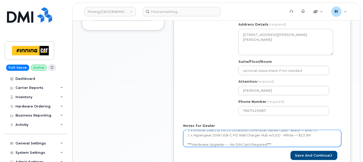
scroll to position [43, 0]
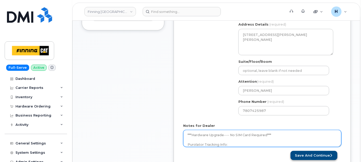
type textarea "Hardware Upgrade Stephen Wark 7807425987 iPhone 16e $0.00 - 3 year term (128GB)…"
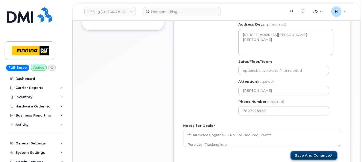
click at [301, 152] on button "Save and Continue" at bounding box center [314, 156] width 47 height 10
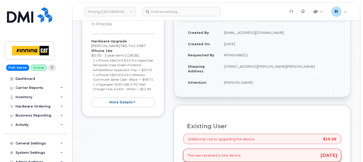
scroll to position [143, 0]
drag, startPoint x: 92, startPoint y: 41, endPoint x: 158, endPoint y: 98, distance: 87.1
click at [158, 98] on div "Item #1 in process $92.25 Hardware Upgrade Stephen Wark 780 742 5987 iPhone 16e…" at bounding box center [123, 60] width 83 height 114
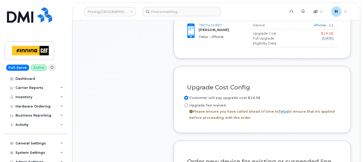
click at [206, 104] on label "Upgrade fee waived Please ensure you have called ahead of time to Telus to ensu…" at bounding box center [262, 111] width 158 height 19
click at [188, 104] on input "Upgrade fee waived Please ensure you have called ahead of time to Telus to ensu…" at bounding box center [186, 105] width 4 height 4
radio input "true"
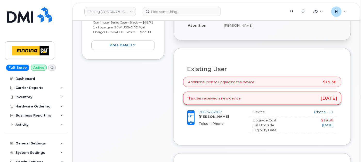
scroll to position [172, 0]
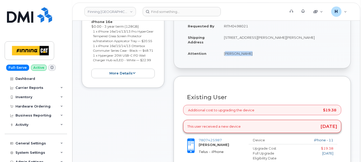
drag, startPoint x: 221, startPoint y: 55, endPoint x: 255, endPoint y: 55, distance: 34.1
click at [255, 55] on td "[PERSON_NAME]" at bounding box center [280, 53] width 122 height 11
copy td "[PERSON_NAME]"
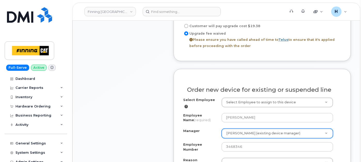
scroll to position [401, 0]
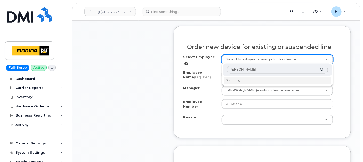
type input "[PERSON_NAME]"
type input "56584"
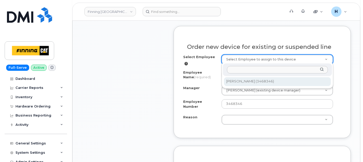
select select "761636"
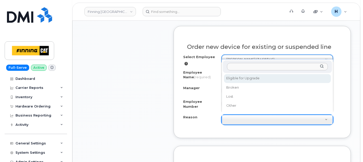
select select "eligible_for_upgrade"
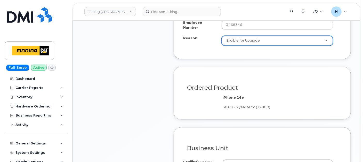
scroll to position [545, 0]
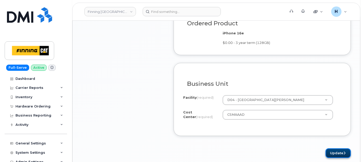
click at [332, 148] on button "Update" at bounding box center [338, 153] width 25 height 10
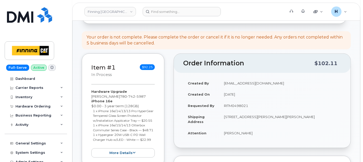
scroll to position [172, 0]
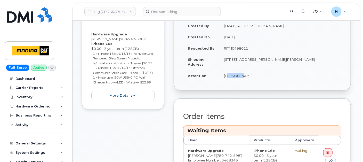
drag, startPoint x: 226, startPoint y: 75, endPoint x: 239, endPoint y: 75, distance: 13.2
click at [239, 75] on td "[PERSON_NAME]" at bounding box center [280, 75] width 122 height 11
drag, startPoint x: 239, startPoint y: 75, endPoint x: 267, endPoint y: 77, distance: 28.5
click at [267, 77] on td "[PERSON_NAME]" at bounding box center [280, 75] width 122 height 11
copy td "[PERSON_NAME]"
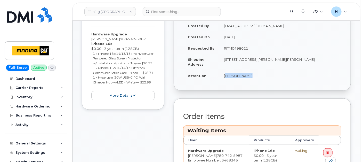
drag, startPoint x: 298, startPoint y: 58, endPoint x: 313, endPoint y: 59, distance: 15.5
click at [313, 59] on td "[STREET_ADDRESS][PERSON_NAME][PERSON_NAME]" at bounding box center [280, 62] width 122 height 16
copy td "T9H 4B2"
drag, startPoint x: 219, startPoint y: 57, endPoint x: 231, endPoint y: 59, distance: 12.0
click at [231, 59] on td "[STREET_ADDRESS][PERSON_NAME][PERSON_NAME]" at bounding box center [280, 62] width 122 height 16
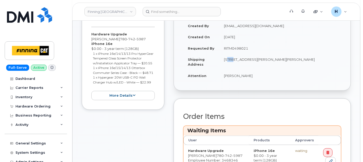
copy td "118"
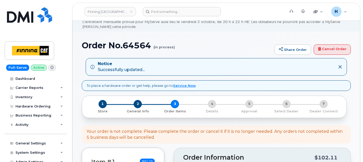
scroll to position [0, 0]
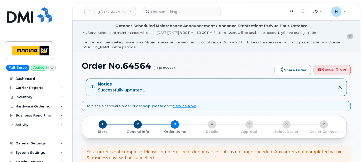
click at [143, 67] on h1 "Order No.64564 (in process)" at bounding box center [177, 65] width 190 height 9
click at [135, 63] on h1 "Order No.64564 (in process)" at bounding box center [177, 65] width 190 height 9
copy h1 "64564"
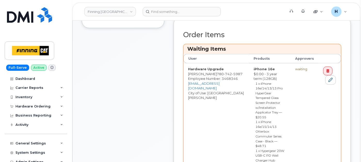
scroll to position [287, 0]
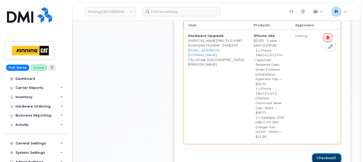
click at [321, 153] on button "Checkout" at bounding box center [326, 158] width 29 height 10
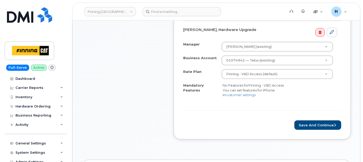
scroll to position [258, 0]
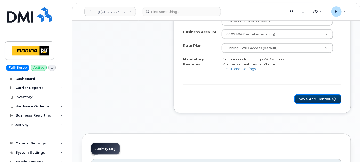
drag, startPoint x: 327, startPoint y: 105, endPoint x: 67, endPoint y: 56, distance: 264.9
click at [327, 104] on button "Save and Continue" at bounding box center [318, 99] width 47 height 10
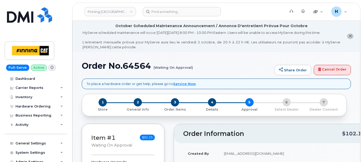
scroll to position [143, 0]
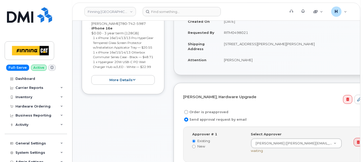
drag, startPoint x: 220, startPoint y: 35, endPoint x: 254, endPoint y: 34, distance: 34.1
click at [254, 34] on td "RITM0498021" at bounding box center [294, 32] width 150 height 11
copy td "RITM0498021"
click at [213, 110] on label "Order is preapproved" at bounding box center [205, 112] width 45 height 6
click at [188, 110] on input "Order is preapproved" at bounding box center [186, 112] width 4 height 4
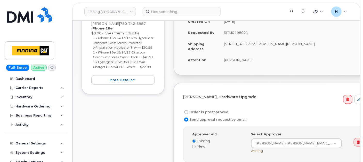
radio input "true"
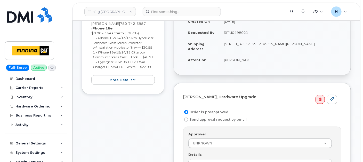
scroll to position [229, 0]
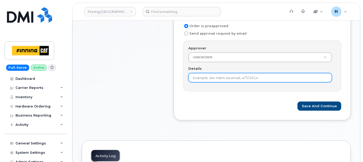
click at [198, 77] on input "Details" at bounding box center [260, 77] width 144 height 9
paste input "RITM0498021"
type input "RITM0498021"
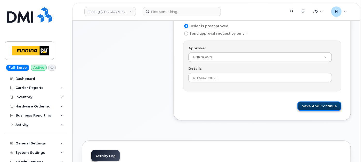
click at [312, 103] on button "Save and Continue" at bounding box center [320, 106] width 44 height 10
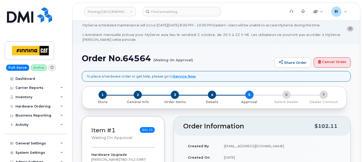
scroll to position [0, 0]
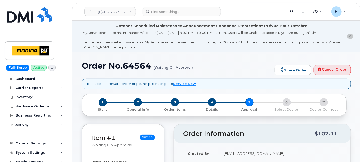
click at [131, 67] on h1 "Order No.64564 (Waiting On Approval)" at bounding box center [177, 65] width 190 height 9
copy h1 "64564"
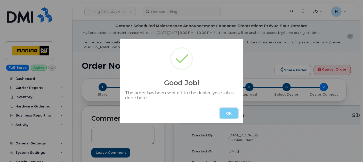
click at [229, 114] on button "OK" at bounding box center [229, 113] width 18 height 10
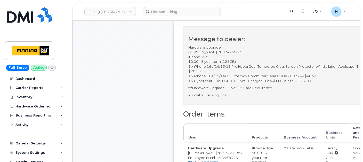
scroll to position [287, 0]
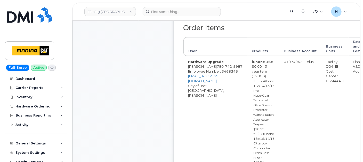
drag, startPoint x: 300, startPoint y: 82, endPoint x: 321, endPoint y: 80, distance: 21.7
click at [322, 80] on td "Facility: D04 Cost Center: CSMAAAD" at bounding box center [335, 132] width 27 height 153
copy div "CSMAAAD"
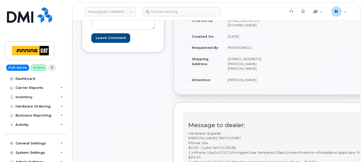
scroll to position [0, 0]
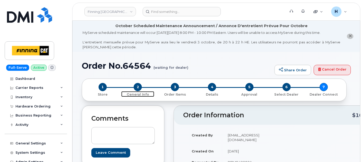
drag, startPoint x: 135, startPoint y: 88, endPoint x: 119, endPoint y: 5, distance: 84.3
click at [135, 88] on span "2" at bounding box center [138, 87] width 8 height 8
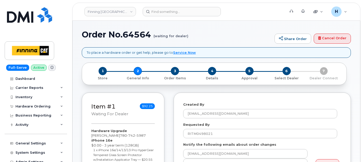
select select
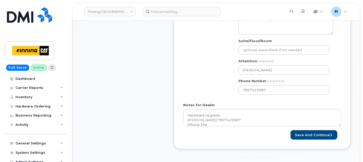
scroll to position [287, 0]
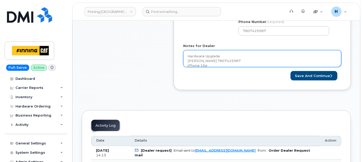
click at [234, 59] on textarea "Hardware Upgrade [PERSON_NAME] 7807425987 iPhone 16e $0.00 - 3 year term (128GB…" at bounding box center [262, 58] width 158 height 17
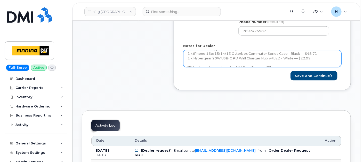
scroll to position [47, 0]
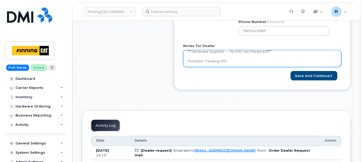
click at [234, 61] on textarea "Hardware Upgrade [PERSON_NAME] 7807425987 iPhone 16e $0.00 - 3 year term (128GB…" at bounding box center [262, 58] width 158 height 17
paste textarea "335678969072"
type textarea "Hardware Upgrade [PERSON_NAME] 7807425987 iPhone 16e $0.00 - 3 year term (128GB…"
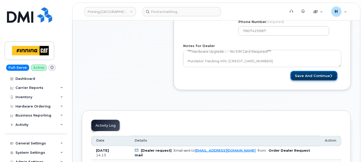
click at [304, 74] on button "Save and Continue" at bounding box center [314, 76] width 47 height 10
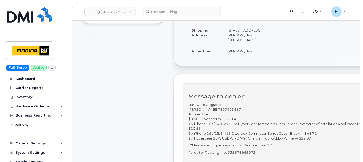
scroll to position [115, 0]
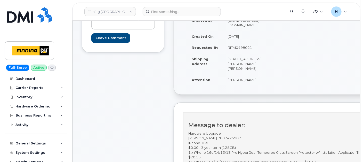
click at [234, 82] on td "[PERSON_NAME]" at bounding box center [250, 79] width 54 height 11
click at [161, 6] on header "Finning Canada Support Alerts Quicklinks Suspend / Cancel Device Change SIM Car…" at bounding box center [216, 12] width 288 height 18
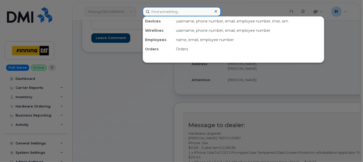
click at [162, 7] on input at bounding box center [182, 11] width 78 height 9
paste input "Cole Hackenberg"
type input "Cole Hackenberg"
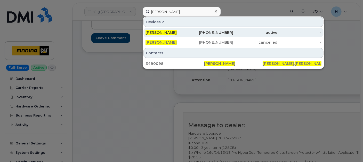
click at [161, 31] on span "Cole Hackenberg" at bounding box center [161, 32] width 31 height 5
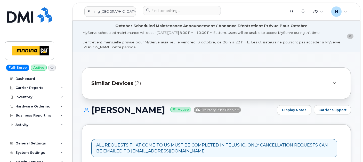
scroll to position [203, 0]
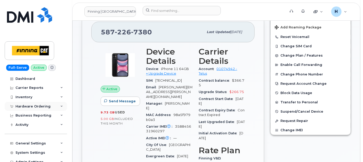
click at [49, 107] on div "Hardware Ordering" at bounding box center [36, 106] width 62 height 9
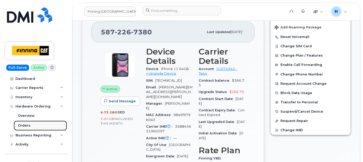
click at [33, 124] on link "Orders" at bounding box center [40, 126] width 53 height 10
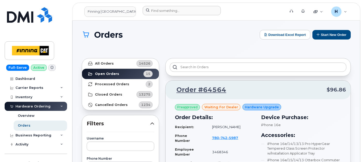
click at [180, 17] on div at bounding box center [213, 11] width 148 height 11
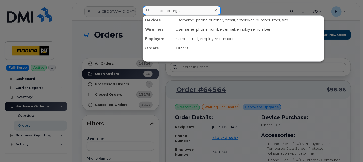
click at [180, 13] on input at bounding box center [182, 10] width 78 height 9
paste input "Aaron Harris"
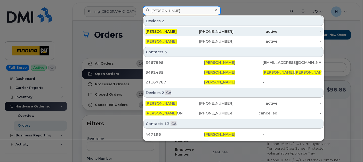
type input "Aaron Harris"
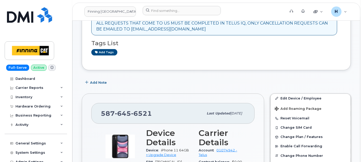
scroll to position [143, 0]
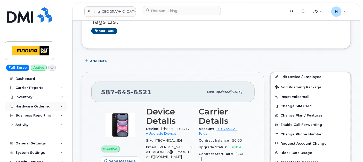
click at [39, 108] on div "Hardware Ordering" at bounding box center [32, 106] width 35 height 4
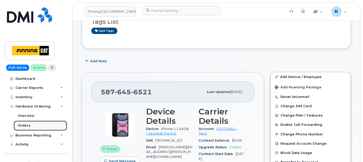
click at [32, 128] on link "Orders" at bounding box center [40, 126] width 53 height 10
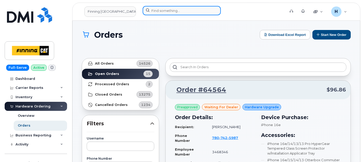
click at [161, 11] on input at bounding box center [182, 10] width 78 height 9
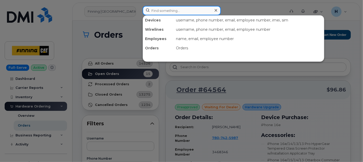
paste input "[PERSON_NAME]"
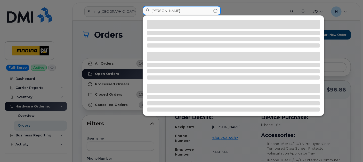
type input "[PERSON_NAME]"
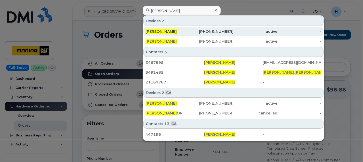
click at [156, 32] on span "[PERSON_NAME]" at bounding box center [161, 31] width 31 height 5
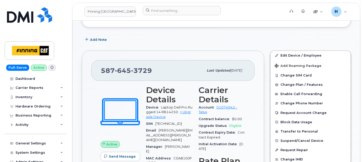
scroll to position [172, 0]
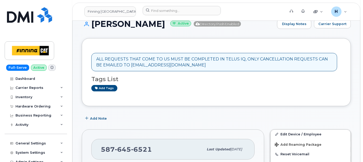
scroll to position [172, 0]
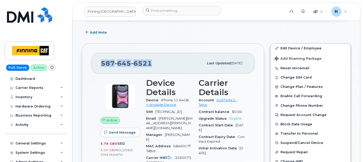
drag, startPoint x: 164, startPoint y: 67, endPoint x: 101, endPoint y: 61, distance: 62.6
click at [101, 61] on div "[PHONE_NUMBER]" at bounding box center [152, 63] width 103 height 11
copy span "[PHONE_NUMBER]"
click at [22, 106] on div "Hardware Ordering" at bounding box center [32, 106] width 35 height 4
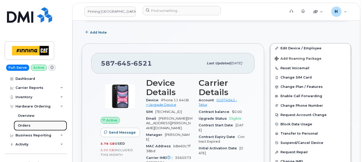
click at [20, 125] on div "Orders" at bounding box center [24, 125] width 13 height 5
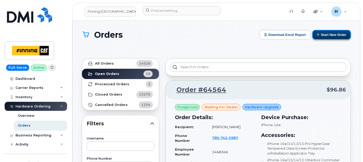
click at [335, 38] on button "Start New Order" at bounding box center [332, 35] width 38 height 10
click at [330, 35] on button "Start New Order" at bounding box center [332, 35] width 38 height 10
drag, startPoint x: 318, startPoint y: 35, endPoint x: 200, endPoint y: 124, distance: 147.9
click at [318, 35] on icon at bounding box center [318, 34] width 3 height 3
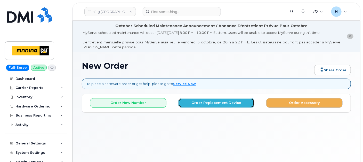
click at [198, 98] on button "Order Replacement Device" at bounding box center [216, 103] width 76 height 10
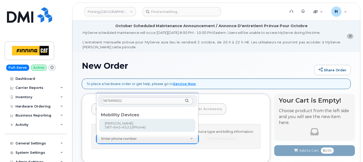
type input "5876456521"
type input "475161"
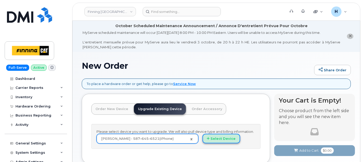
click at [220, 136] on button "Select Device" at bounding box center [222, 139] width 38 height 10
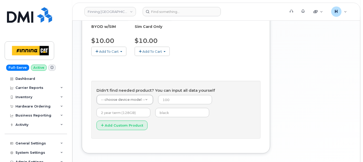
scroll to position [287, 0]
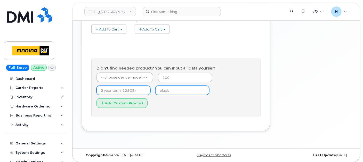
drag, startPoint x: 167, startPoint y: 90, endPoint x: 136, endPoint y: 90, distance: 31.0
click at [167, 90] on input "text" at bounding box center [182, 90] width 54 height 9
type input "black"
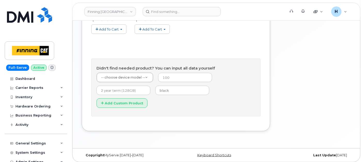
click at [170, 84] on form "-- choose device model -- -- choose device model -- Aircard E5836S Aircard Veri…" at bounding box center [176, 92] width 159 height 39
click at [171, 77] on input "number" at bounding box center [185, 77] width 54 height 9
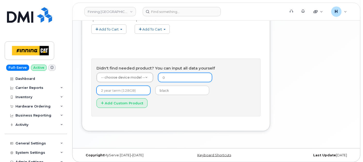
type input "0"
click at [122, 90] on input "text" at bounding box center [124, 90] width 54 height 9
type input "3 year term (128GB)"
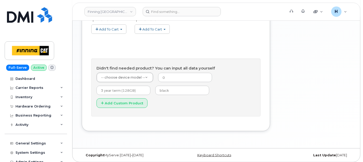
click at [127, 82] on form "-- choose device model -- -- choose device model -- Aircard E5836S Aircard Veri…" at bounding box center [176, 92] width 159 height 39
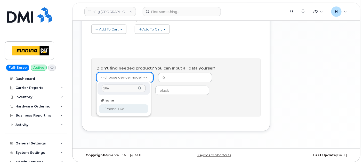
type input "16e"
select select "2883"
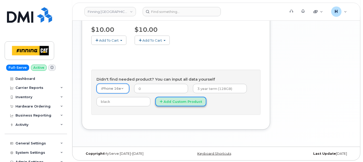
click at [174, 100] on button "Add Custom Product" at bounding box center [180, 102] width 51 height 10
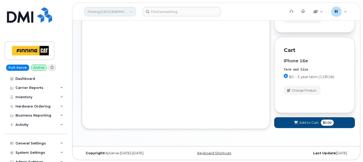
scroll to position [276, 0]
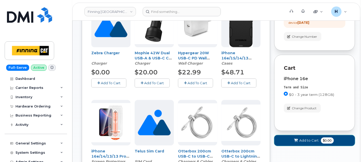
click at [287, 138] on button "Add to Cart $0.00" at bounding box center [314, 140] width 81 height 11
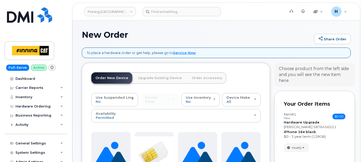
scroll to position [30, 0]
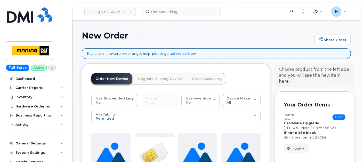
click at [209, 78] on link "Order Accessory" at bounding box center [207, 78] width 39 height 11
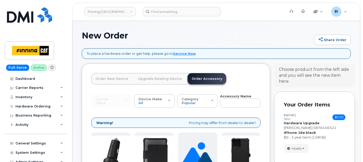
scroll to position [59, 0]
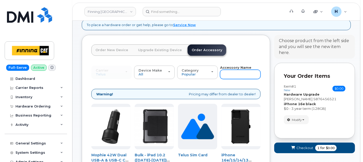
click at [232, 73] on input "text" at bounding box center [240, 74] width 41 height 9
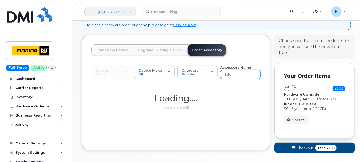
type input "16e"
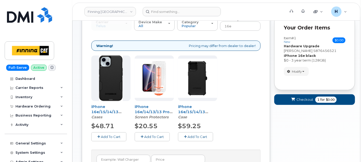
scroll to position [116, 0]
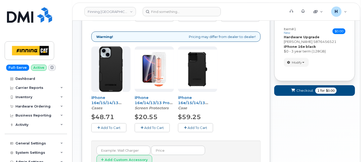
drag, startPoint x: 147, startPoint y: 123, endPoint x: 195, endPoint y: 124, distance: 48.6
click at [148, 123] on button "Add To Cart" at bounding box center [152, 127] width 35 height 9
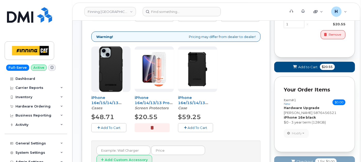
click at [203, 124] on button "Add To Cart" at bounding box center [195, 127] width 35 height 9
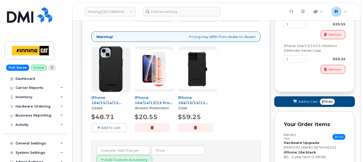
scroll to position [30, 0]
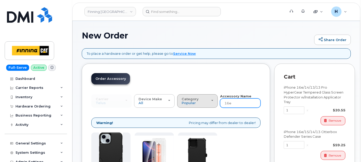
drag, startPoint x: 233, startPoint y: 103, endPoint x: 215, endPoint y: 103, distance: 17.8
click at [215, 103] on div "Carrier SaskTel Telus SaskTel Telus Device Make All iPhone Tablet All iPhone Ta…" at bounding box center [175, 101] width 169 height 14
type input "wall"
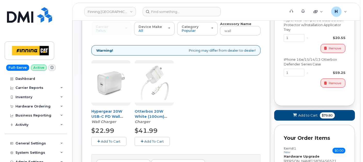
scroll to position [116, 0]
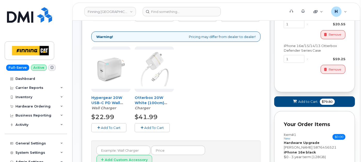
click at [105, 128] on span "Add To Cart" at bounding box center [111, 127] width 20 height 4
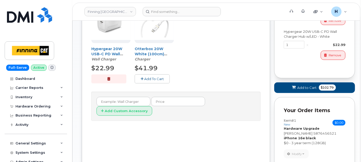
scroll to position [220, 0]
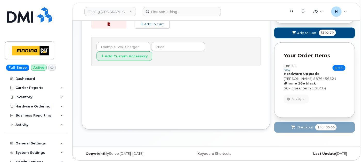
click at [299, 33] on span "Add to Cart" at bounding box center [307, 32] width 19 height 5
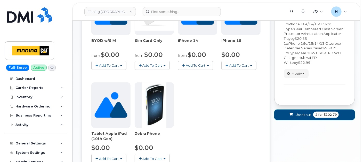
drag, startPoint x: 297, startPoint y: 115, endPoint x: 286, endPoint y: 105, distance: 14.6
click at [297, 115] on span "Checkout" at bounding box center [303, 114] width 17 height 5
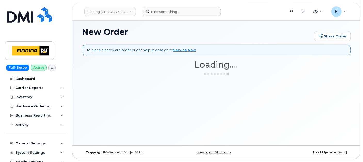
scroll to position [34, 0]
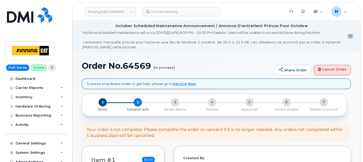
select select
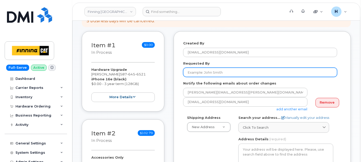
click at [219, 73] on input "Requested By" at bounding box center [260, 72] width 154 height 9
paste input "RITM0497074"
type input "RITM0497074"
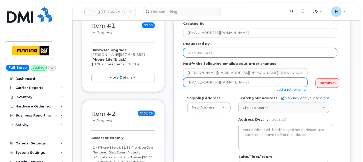
scroll to position [143, 0]
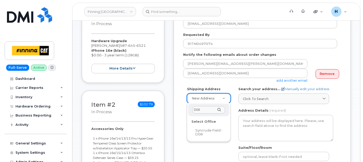
type input "D08"
click at [203, 124] on div "Select Office" at bounding box center [209, 122] width 38 height 8
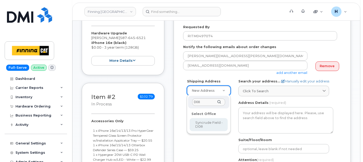
scroll to position [172, 0]
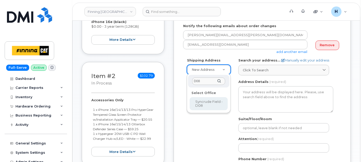
select select
type textarea "Syncrude Field - Highway 63, Mildred Lake Industrial Park Mildred Lake Alberta …"
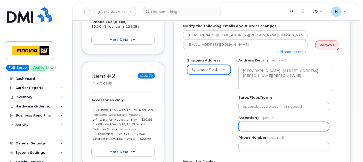
click at [262, 126] on input "Attention (required)" at bounding box center [284, 126] width 91 height 9
paste input "[PERSON_NAME]"
select select
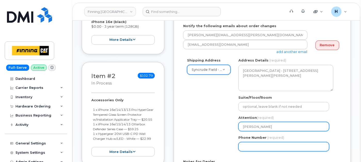
type input "[PERSON_NAME]"
click at [255, 142] on input "Phone Number" at bounding box center [284, 146] width 91 height 9
select select
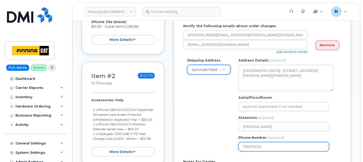
type input "780790201"
select select
type input "7807902010"
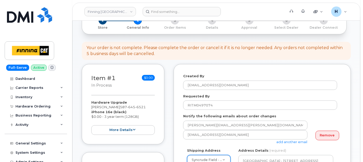
scroll to position [29, 0]
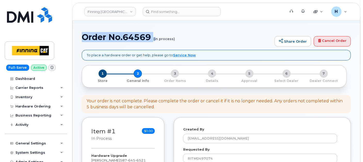
drag, startPoint x: 81, startPoint y: 33, endPoint x: 156, endPoint y: 34, distance: 75.7
copy h1 "Order No.64569 (i"
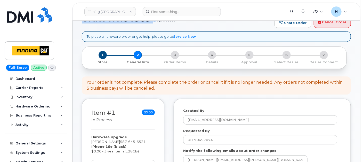
scroll to position [115, 0]
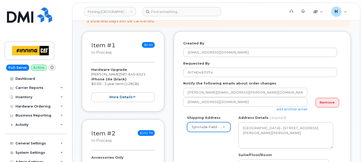
drag, startPoint x: 86, startPoint y: 69, endPoint x: 144, endPoint y: 83, distance: 59.6
click at [144, 83] on div "Item #1 in process $0.00 Hardware Upgrade Aaron Harris 587 645 6521 iPhone 16e …" at bounding box center [123, 71] width 83 height 80
copy div "Hardware Upgrade Aaron Harris 587 645 6521 iPhone 16e (black) $0.00 - 3 year te…"
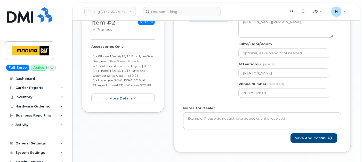
scroll to position [229, 0]
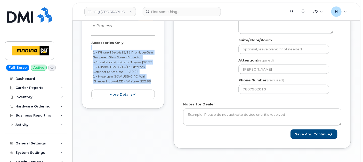
drag, startPoint x: 88, startPoint y: 44, endPoint x: 151, endPoint y: 87, distance: 75.6
click at [151, 87] on div "Item #2 in process $102.79 Accessories Only 1 x iPhone 16e/14/13/13 Pro HyperGe…" at bounding box center [123, 57] width 83 height 104
drag, startPoint x: 90, startPoint y: 41, endPoint x: 156, endPoint y: 85, distance: 79.3
click at [156, 85] on div "Item #2 in process $102.79 Accessories Only 1 x iPhone 16e/14/13/13 Pro HyperGe…" at bounding box center [123, 57] width 83 height 104
copy div "Accessories Only 1 x iPhone 16e/14/13/13 Pro HyperGear Tempered Glass Screen Pr…"
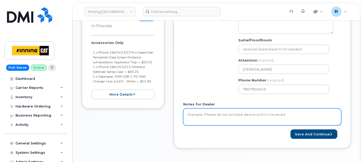
click at [209, 117] on textarea "Notes for Dealer" at bounding box center [262, 116] width 158 height 17
paste textarea "Hardware Upgrade Aaron Harris 5876456521 iPhone 16e (black) $0.00 - 3 year term…"
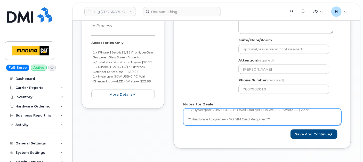
scroll to position [57, 0]
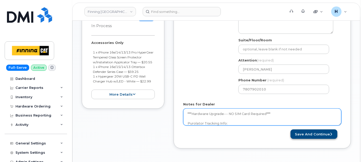
type textarea "Hardware Upgrade Aaron Harris 5876456521 iPhone 16e (black) $0.00 - 3 year term…"
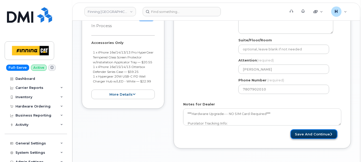
click at [301, 129] on button "Save and Continue" at bounding box center [314, 134] width 47 height 10
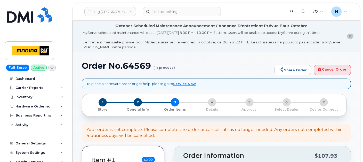
scroll to position [117, 0]
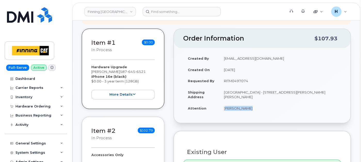
drag, startPoint x: 220, startPoint y: 107, endPoint x: 263, endPoint y: 108, distance: 42.1
click at [263, 108] on td "[PERSON_NAME]" at bounding box center [280, 108] width 122 height 11
copy td "[PERSON_NAME]"
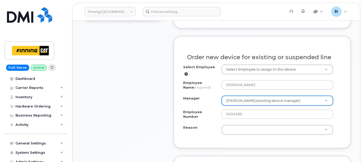
scroll to position [318, 0]
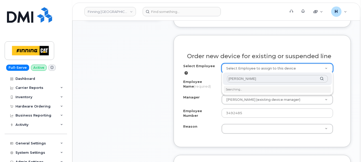
type input "[PERSON_NAME]"
click at [239, 86] on li "Searching…" at bounding box center [277, 89] width 107 height 7
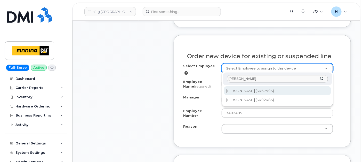
type input "56272"
type input "3467995"
select select "D66"
select select "CPAAAKC"
select select "59544"
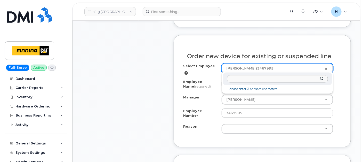
paste input "[PERSON_NAME]"
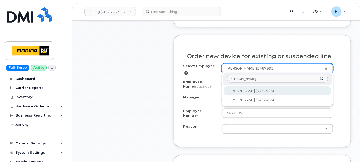
type input "[PERSON_NAME]"
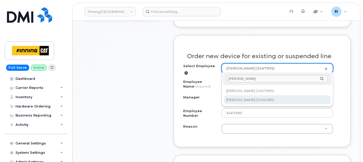
type input "712886"
select select "? number:56563 ?"
type input "3492485"
select select "D42"
select select "CSMAAAA"
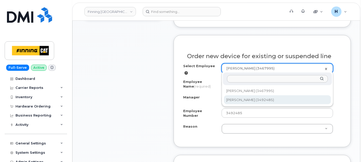
select select "56563"
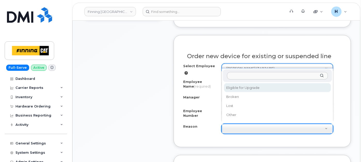
select select "eligible_for_upgrade"
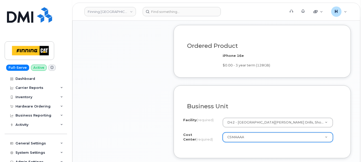
scroll to position [490, 0]
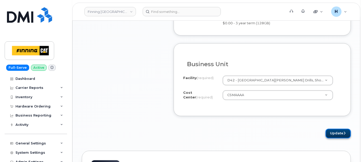
click at [329, 129] on button "Update" at bounding box center [338, 134] width 25 height 10
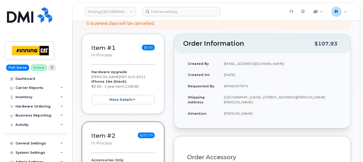
scroll to position [143, 0]
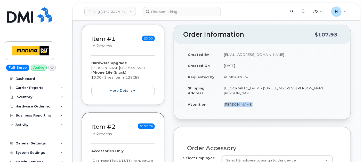
drag, startPoint x: 221, startPoint y: 102, endPoint x: 249, endPoint y: 103, distance: 27.9
click at [249, 103] on td "[PERSON_NAME]" at bounding box center [280, 104] width 122 height 11
copy td "[PERSON_NAME]"
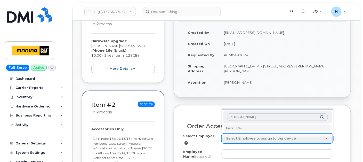
scroll to position [201, 0]
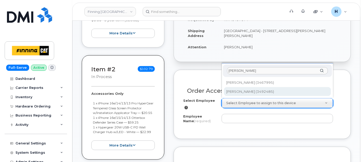
type input "[PERSON_NAME]"
type input "712886"
type input "[PERSON_NAME]"
select select "D42"
select select "CSMAAAA"
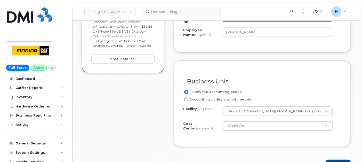
scroll to position [344, 0]
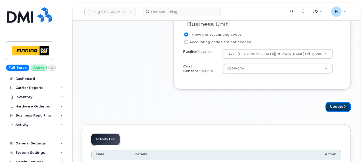
drag, startPoint x: 331, startPoint y: 105, endPoint x: 294, endPoint y: 76, distance: 46.4
click at [331, 105] on button "Update" at bounding box center [338, 107] width 25 height 10
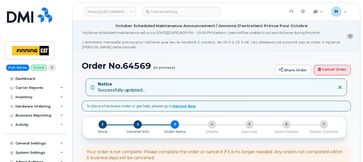
click at [139, 66] on h1 "Order No.64569 (in process)" at bounding box center [177, 65] width 190 height 9
copy h1 "64569"
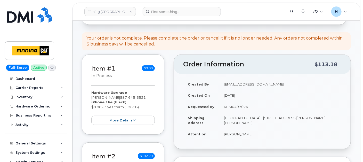
scroll to position [115, 0]
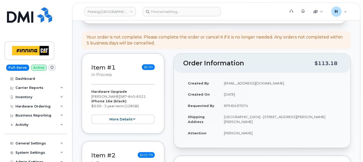
drag, startPoint x: 246, startPoint y: 121, endPoint x: 263, endPoint y: 121, distance: 17.0
click at [263, 121] on td "[GEOGRAPHIC_DATA] - [STREET_ADDRESS][PERSON_NAME][PERSON_NAME]" at bounding box center [280, 119] width 122 height 16
copy td "T0P 1C0"
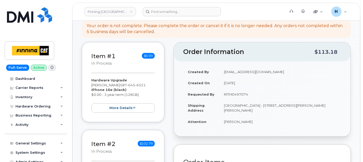
scroll to position [143, 0]
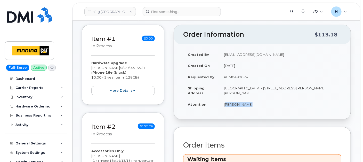
drag, startPoint x: 220, startPoint y: 103, endPoint x: 246, endPoint y: 104, distance: 25.8
click at [246, 104] on td "[PERSON_NAME]" at bounding box center [280, 104] width 122 height 11
copy td "[PERSON_NAME]"
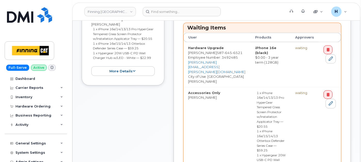
scroll to position [316, 0]
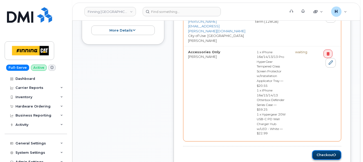
click at [328, 150] on button "Checkout" at bounding box center [326, 155] width 29 height 10
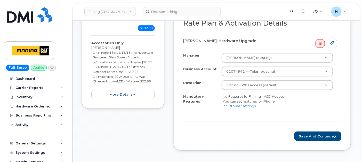
scroll to position [229, 0]
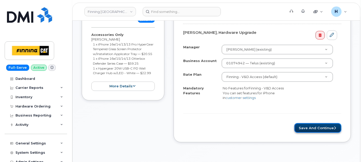
click at [303, 128] on button "Save and Continue" at bounding box center [318, 128] width 47 height 10
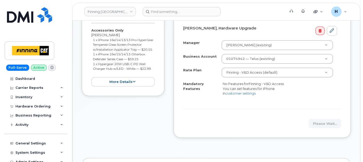
scroll to position [287, 0]
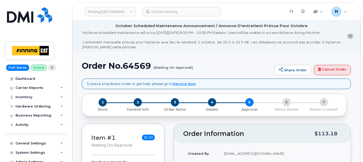
scroll to position [143, 0]
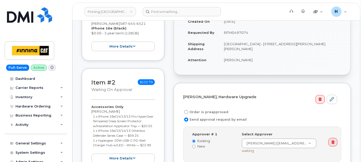
drag, startPoint x: 220, startPoint y: 31, endPoint x: 254, endPoint y: 33, distance: 33.3
click at [254, 33] on td "RITM0497074" at bounding box center [280, 32] width 122 height 11
copy td "RITM0497074"
click at [204, 111] on label "Order is preapproved" at bounding box center [205, 112] width 45 height 6
click at [188, 111] on input "Order is preapproved" at bounding box center [186, 112] width 4 height 4
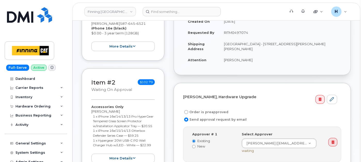
radio input "true"
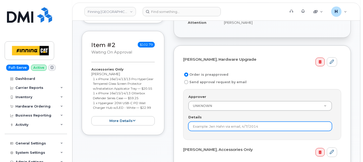
scroll to position [201, 0]
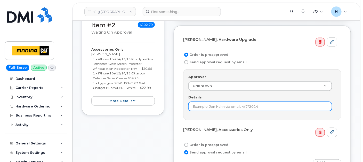
click at [204, 105] on input "Details" at bounding box center [260, 106] width 144 height 9
paste input "RITM0497074"
type input "RITM0497074"
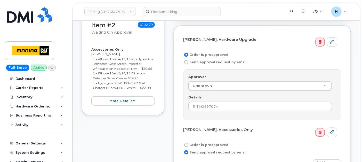
click at [195, 142] on label "Order is preapproved" at bounding box center [205, 145] width 45 height 6
click at [188, 143] on input "Order is preapproved" at bounding box center [186, 145] width 4 height 4
radio input "true"
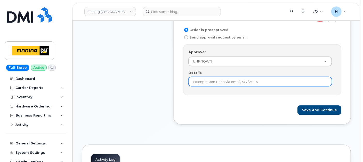
click at [204, 81] on input "Details" at bounding box center [260, 81] width 144 height 9
paste input "RITM0497074"
type input "RITM0497074"
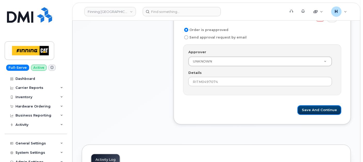
click at [318, 107] on button "Save and Continue" at bounding box center [320, 110] width 44 height 10
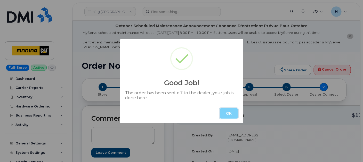
drag, startPoint x: 232, startPoint y: 116, endPoint x: 234, endPoint y: 112, distance: 4.2
click at [232, 116] on button "OK" at bounding box center [229, 113] width 18 height 10
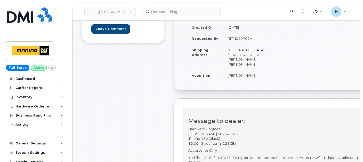
scroll to position [115, 0]
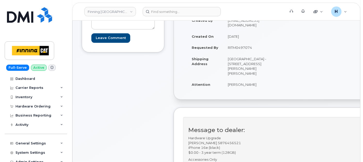
drag, startPoint x: 244, startPoint y: 73, endPoint x: 215, endPoint y: 73, distance: 28.9
click at [215, 73] on tr "Shipping Address [STREET_ADDRESS][PERSON_NAME][PERSON_NAME]" at bounding box center [232, 66] width 90 height 26
drag, startPoint x: 215, startPoint y: 73, endPoint x: 247, endPoint y: 79, distance: 31.8
click at [247, 79] on td "[PERSON_NAME]" at bounding box center [250, 84] width 54 height 11
drag, startPoint x: 247, startPoint y: 79, endPoint x: 231, endPoint y: 75, distance: 15.9
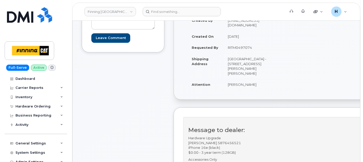
click at [231, 75] on td "[GEOGRAPHIC_DATA] - [STREET_ADDRESS][PERSON_NAME][PERSON_NAME]" at bounding box center [250, 66] width 54 height 26
click at [233, 73] on td "[GEOGRAPHIC_DATA] - [STREET_ADDRESS][PERSON_NAME][PERSON_NAME]" at bounding box center [250, 66] width 54 height 26
drag, startPoint x: 222, startPoint y: 72, endPoint x: 244, endPoint y: 72, distance: 21.7
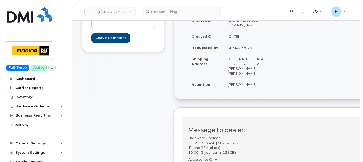
click at [244, 72] on tr "Shipping Address Syncrude Field - Highway 63, Mildred Lake Industrial Park Mild…" at bounding box center [232, 66] width 90 height 26
click at [244, 72] on td "[GEOGRAPHIC_DATA] - [STREET_ADDRESS][PERSON_NAME][PERSON_NAME]" at bounding box center [250, 66] width 54 height 26
click at [243, 76] on td "[GEOGRAPHIC_DATA] - [STREET_ADDRESS][PERSON_NAME][PERSON_NAME]" at bounding box center [250, 66] width 54 height 26
drag, startPoint x: 244, startPoint y: 74, endPoint x: 228, endPoint y: 74, distance: 16.3
click at [228, 74] on td "[GEOGRAPHIC_DATA] - [STREET_ADDRESS][PERSON_NAME][PERSON_NAME]" at bounding box center [250, 66] width 54 height 26
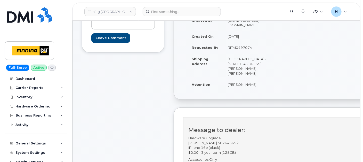
copy td "T0P 1C0"
drag, startPoint x: 226, startPoint y: 59, endPoint x: 236, endPoint y: 62, distance: 10.4
click at [236, 62] on td "[GEOGRAPHIC_DATA] - [STREET_ADDRESS][PERSON_NAME][PERSON_NAME]" at bounding box center [250, 66] width 54 height 26
copy td "Highway 63, Mildred Lake"
click at [250, 62] on td "[GEOGRAPHIC_DATA] - [STREET_ADDRESS][PERSON_NAME][PERSON_NAME]" at bounding box center [250, 66] width 54 height 26
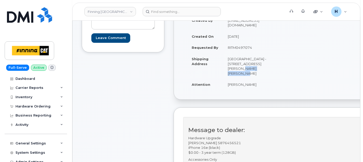
drag, startPoint x: 237, startPoint y: 62, endPoint x: 263, endPoint y: 64, distance: 26.1
click at [263, 64] on td "[GEOGRAPHIC_DATA] - [STREET_ADDRESS][PERSON_NAME][PERSON_NAME]" at bounding box center [250, 66] width 54 height 26
copy td "Industrial Park"
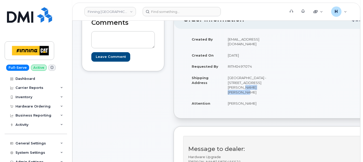
scroll to position [0, 0]
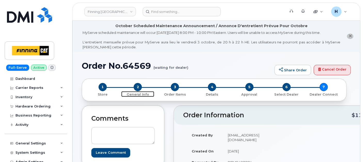
click at [134, 85] on span "2" at bounding box center [138, 87] width 8 height 8
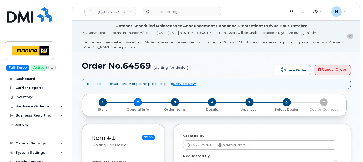
select select
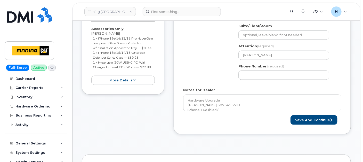
scroll to position [258, 0]
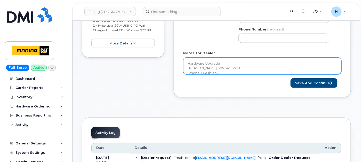
click at [251, 65] on textarea "Hardware Upgrade [PERSON_NAME] 5876456521 iPhone 16e (black) $0.00 - 3 year ter…" at bounding box center [262, 66] width 158 height 17
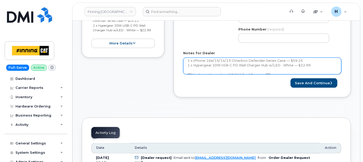
scroll to position [61, 0]
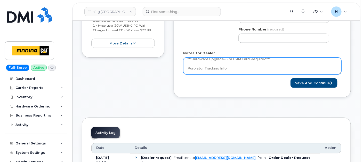
click at [252, 69] on textarea "Hardware Upgrade [PERSON_NAME] 5876456521 iPhone 16e (black) $0.00 - 3 year ter…" at bounding box center [262, 66] width 158 height 17
paste textarea "335679071761"
type textarea "Hardware Upgrade [PERSON_NAME] 5876456521 iPhone 16e (black) $0.00 - 3 year ter…"
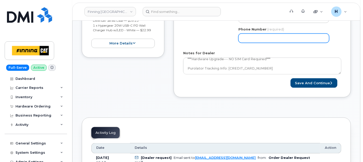
click at [266, 39] on input "Phone Number" at bounding box center [284, 38] width 91 height 9
type input "7807902010"
select select
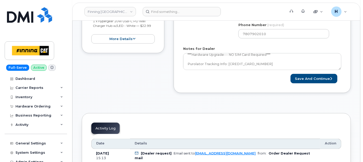
scroll to position [277, 0]
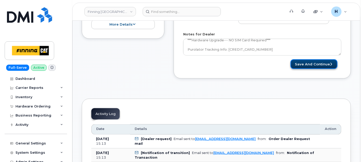
click at [322, 59] on button "Save and Continue" at bounding box center [314, 64] width 47 height 10
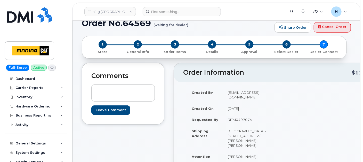
scroll to position [86, 0]
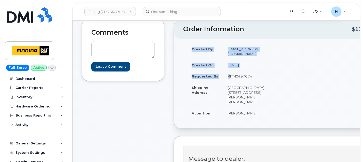
drag, startPoint x: 226, startPoint y: 70, endPoint x: 274, endPoint y: 70, distance: 47.5
click at [274, 70] on div "Created By [EMAIL_ADDRESS][DOMAIN_NAME] Created On [DATE] Requested By RITM0497…" at bounding box center [232, 83] width 98 height 80
copy table "Created By [PERSON_NAME][EMAIL_ADDRESS][DOMAIN_NAME] Created On [DATE] Requeste…"
click at [235, 72] on td "RITM0497074" at bounding box center [250, 75] width 54 height 11
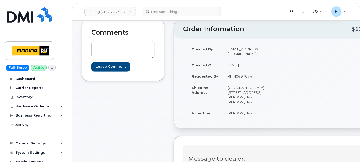
click at [235, 72] on td "RITM0497074" at bounding box center [250, 75] width 54 height 11
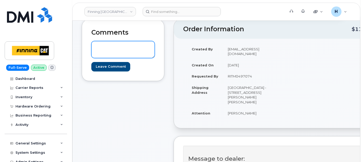
click at [124, 50] on textarea at bounding box center [123, 49] width 64 height 17
paste textarea "Order #TL60037215"
click at [97, 48] on textarea "Order #TL60037215" at bounding box center [123, 49] width 64 height 17
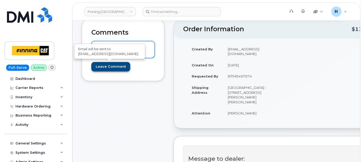
type textarea "TELUS Order #TL60037215"
click at [98, 67] on input "Leave Comment" at bounding box center [110, 67] width 39 height 10
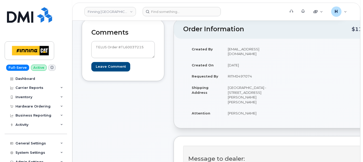
type input "Create Event"
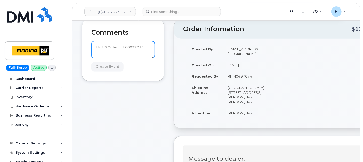
drag, startPoint x: 145, startPoint y: 45, endPoint x: 56, endPoint y: 44, distance: 89.1
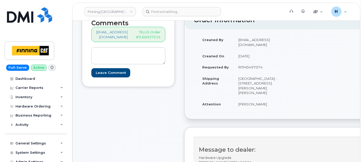
scroll to position [86, 0]
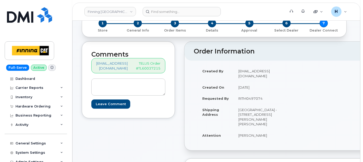
click at [155, 69] on p "TELUS Order #TL60037215" at bounding box center [148, 66] width 25 height 10
copy p "TL60037215"
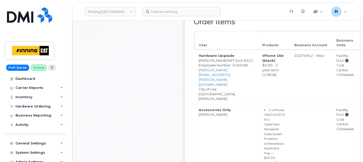
scroll to position [459, 0]
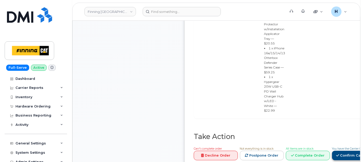
click at [334, 151] on link "Confirm Carrier Order" at bounding box center [358, 156] width 53 height 10
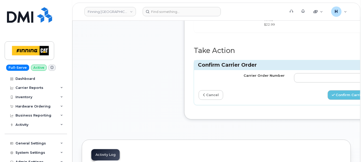
scroll to position [545, 0]
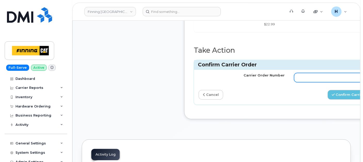
click at [300, 73] on input "Carrier Order Number" at bounding box center [337, 77] width 86 height 9
paste input "TL60037215"
type input "TL60037215"
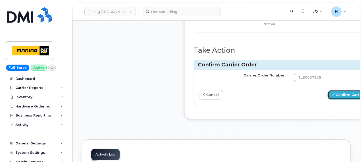
click at [336, 90] on button "Confirm Carrier Order" at bounding box center [354, 95] width 53 height 10
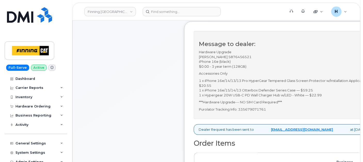
scroll to position [57, 0]
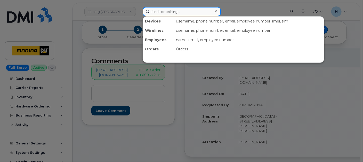
click at [161, 10] on input at bounding box center [182, 11] width 78 height 9
paste input "[PERSON_NAME]"
type input "[PERSON_NAME]"
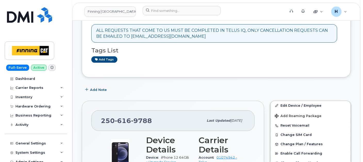
scroll to position [172, 0]
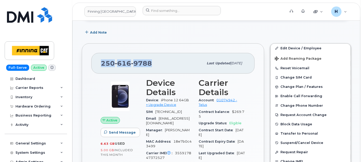
drag, startPoint x: 155, startPoint y: 67, endPoint x: 101, endPoint y: 65, distance: 54.0
click at [101, 65] on div "[PHONE_NUMBER]" at bounding box center [152, 63] width 103 height 11
copy span "[PHONE_NUMBER]"
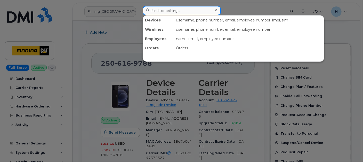
click at [162, 9] on input at bounding box center [182, 10] width 78 height 9
paste input "[PERSON_NAME]"
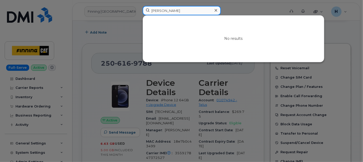
click at [183, 12] on input "Jessica Omicil" at bounding box center [182, 10] width 78 height 9
paste input "Connor Laidlaw"
type input "Connor Laidlaw"
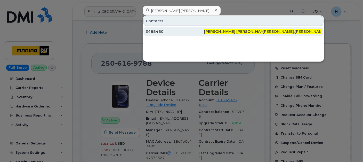
click at [159, 27] on div "3488460" at bounding box center [175, 31] width 59 height 9
click at [157, 30] on div "3488460" at bounding box center [175, 31] width 59 height 5
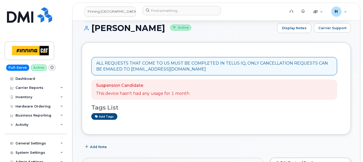
scroll to position [143, 0]
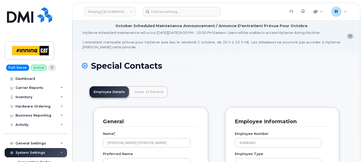
scroll to position [15, 0]
click at [145, 88] on link "Lines of Service" at bounding box center [149, 91] width 37 height 11
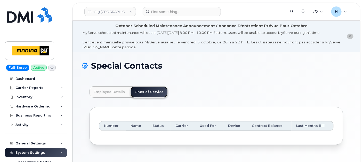
scroll to position [34, 0]
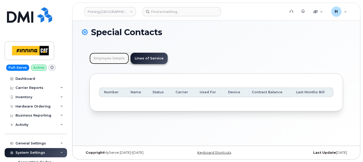
click at [117, 58] on link "Employee Details" at bounding box center [110, 58] width 40 height 11
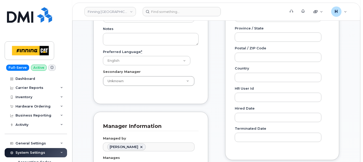
scroll to position [148, 0]
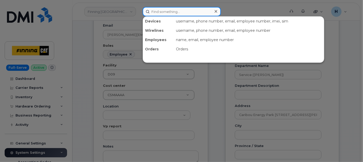
click at [163, 10] on input at bounding box center [182, 11] width 78 height 9
paste input "Ashton Smith"
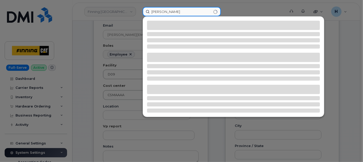
type input "Ashton Smith"
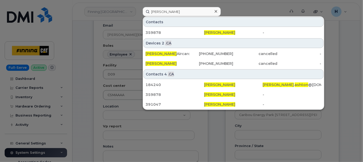
drag, startPoint x: 151, startPoint y: 30, endPoint x: 365, endPoint y: 104, distance: 225.9
click at [151, 30] on div "359878" at bounding box center [175, 32] width 59 height 5
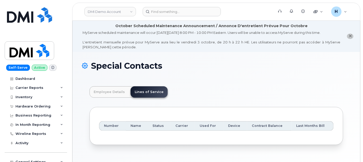
scroll to position [34, 0]
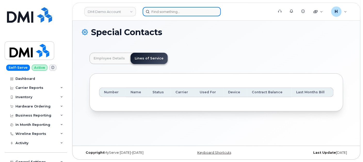
click at [157, 13] on input at bounding box center [182, 11] width 78 height 9
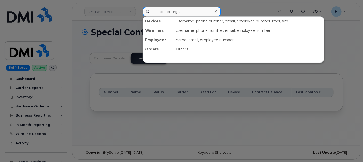
paste input "[PERSON_NAME]"
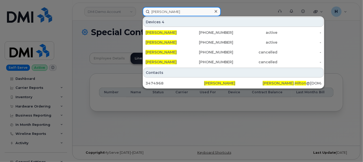
click at [167, 9] on input "[PERSON_NAME]" at bounding box center [182, 11] width 78 height 9
click at [167, 9] on input "Rob Hilton" at bounding box center [182, 11] width 78 height 9
paste input "Adam DiBella"
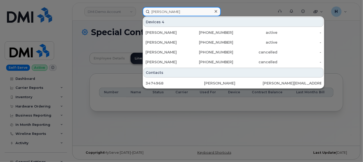
type input "Adam DiBella"
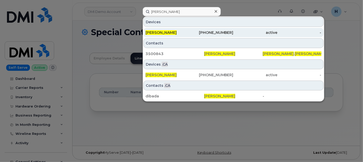
click at [164, 32] on span "Adam DiBella" at bounding box center [161, 32] width 31 height 5
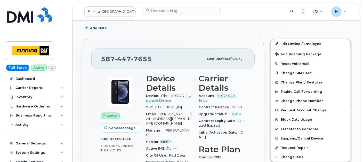
scroll to position [229, 0]
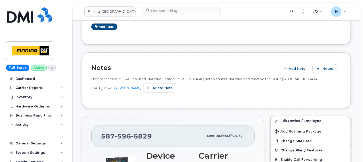
scroll to position [201, 0]
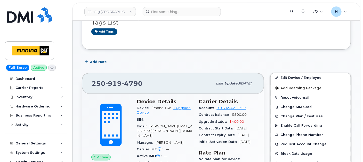
scroll to position [115, 0]
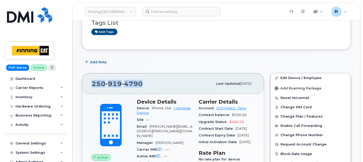
drag, startPoint x: 143, startPoint y: 84, endPoint x: 92, endPoint y: 83, distance: 50.3
click at [92, 83] on div "[PHONE_NUMBER]" at bounding box center [152, 83] width 121 height 11
copy span "250 919 4790"
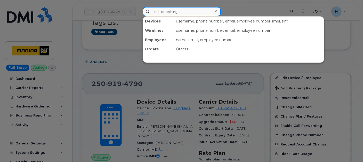
click at [154, 8] on input at bounding box center [182, 11] width 78 height 9
paste input "Rob Hilton"
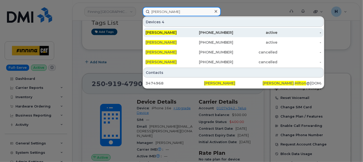
type input "[PERSON_NAME]"
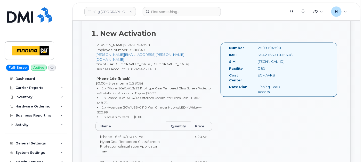
scroll to position [344, 0]
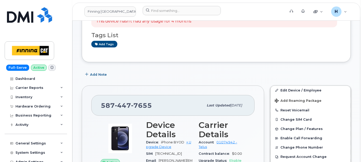
scroll to position [172, 0]
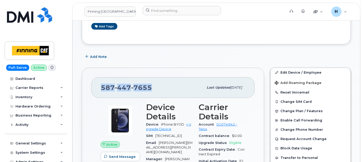
drag, startPoint x: 155, startPoint y: 86, endPoint x: 102, endPoint y: 91, distance: 53.2
click at [102, 91] on div "[PHONE_NUMBER]" at bounding box center [152, 87] width 103 height 11
copy span "[PHONE_NUMBER]"
click at [38, 105] on div "Hardware Ordering" at bounding box center [32, 106] width 35 height 4
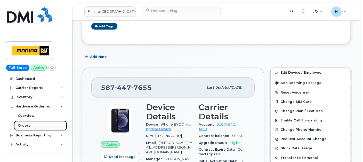
click at [32, 126] on link "Orders" at bounding box center [40, 126] width 53 height 10
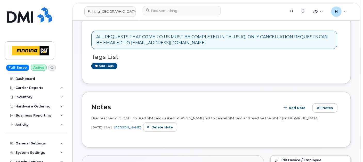
scroll to position [57, 0]
